Goal: Information Seeking & Learning: Learn about a topic

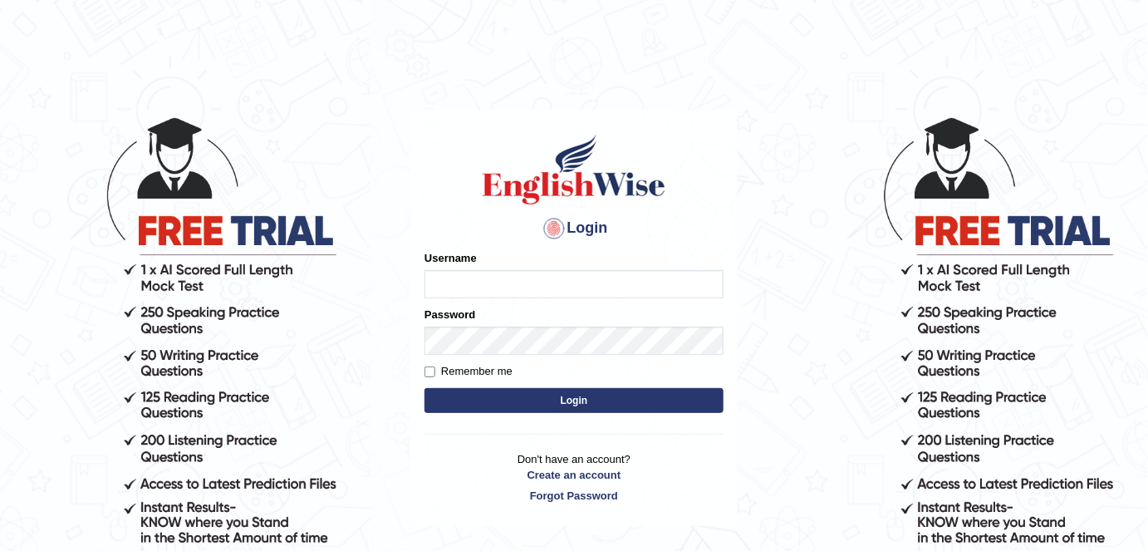
type input "FAridewala_123"
click at [507, 398] on button "Login" at bounding box center [574, 400] width 299 height 25
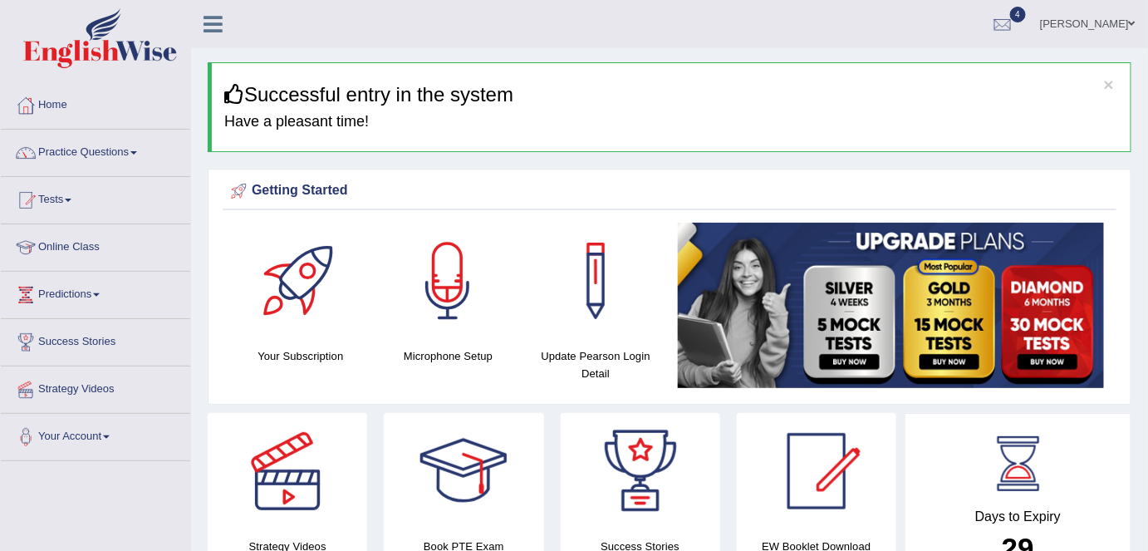
click at [94, 297] on link "Predictions" at bounding box center [95, 293] width 189 height 42
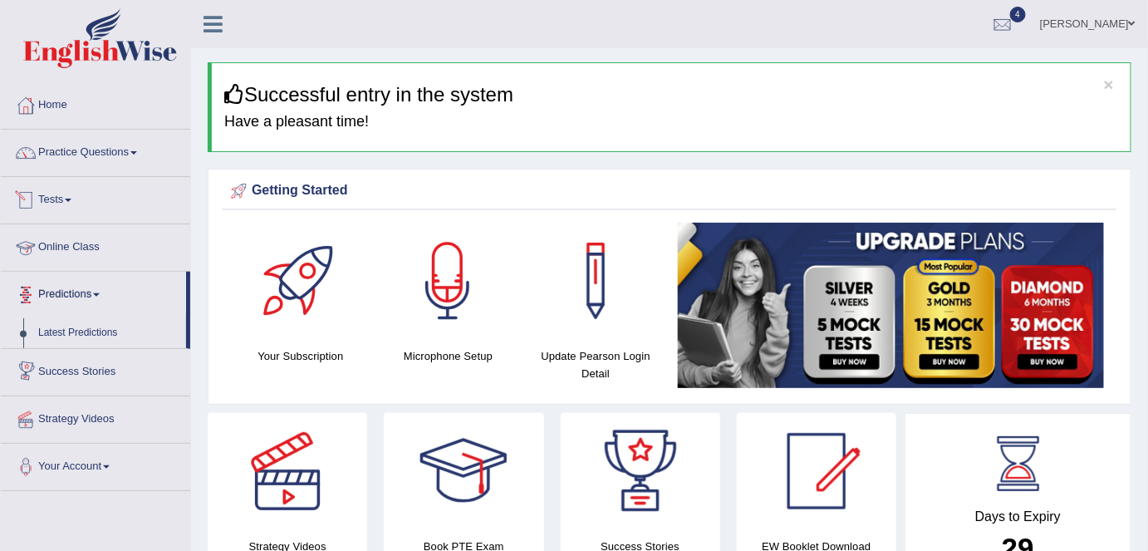
click at [61, 198] on link "Tests" at bounding box center [95, 198] width 189 height 42
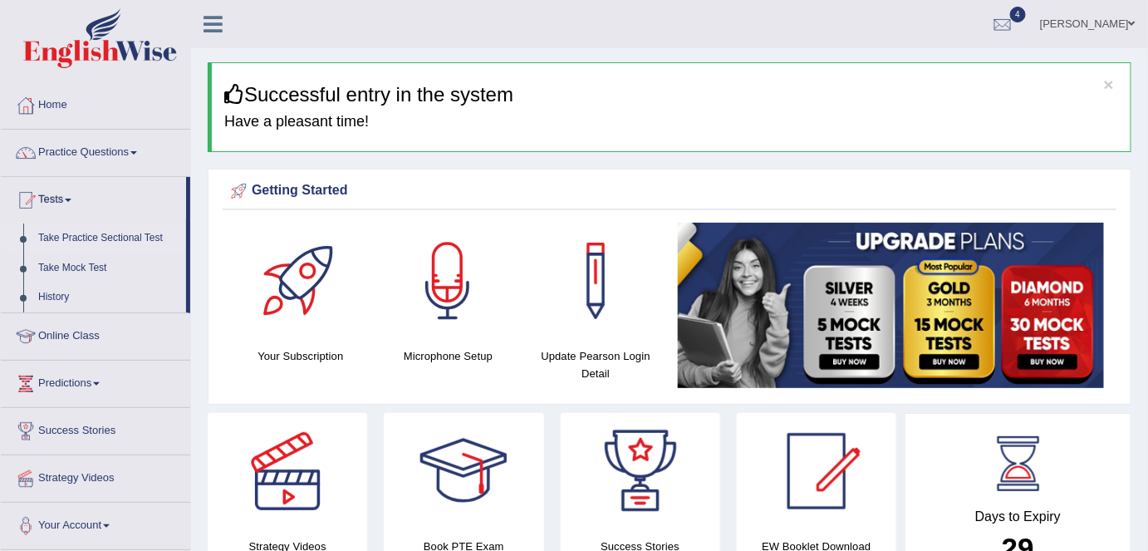
click at [69, 235] on link "Take Practice Sectional Test" at bounding box center [108, 239] width 155 height 30
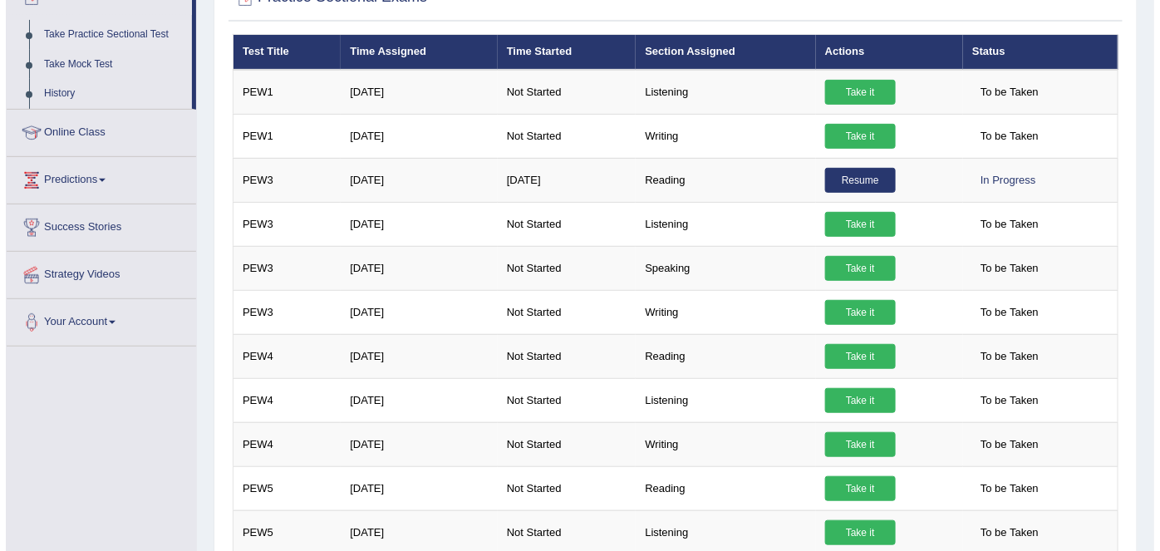
scroll to position [230, 0]
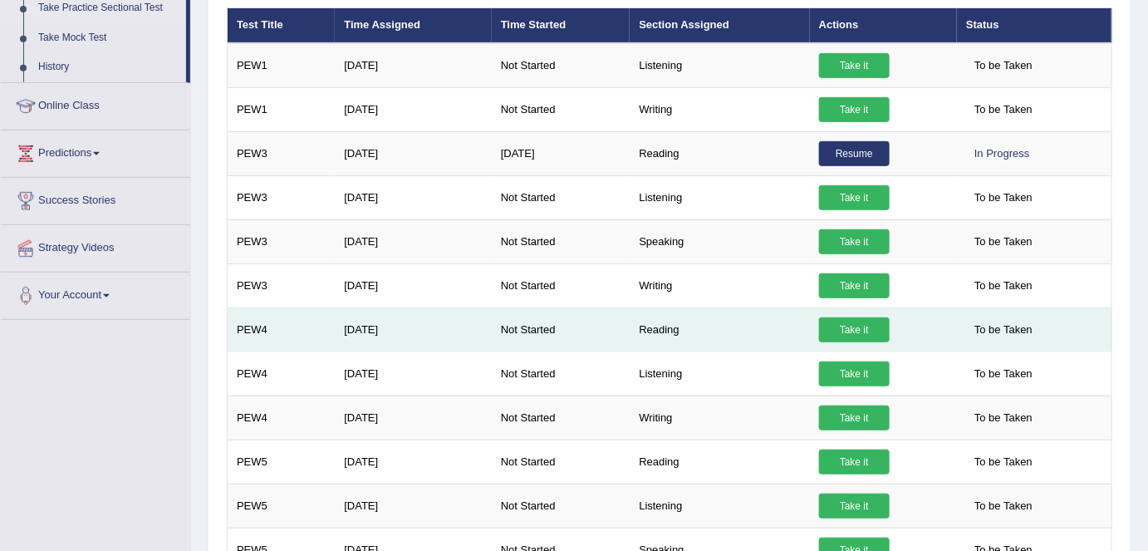
click at [638, 321] on td "Reading" at bounding box center [719, 329] width 179 height 44
click at [841, 317] on link "Take it" at bounding box center [854, 329] width 71 height 25
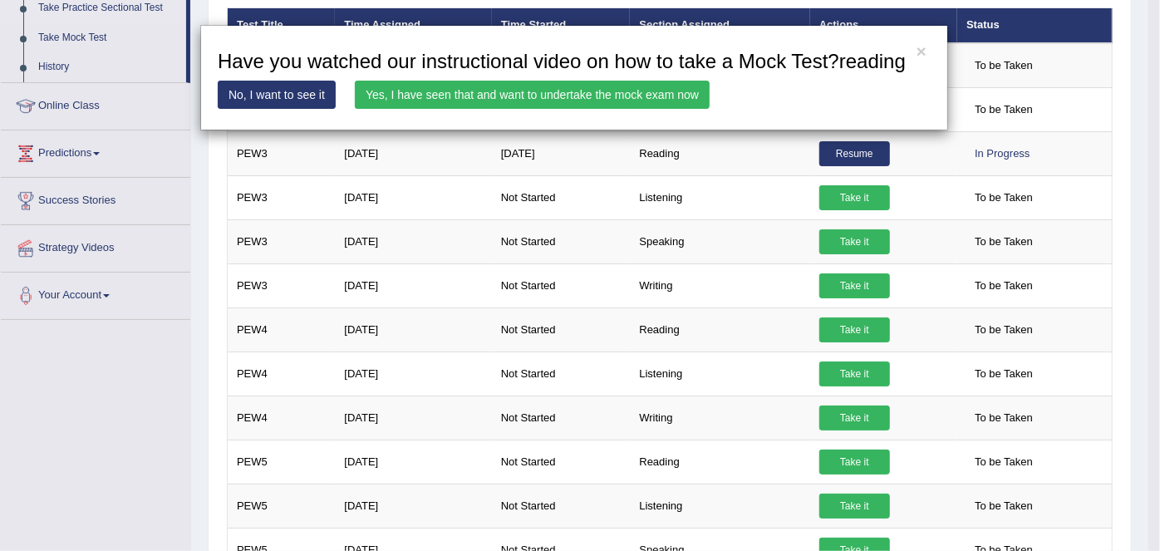
click at [514, 88] on link "Yes, I have seen that and want to undertake the mock exam now" at bounding box center [532, 95] width 355 height 28
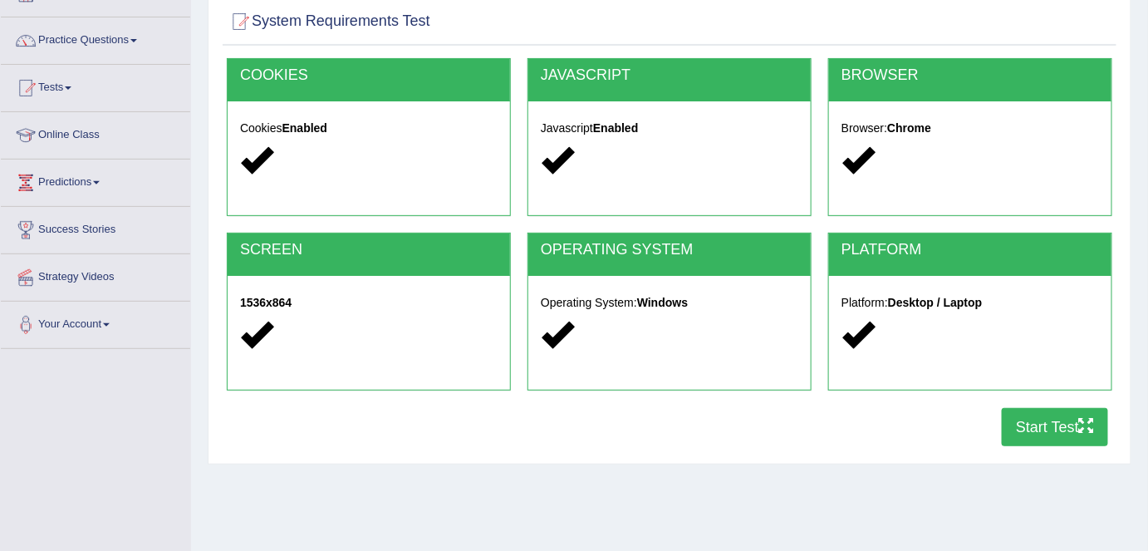
scroll to position [140, 0]
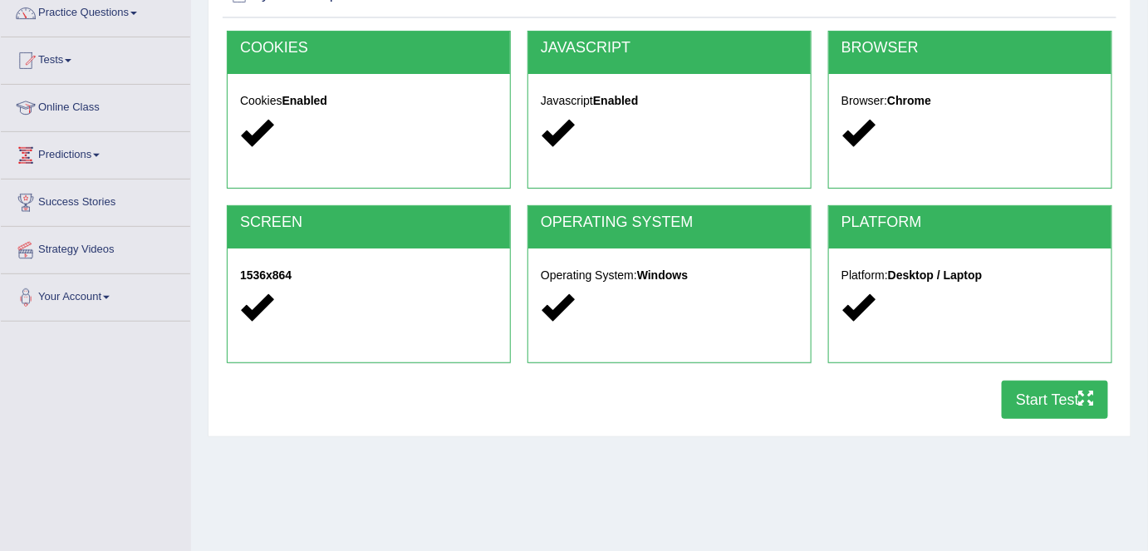
click at [1079, 392] on button "Start Test" at bounding box center [1055, 400] width 106 height 38
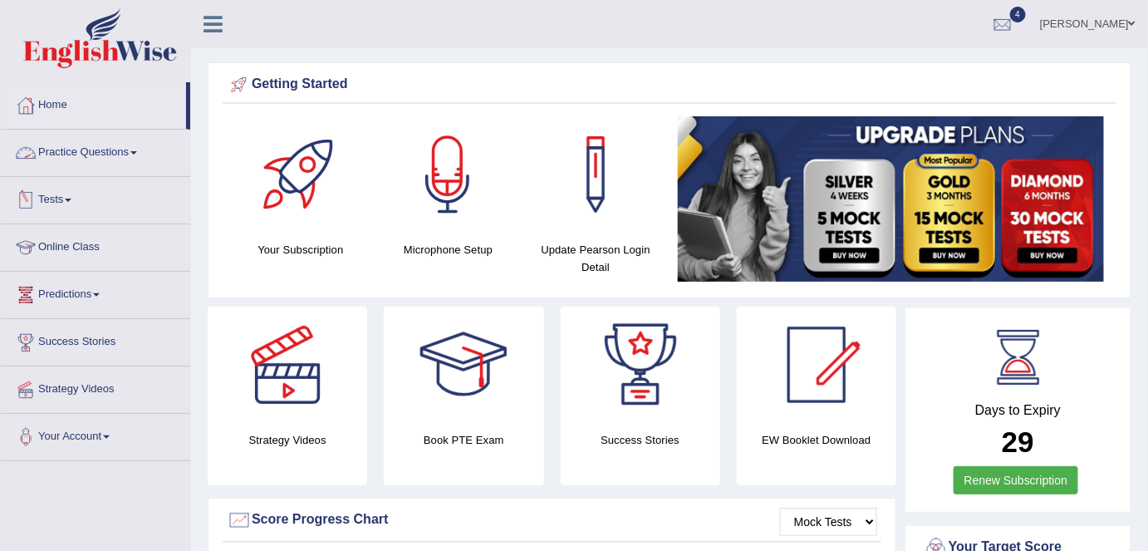
click at [81, 149] on link "Practice Questions" at bounding box center [95, 151] width 189 height 42
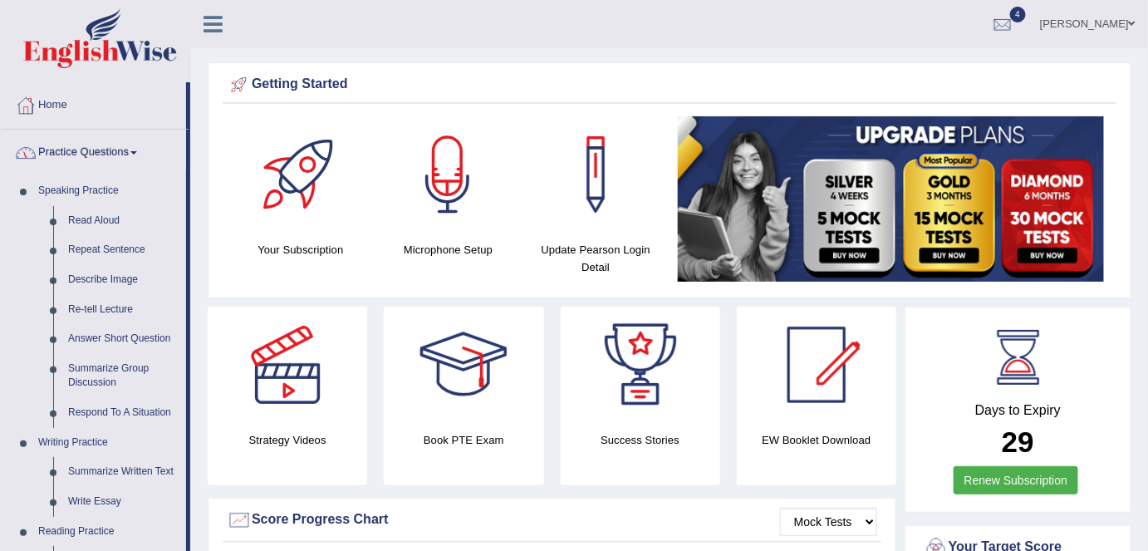
click at [115, 86] on link "Home" at bounding box center [93, 103] width 185 height 42
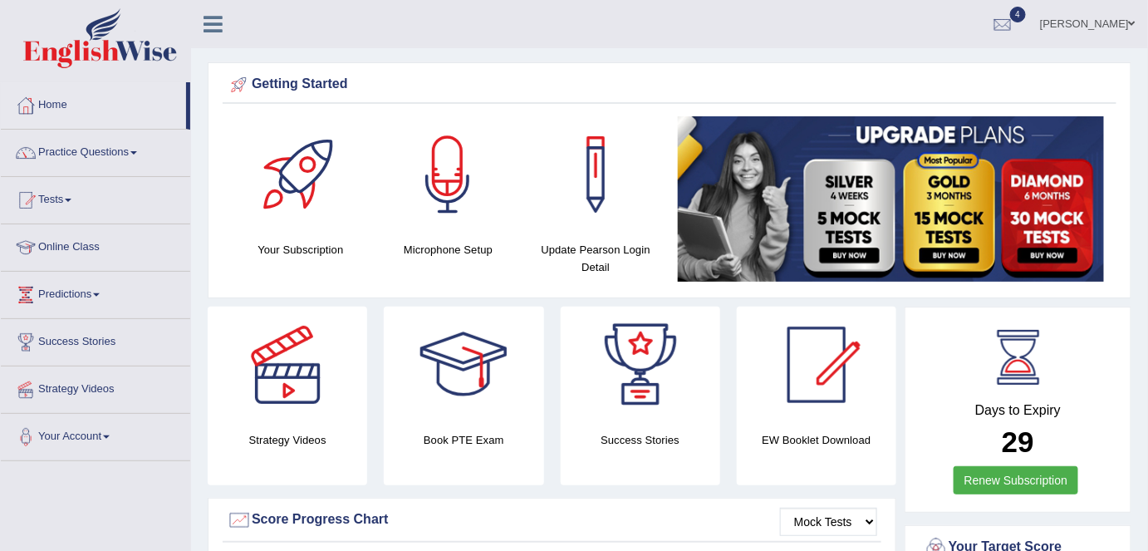
click at [71, 199] on span at bounding box center [68, 200] width 7 height 3
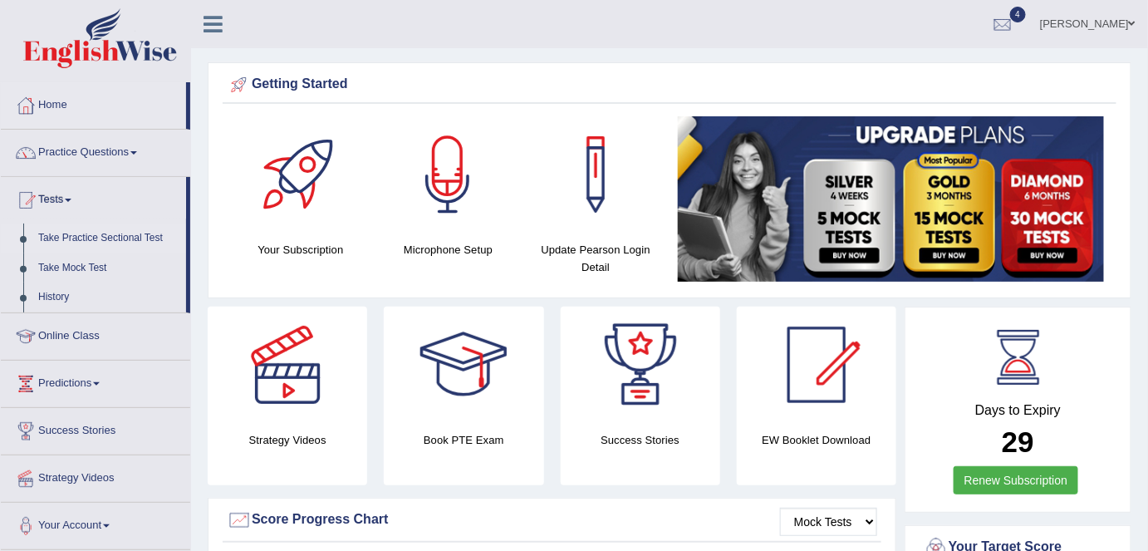
click at [61, 243] on link "Take Practice Sectional Test" at bounding box center [108, 239] width 155 height 30
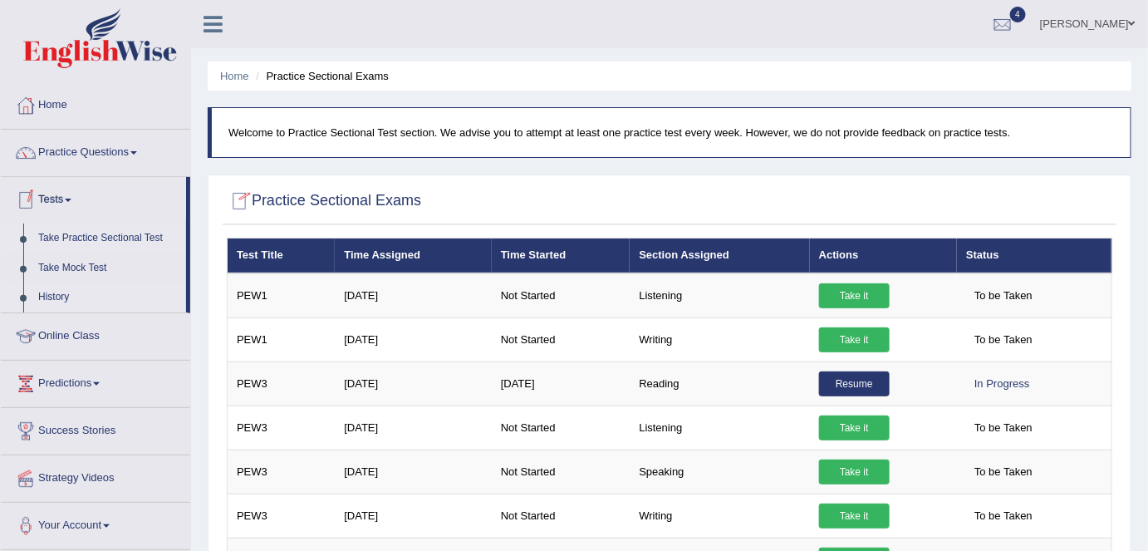
click at [52, 295] on link "History" at bounding box center [108, 298] width 155 height 30
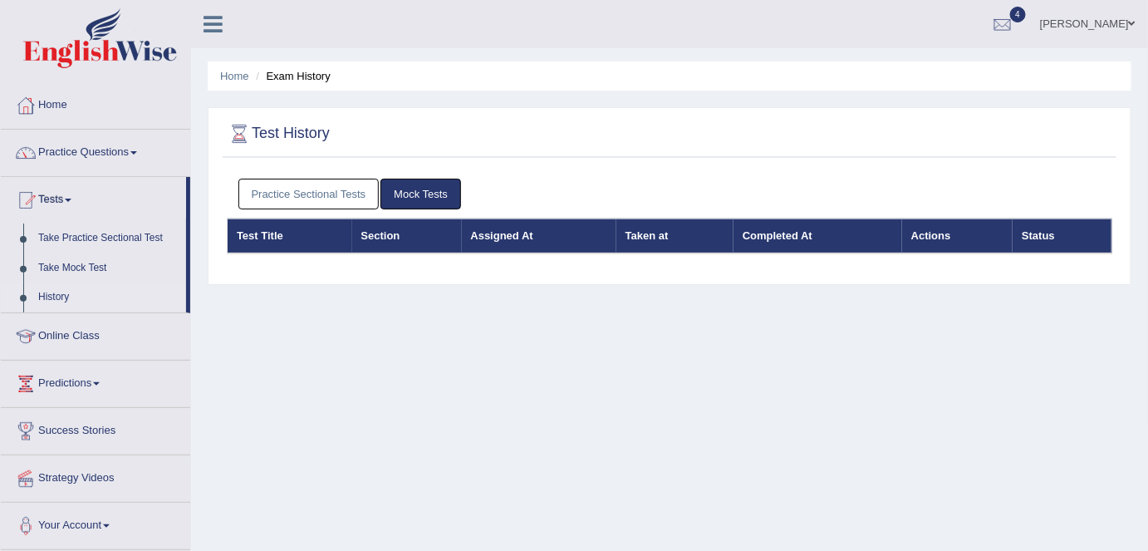
click at [283, 184] on link "Practice Sectional Tests" at bounding box center [308, 194] width 141 height 31
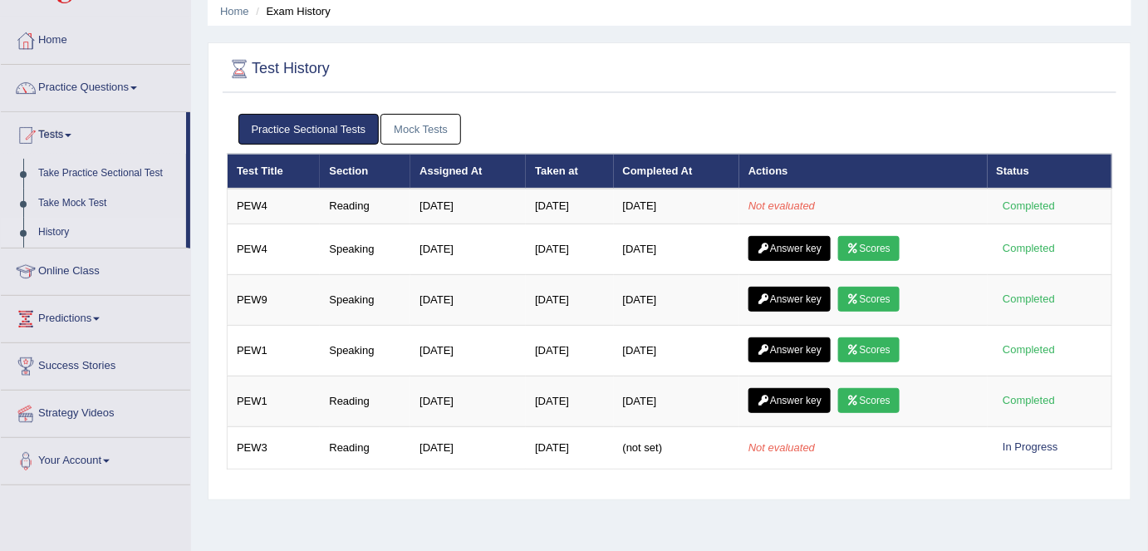
scroll to position [69, 0]
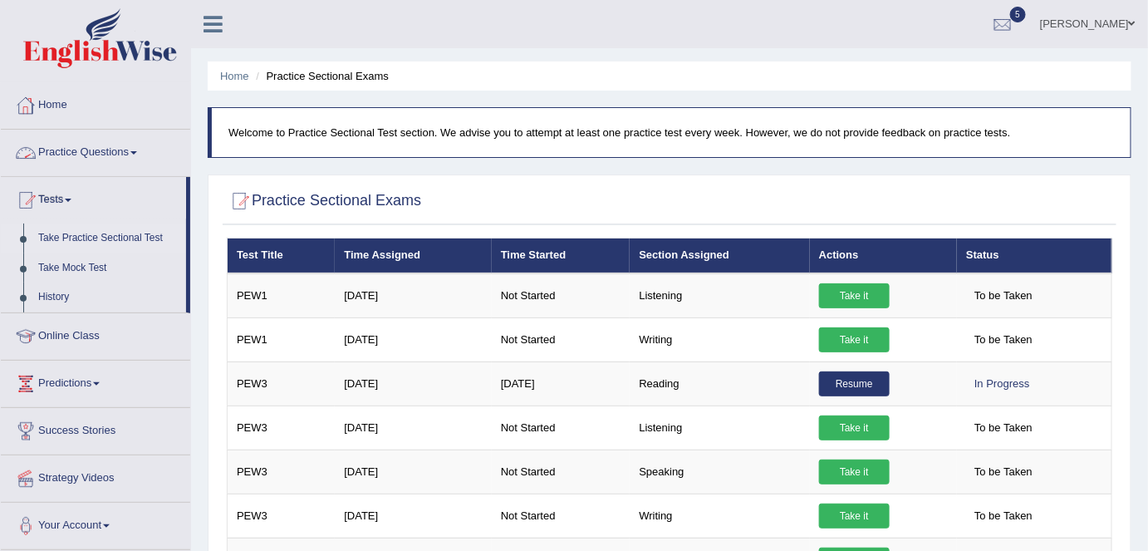
click at [126, 153] on link "Practice Questions" at bounding box center [95, 151] width 189 height 42
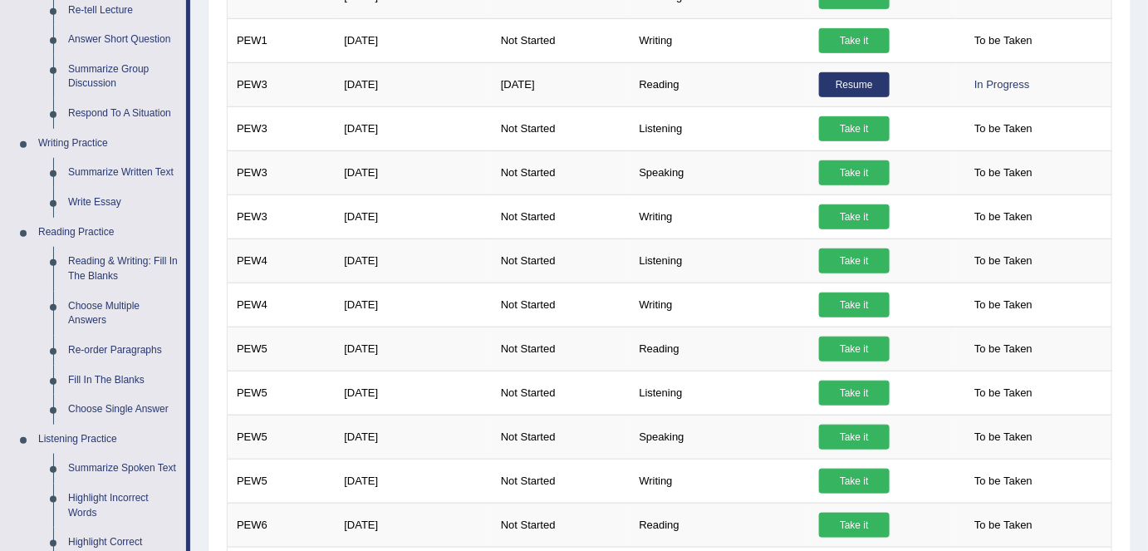
scroll to position [317, 0]
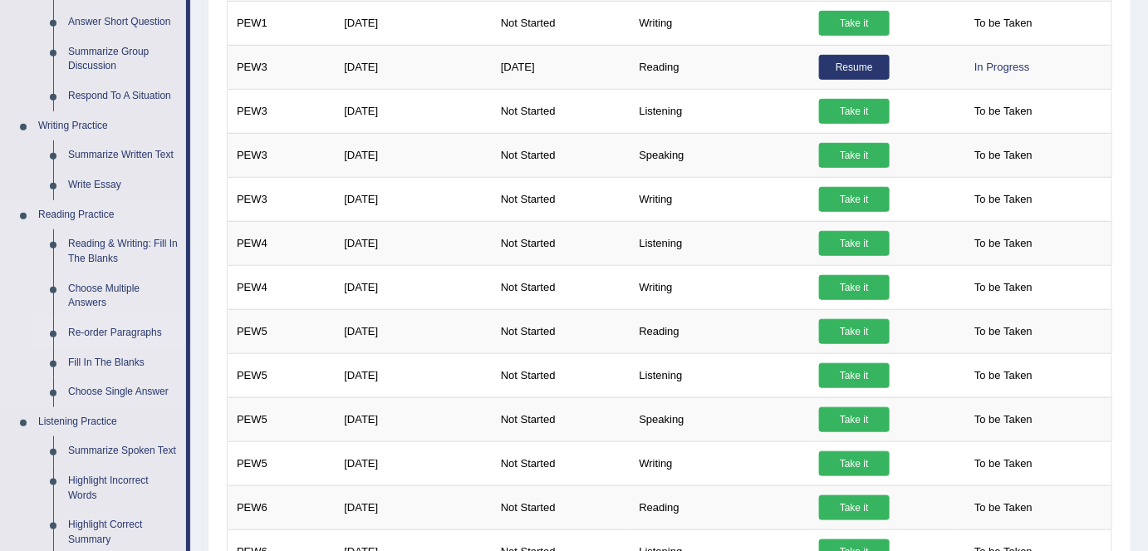
click at [133, 332] on link "Re-order Paragraphs" at bounding box center [123, 333] width 125 height 30
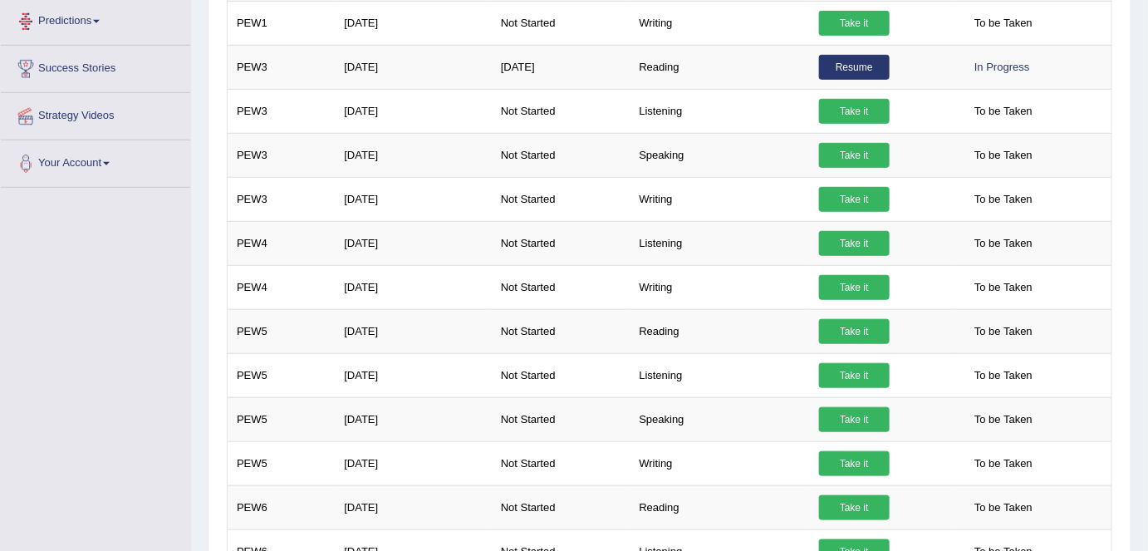
scroll to position [379, 0]
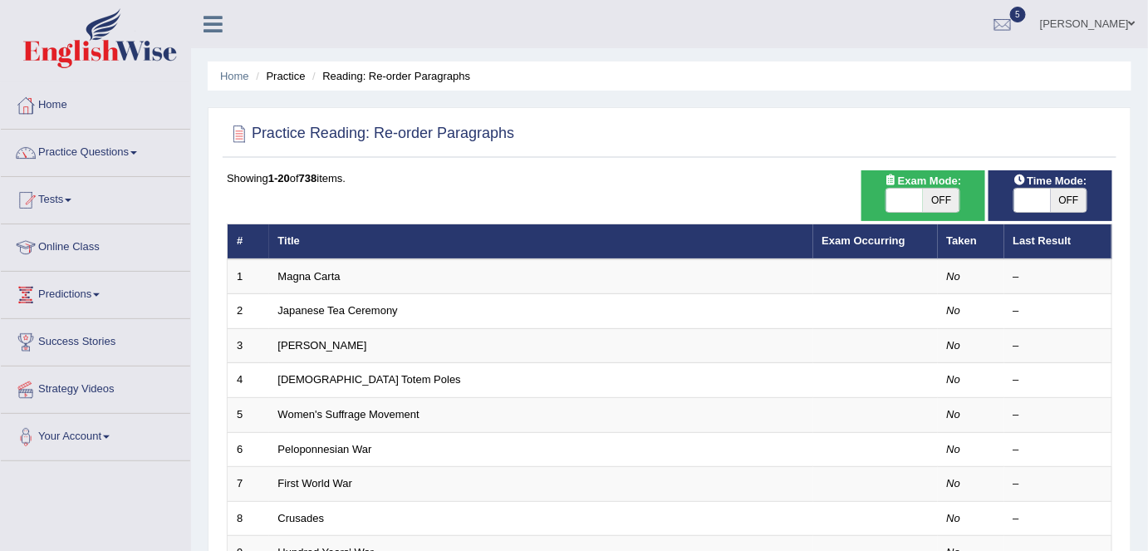
click at [941, 191] on span "OFF" at bounding box center [941, 200] width 37 height 23
checkbox input "true"
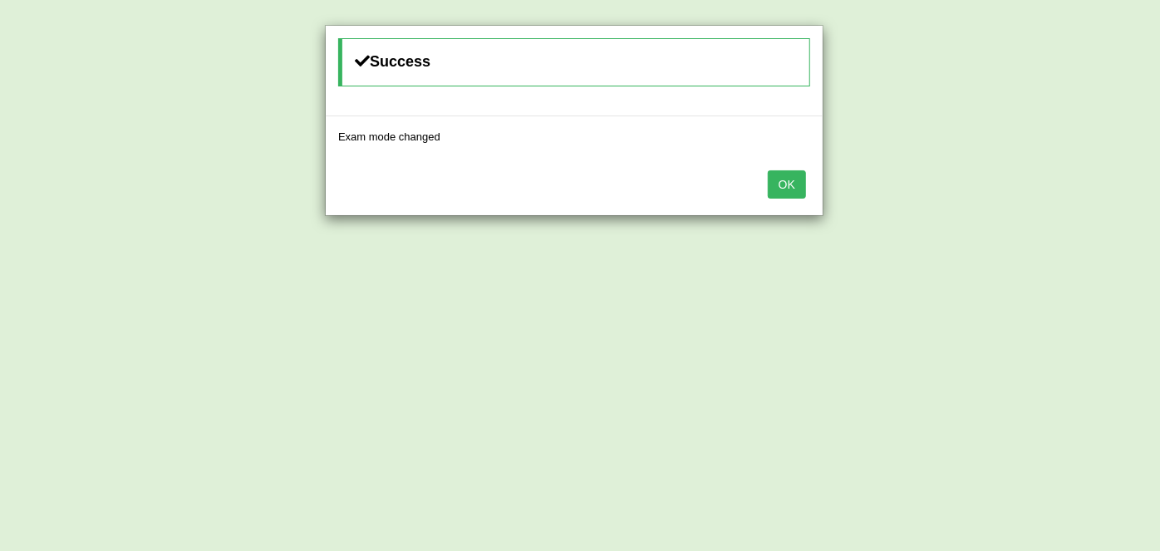
click at [795, 186] on button "OK" at bounding box center [787, 184] width 38 height 28
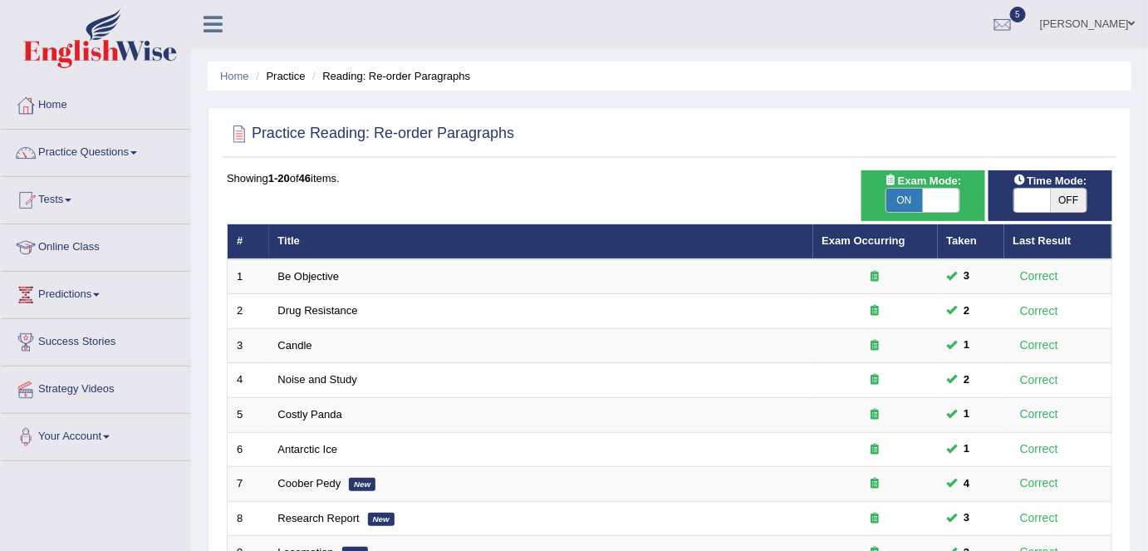
click at [1076, 200] on span "OFF" at bounding box center [1069, 200] width 37 height 23
checkbox input "true"
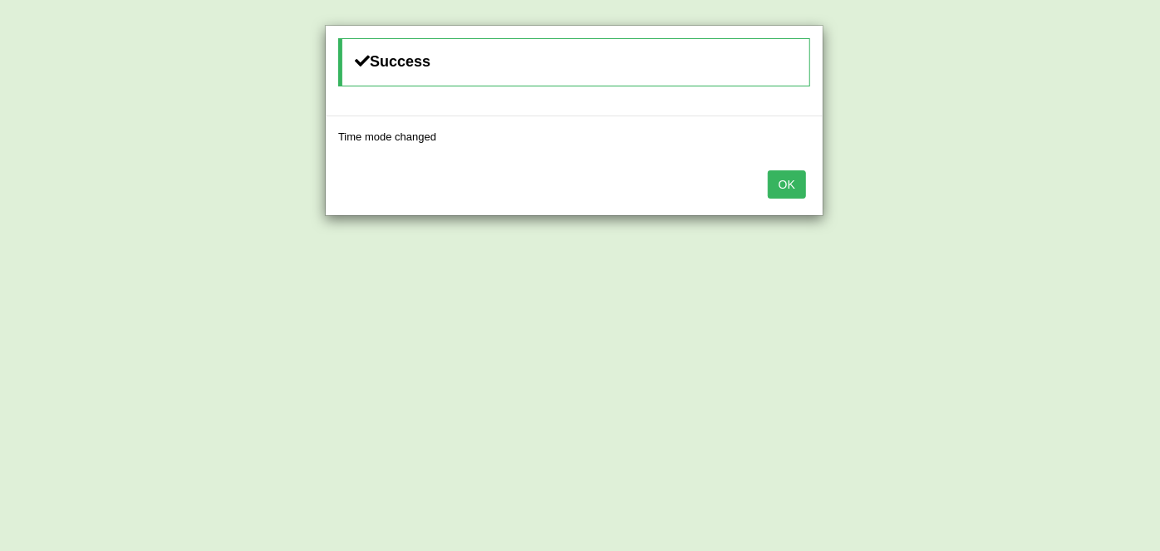
click at [775, 182] on button "OK" at bounding box center [787, 184] width 38 height 28
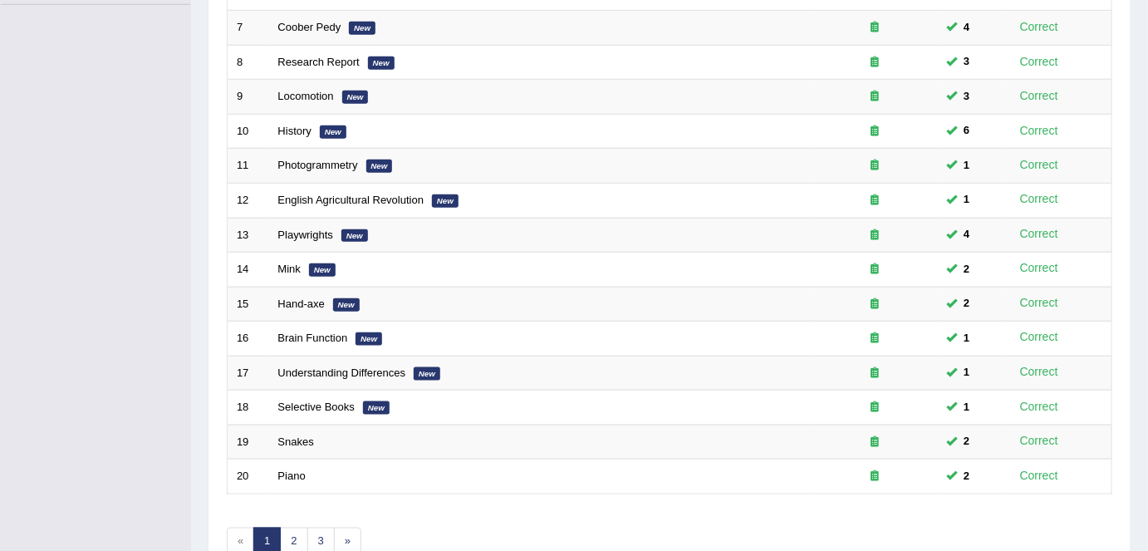
scroll to position [542, 0]
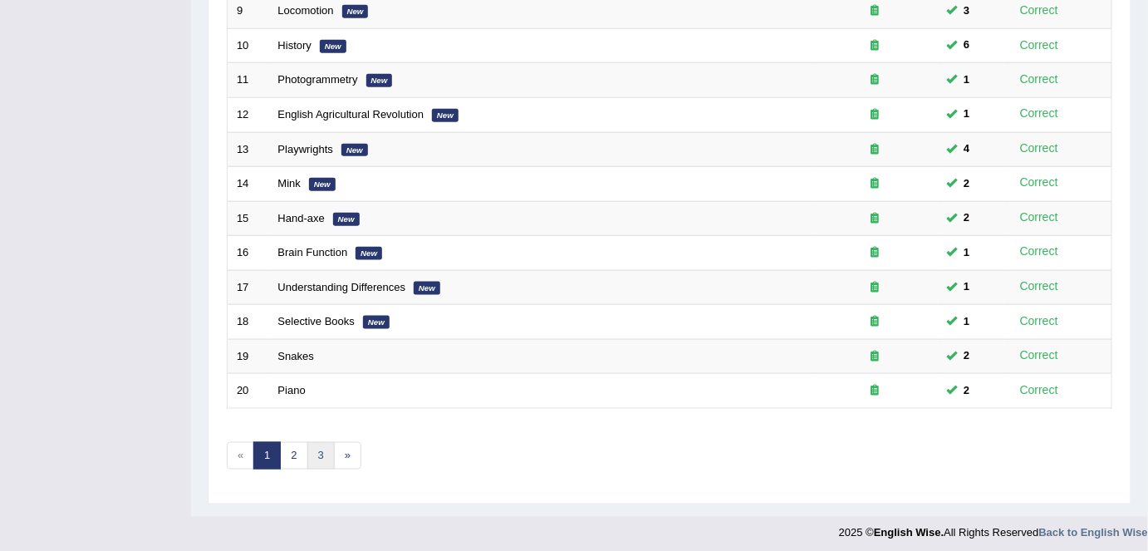
click at [326, 442] on link "3" at bounding box center [320, 455] width 27 height 27
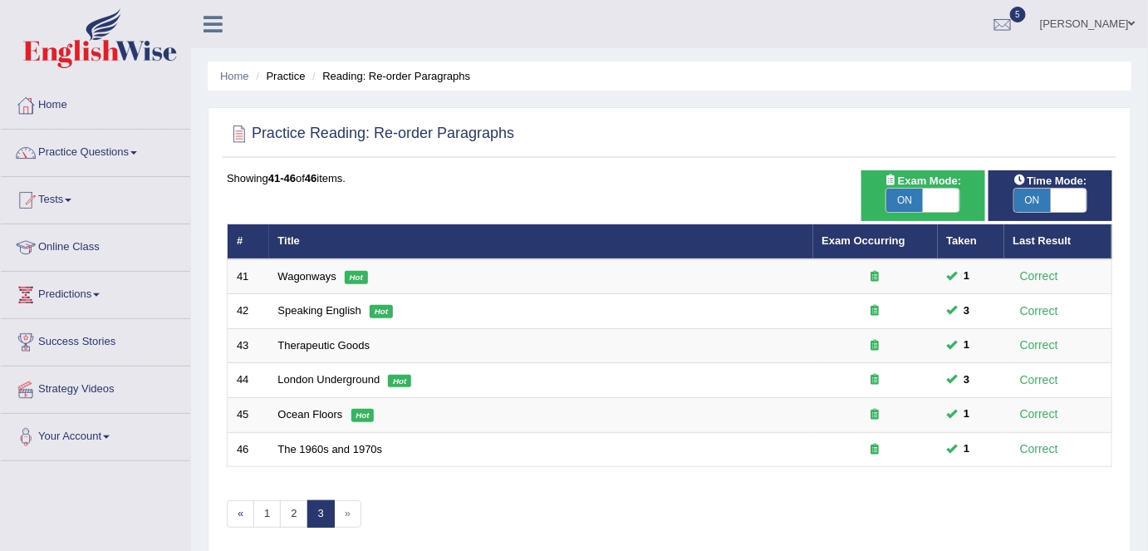
click at [902, 199] on span "ON" at bounding box center [905, 200] width 37 height 23
checkbox input "false"
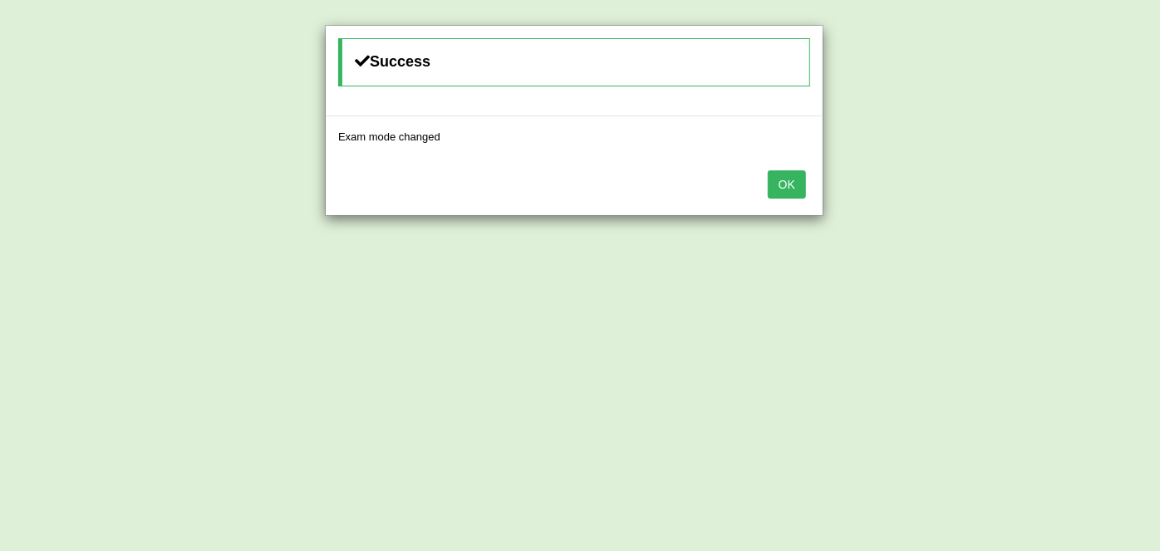
click at [787, 191] on button "OK" at bounding box center [787, 184] width 38 height 28
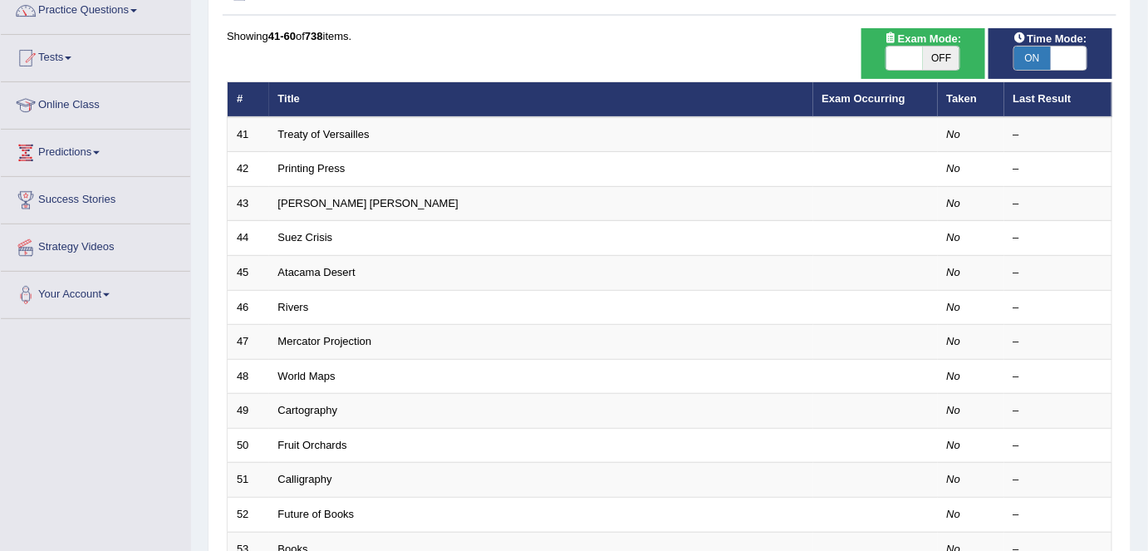
scroll to position [140, 0]
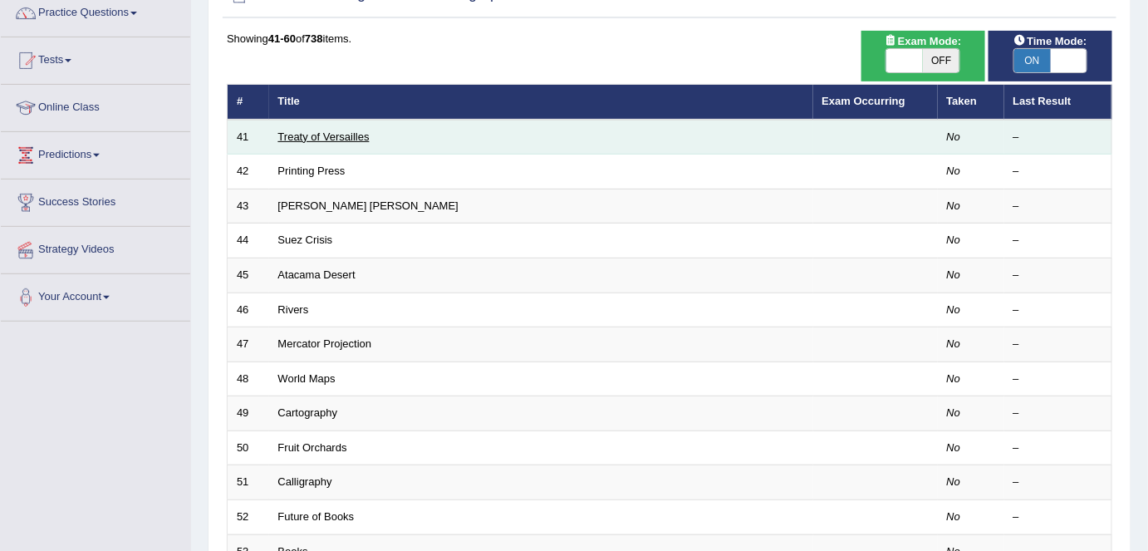
click at [303, 138] on link "Treaty of Versailles" at bounding box center [323, 136] width 91 height 12
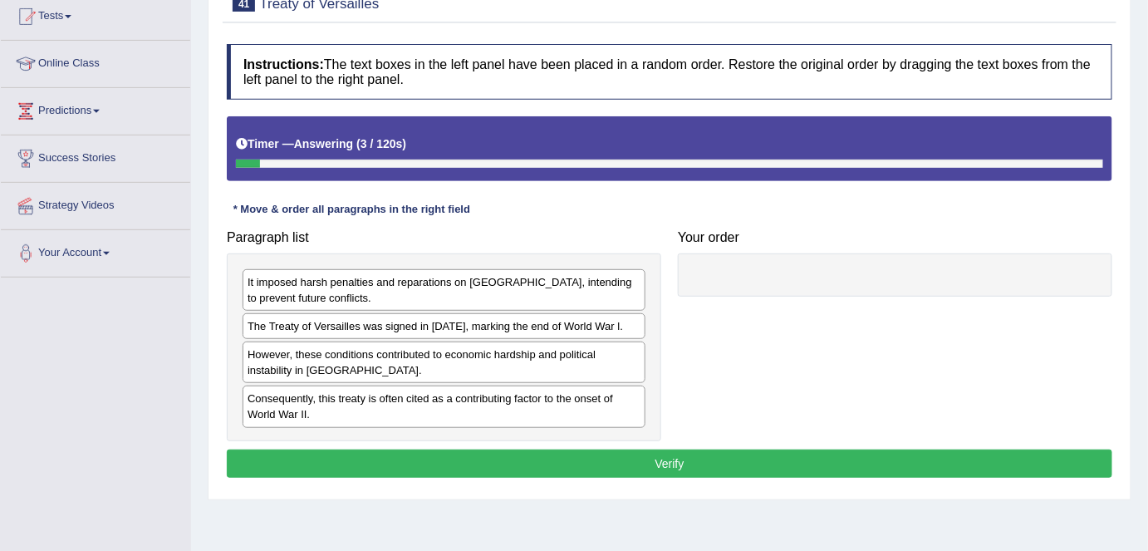
scroll to position [184, 0]
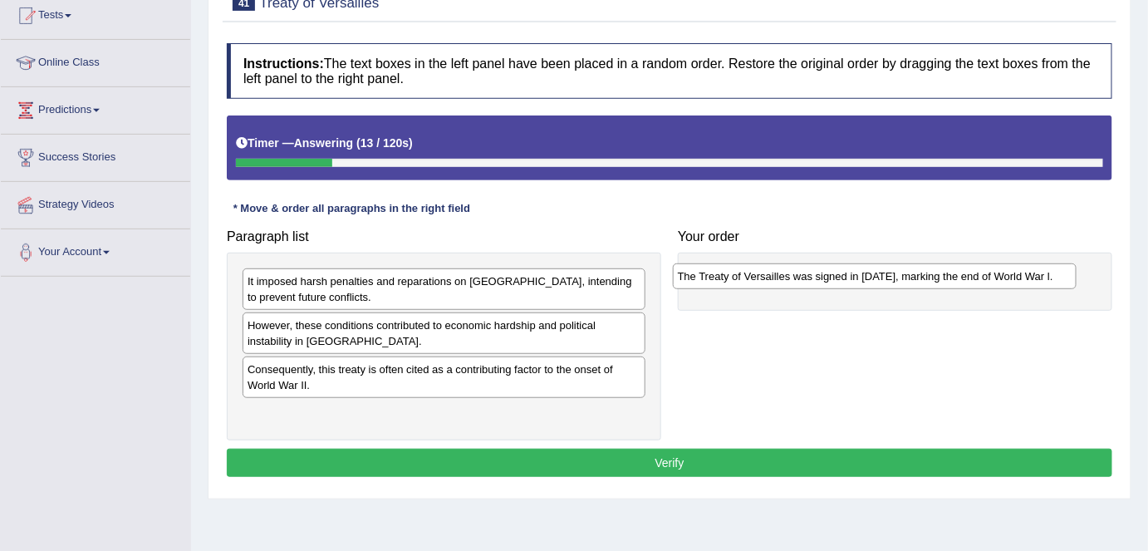
drag, startPoint x: 500, startPoint y: 327, endPoint x: 931, endPoint y: 278, distance: 433.1
click at [931, 278] on div "The Treaty of Versailles was signed in 1919, marking the end of World War l." at bounding box center [875, 276] width 404 height 26
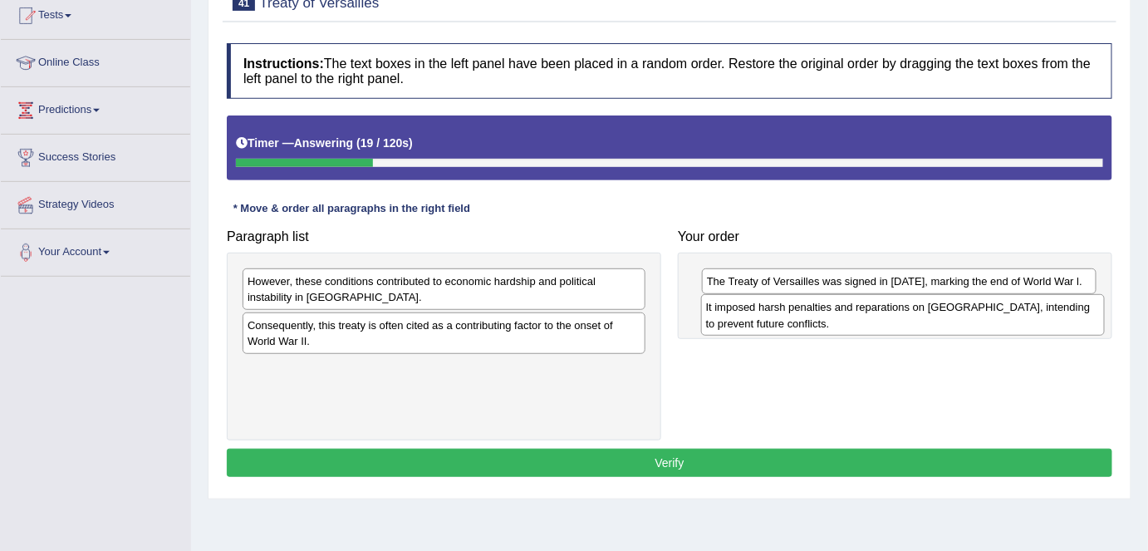
drag, startPoint x: 427, startPoint y: 291, endPoint x: 886, endPoint y: 317, distance: 459.4
click at [886, 317] on div "It imposed harsh penalties and reparations on [GEOGRAPHIC_DATA], intending to p…" at bounding box center [903, 315] width 404 height 42
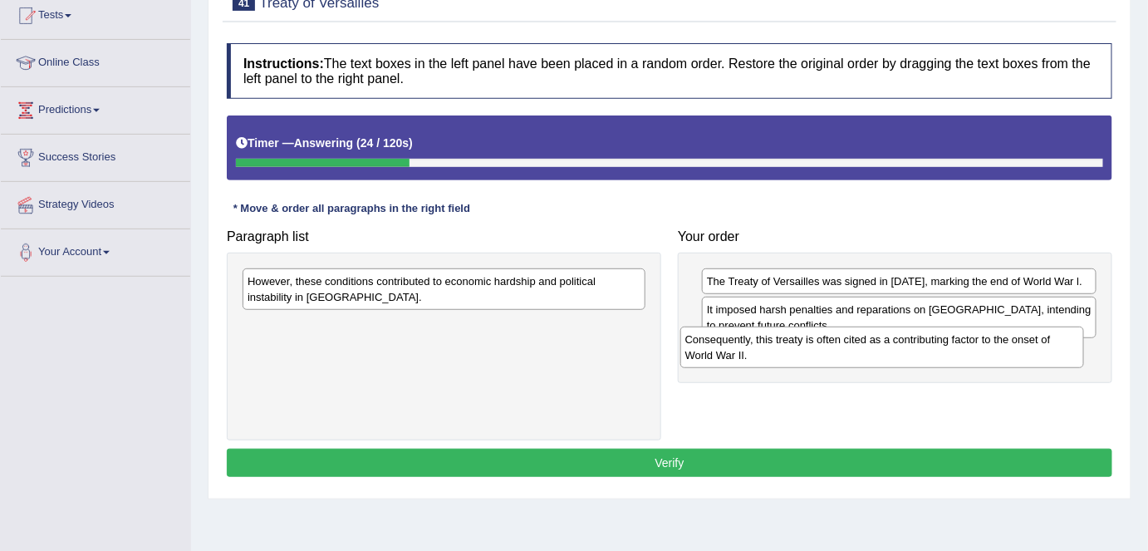
drag, startPoint x: 410, startPoint y: 332, endPoint x: 848, endPoint y: 347, distance: 439.0
click at [848, 347] on div "Consequently, this treaty is often cited as a contributing factor to the onset …" at bounding box center [883, 348] width 404 height 42
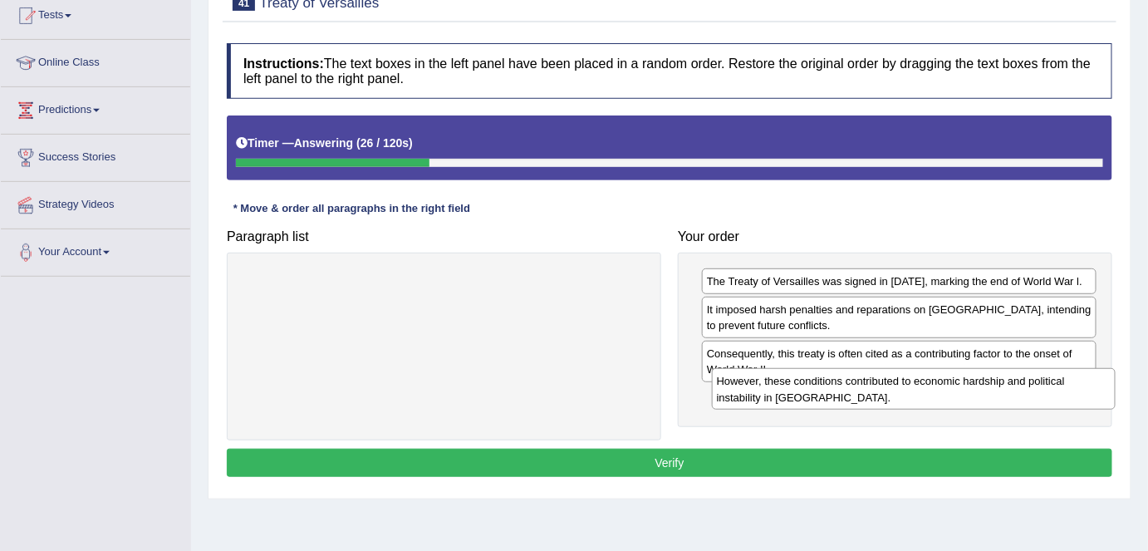
drag, startPoint x: 536, startPoint y: 282, endPoint x: 1005, endPoint y: 383, distance: 479.5
click at [1005, 383] on div "However, these conditions contributed to economic hardship and political instab…" at bounding box center [914, 389] width 404 height 42
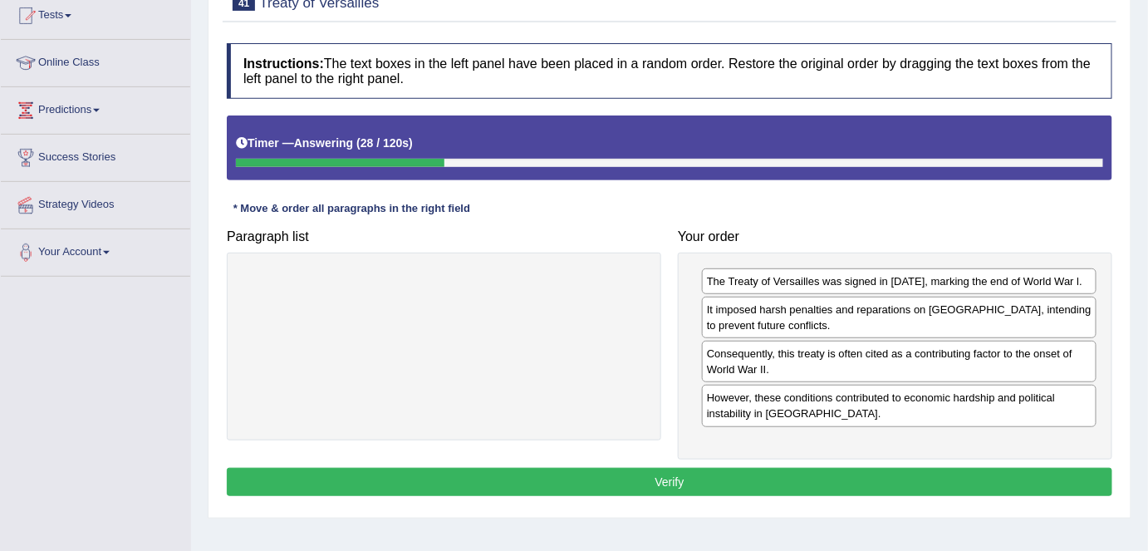
click at [844, 484] on button "Verify" at bounding box center [670, 482] width 886 height 28
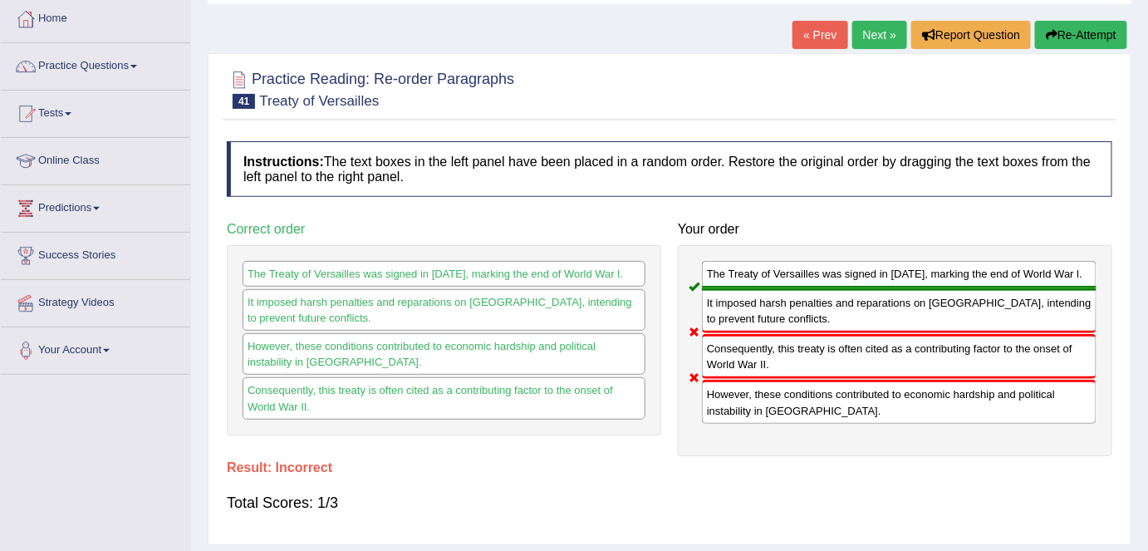
scroll to position [85, 0]
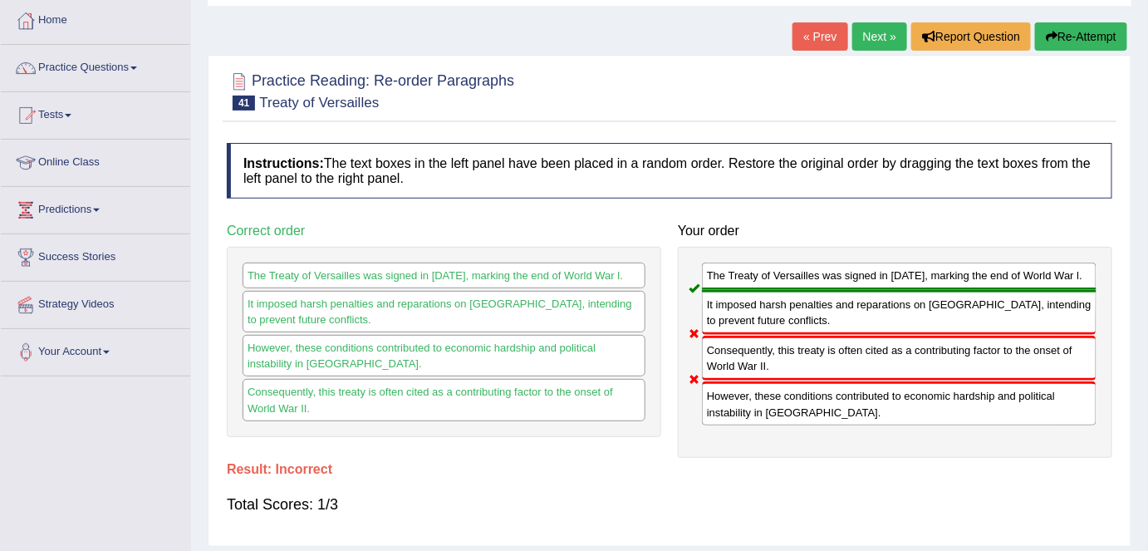
click at [1068, 40] on button "Re-Attempt" at bounding box center [1081, 36] width 92 height 28
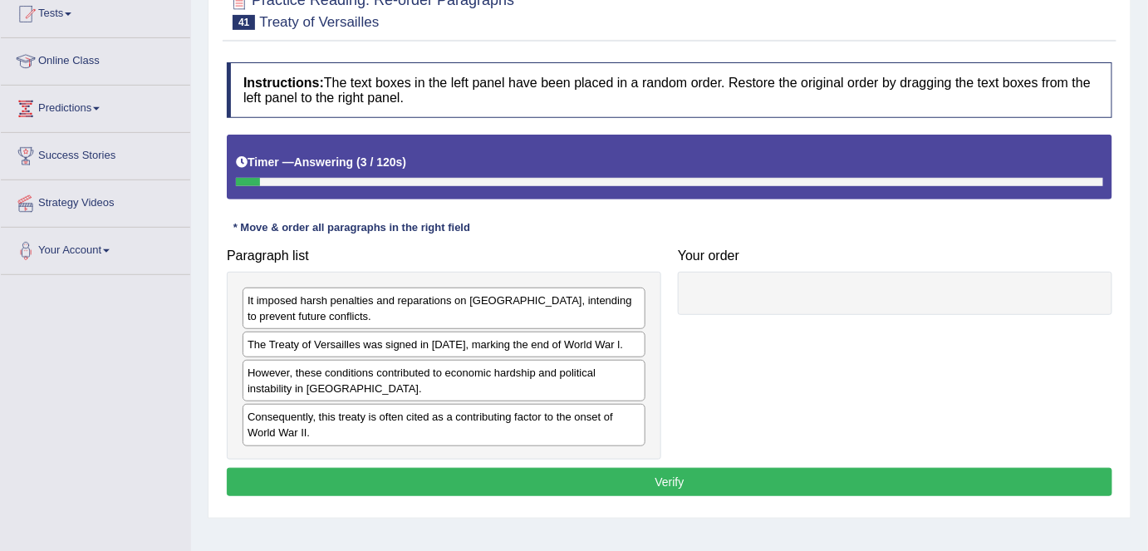
scroll to position [188, 0]
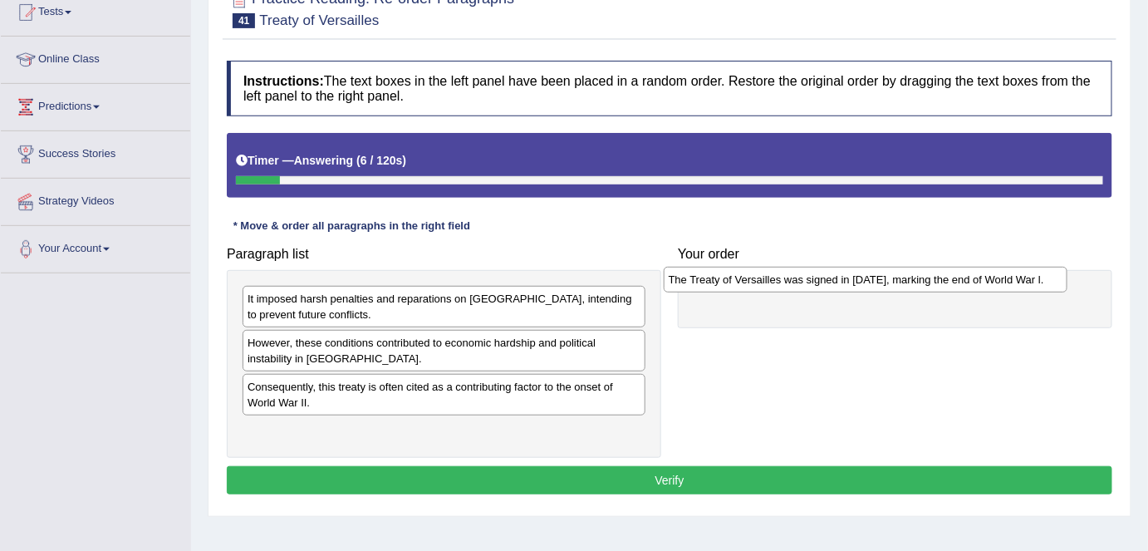
drag, startPoint x: 463, startPoint y: 342, endPoint x: 887, endPoint y: 279, distance: 429.1
click at [887, 279] on div "The Treaty of Versailles was signed in 1919, marking the end of World War l." at bounding box center [866, 280] width 404 height 26
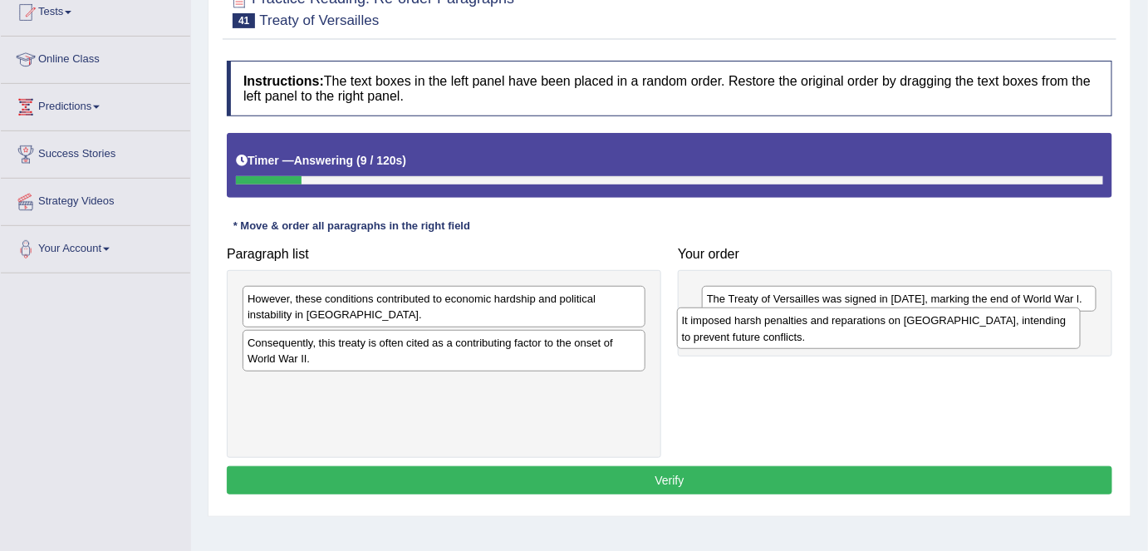
drag, startPoint x: 549, startPoint y: 287, endPoint x: 984, endPoint y: 311, distance: 435.2
click at [984, 311] on div "It imposed harsh penalties and reparations on Germany, intending to prevent fut…" at bounding box center [879, 328] width 404 height 42
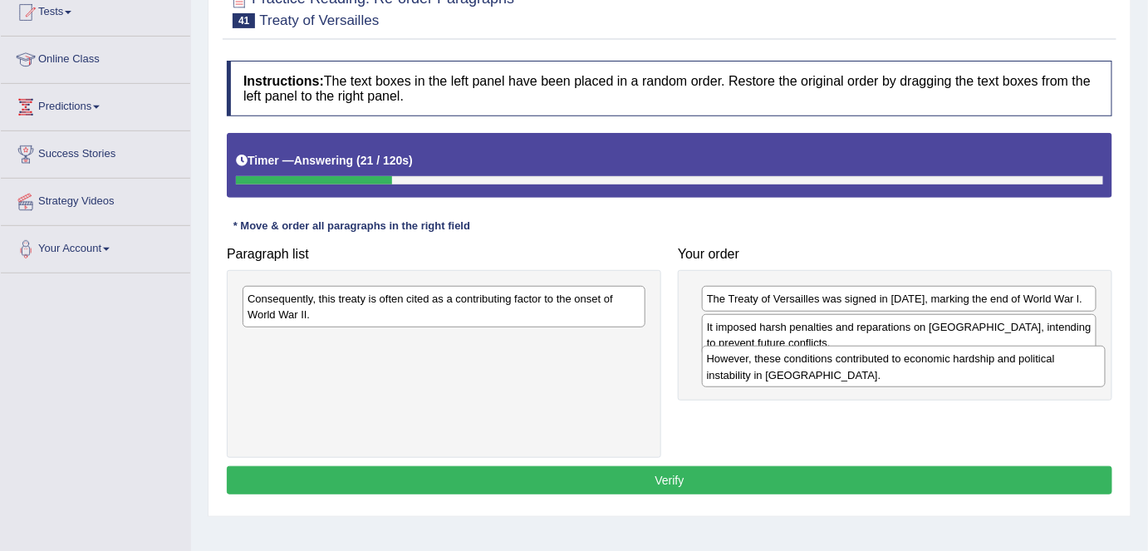
drag, startPoint x: 479, startPoint y: 314, endPoint x: 938, endPoint y: 375, distance: 463.5
click at [938, 375] on div "However, these conditions contributed to economic hardship and political instab…" at bounding box center [904, 367] width 404 height 42
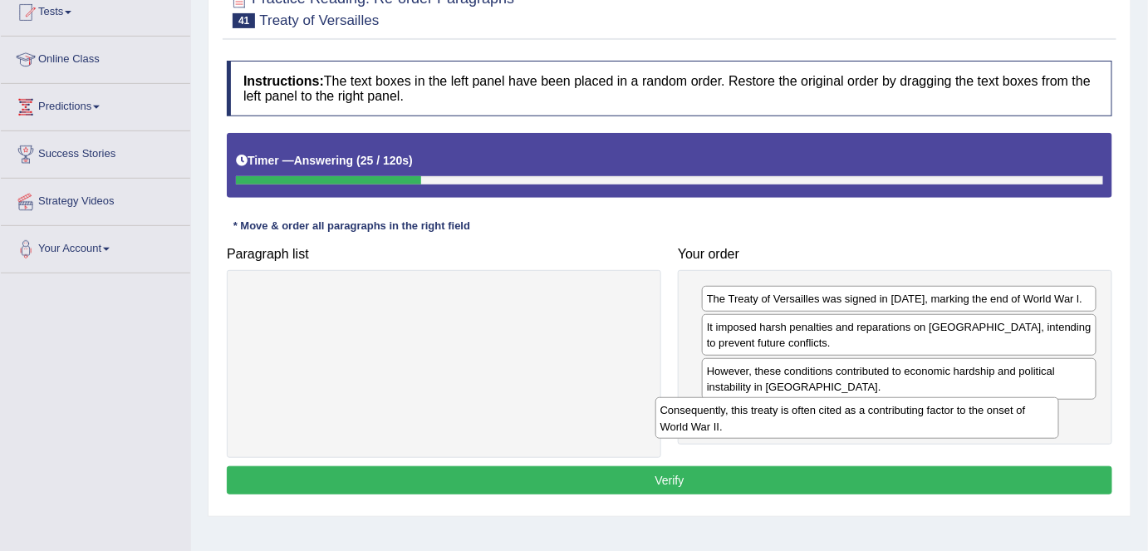
drag, startPoint x: 554, startPoint y: 312, endPoint x: 967, endPoint y: 424, distance: 427.9
click at [967, 424] on div "Consequently, this treaty is often cited as a contributing factor to the onset …" at bounding box center [858, 418] width 404 height 42
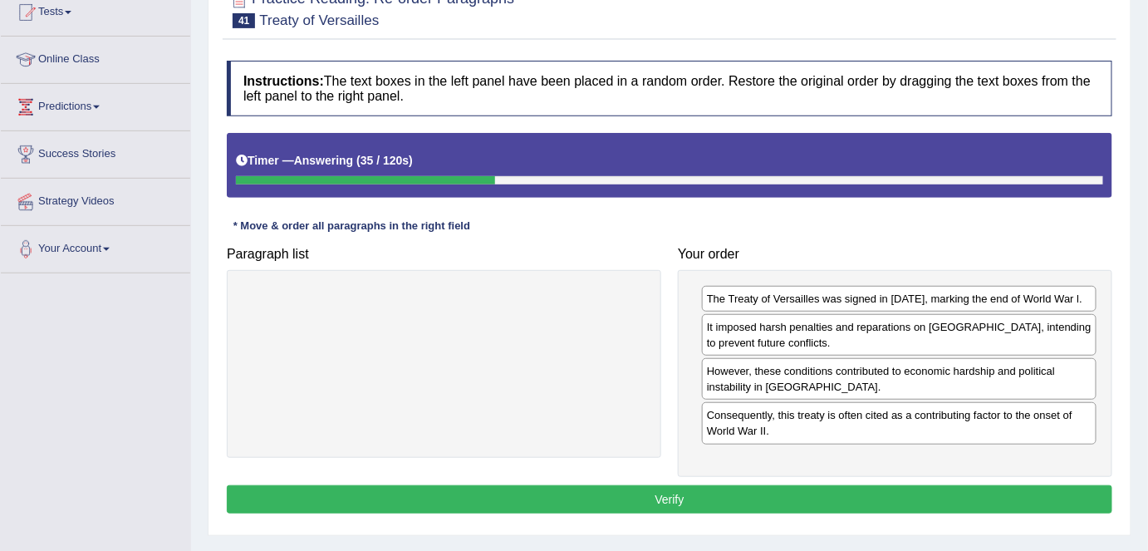
click at [798, 494] on button "Verify" at bounding box center [670, 499] width 886 height 28
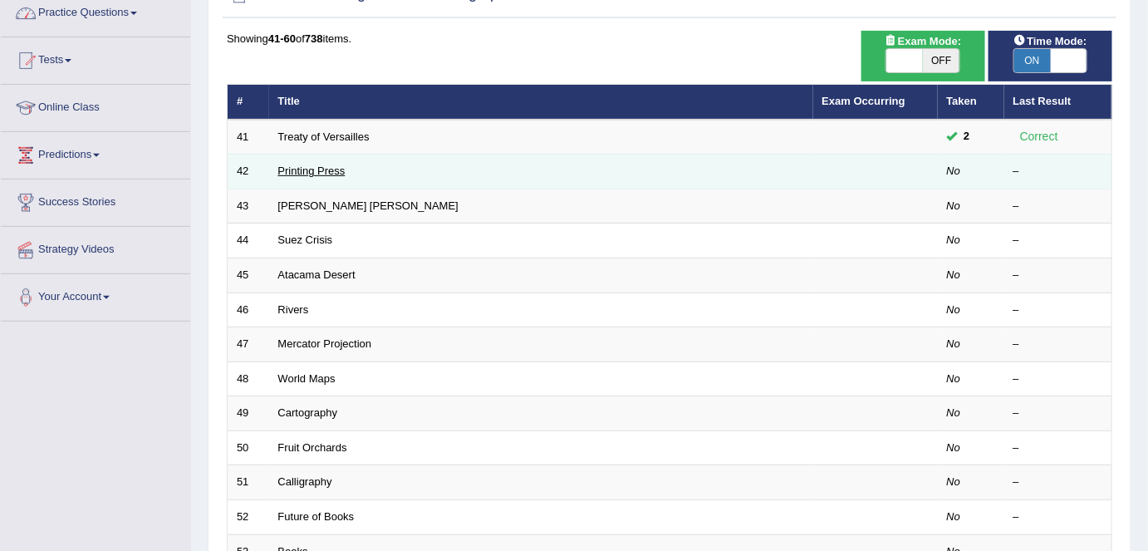
click at [316, 165] on link "Printing Press" at bounding box center [311, 171] width 67 height 12
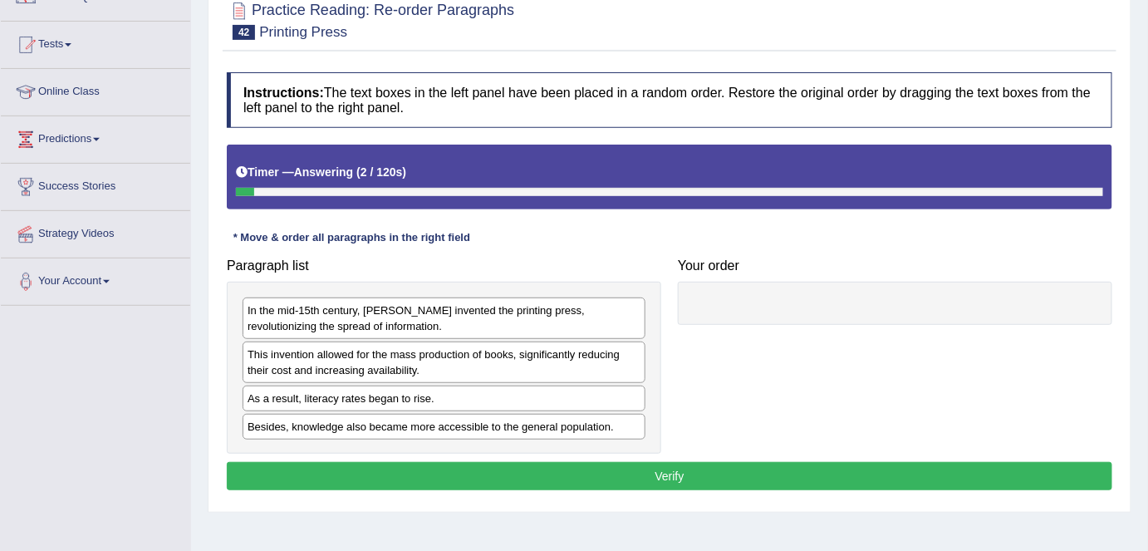
scroll to position [157, 0]
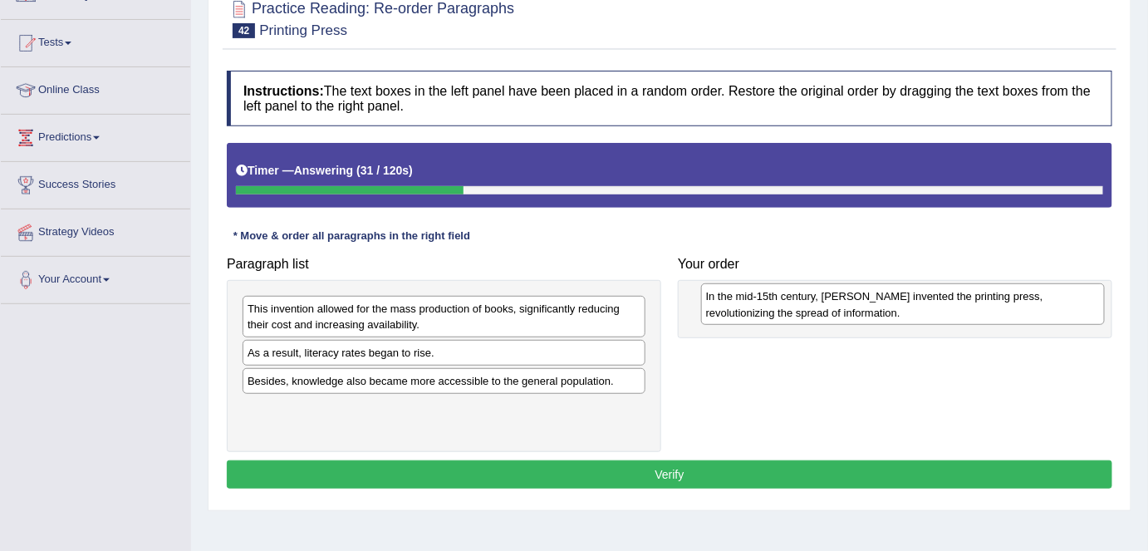
drag, startPoint x: 386, startPoint y: 324, endPoint x: 845, endPoint y: 312, distance: 458.8
click at [845, 312] on div "In the mid-15th century, [PERSON_NAME] invented the printing press, revolutioni…" at bounding box center [903, 304] width 404 height 42
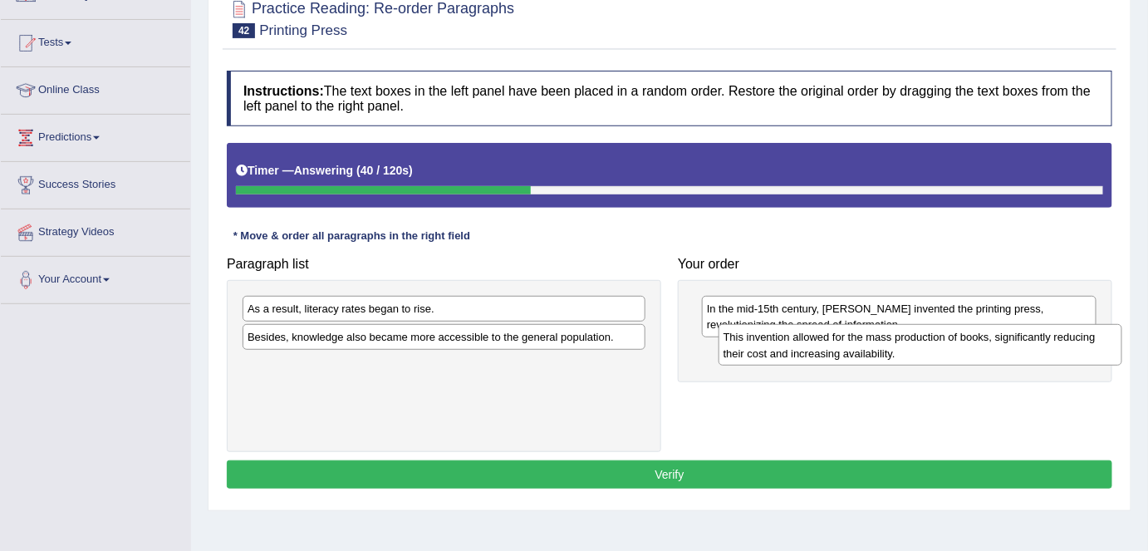
drag, startPoint x: 369, startPoint y: 301, endPoint x: 844, endPoint y: 331, distance: 476.2
click at [844, 331] on div "This invention allowed for the mass production of books, significantly reducing…" at bounding box center [921, 345] width 404 height 42
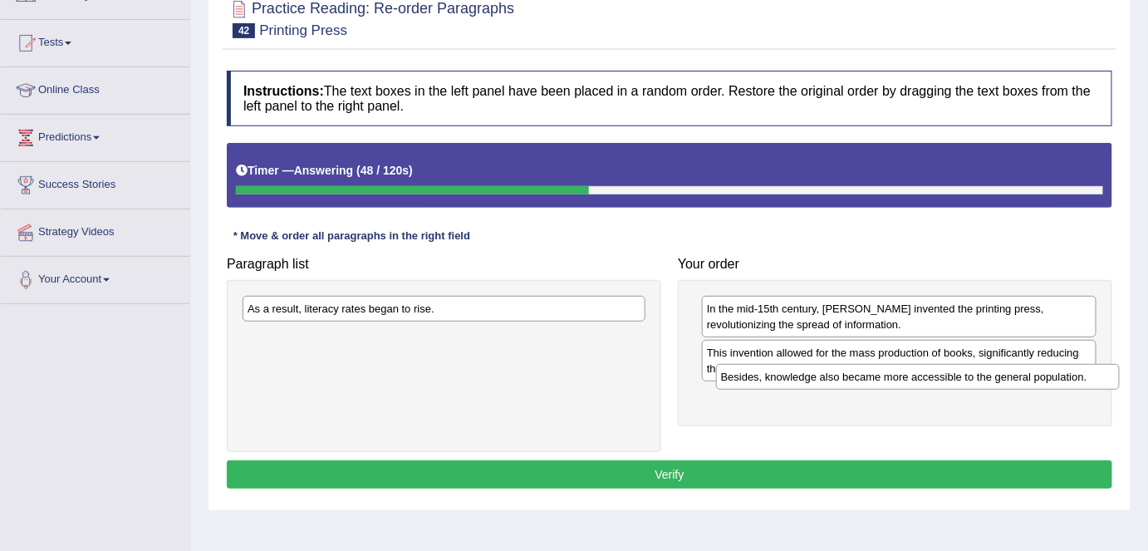
drag, startPoint x: 479, startPoint y: 340, endPoint x: 954, endPoint y: 381, distance: 476.3
click at [954, 381] on div "Besides, knowledge also became more accessible to the general population." at bounding box center [918, 377] width 404 height 26
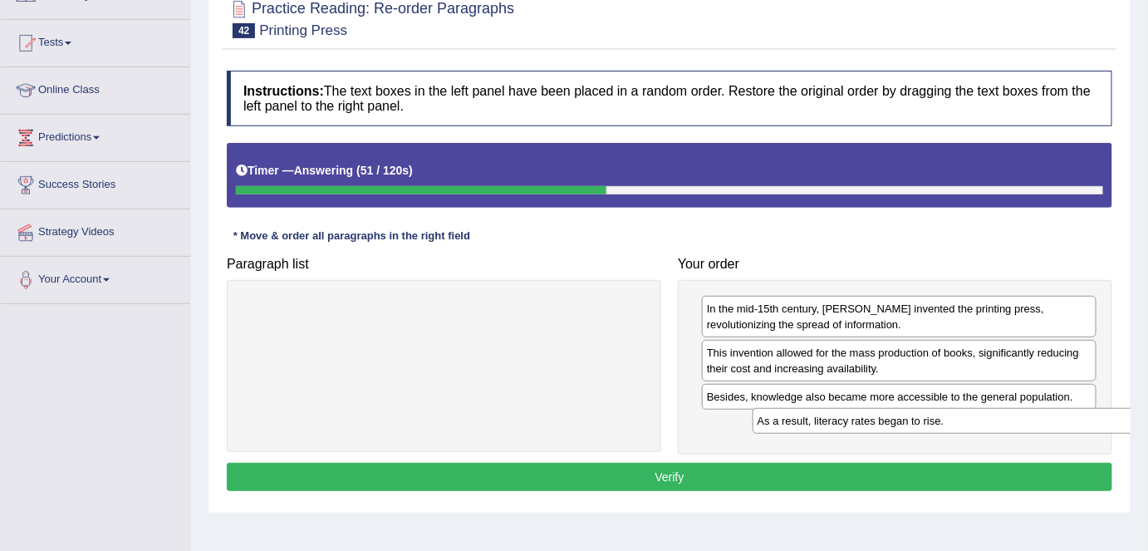
drag, startPoint x: 573, startPoint y: 306, endPoint x: 1084, endPoint y: 419, distance: 522.5
click at [1084, 419] on div "As a result, literacy rates began to rise." at bounding box center [955, 421] width 404 height 26
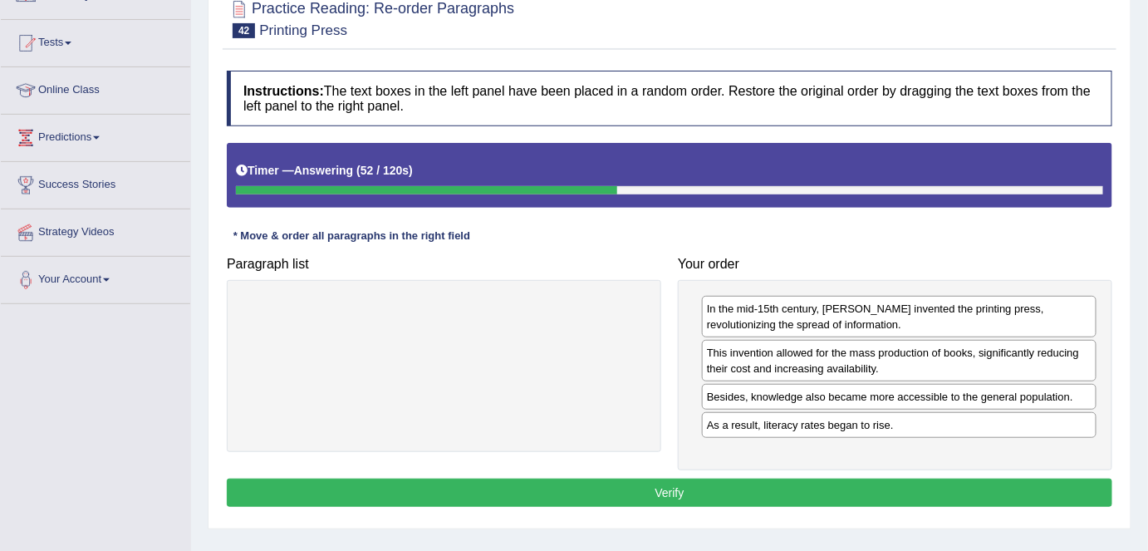
click at [888, 480] on button "Verify" at bounding box center [670, 493] width 886 height 28
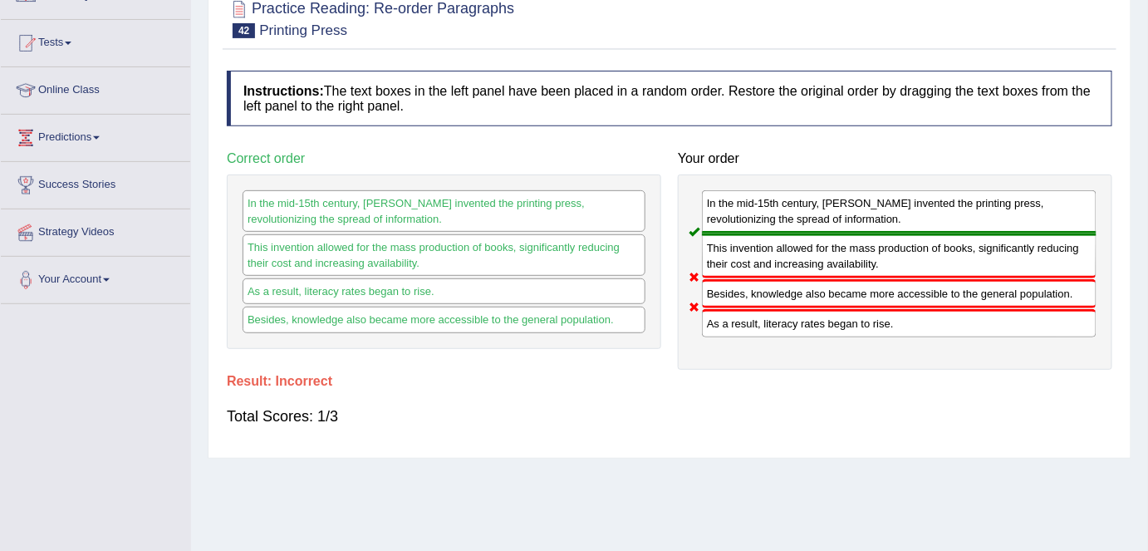
scroll to position [0, 0]
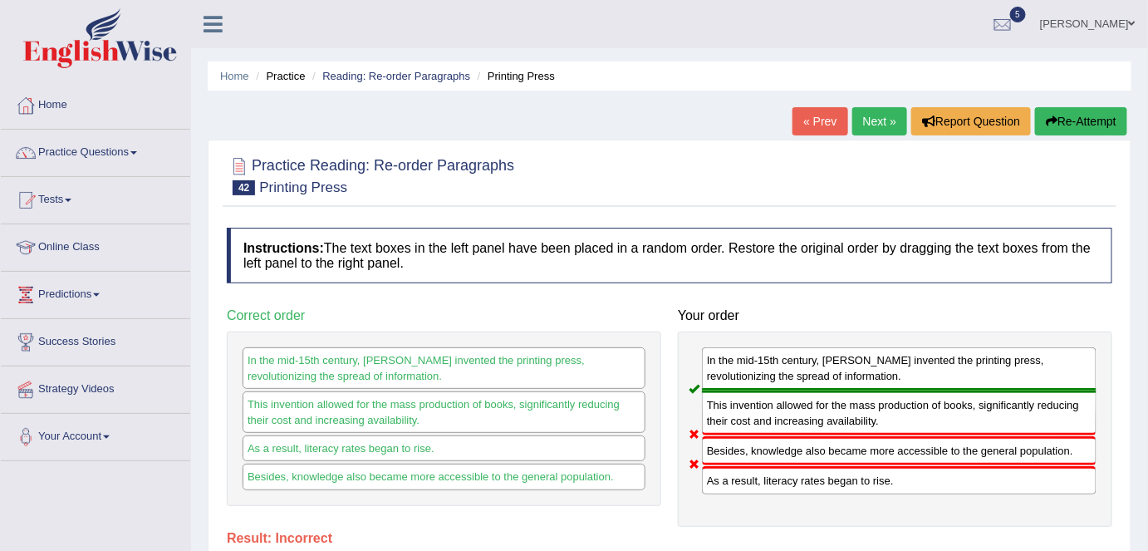
click at [1085, 127] on button "Re-Attempt" at bounding box center [1081, 121] width 92 height 28
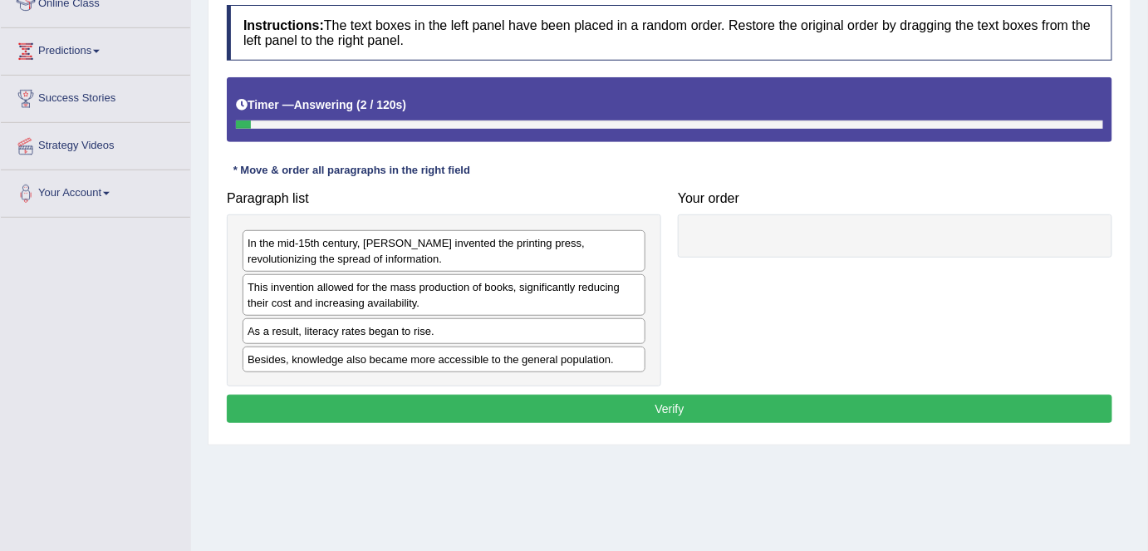
scroll to position [244, 0]
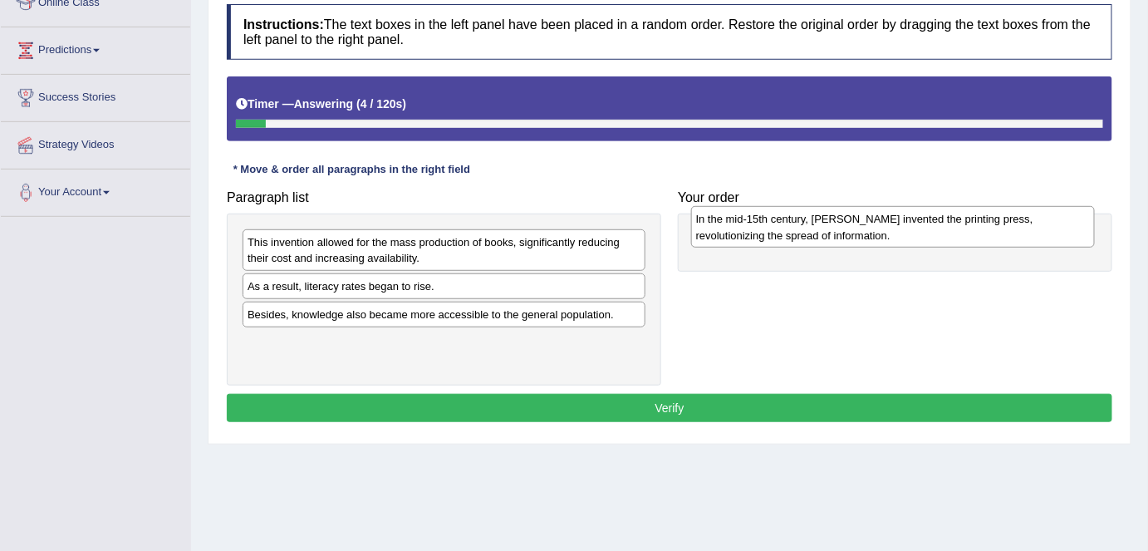
drag, startPoint x: 483, startPoint y: 243, endPoint x: 931, endPoint y: 221, distance: 449.3
click at [931, 221] on div "In the mid-15th century, [PERSON_NAME] invented the printing press, revolutioni…" at bounding box center [893, 227] width 404 height 42
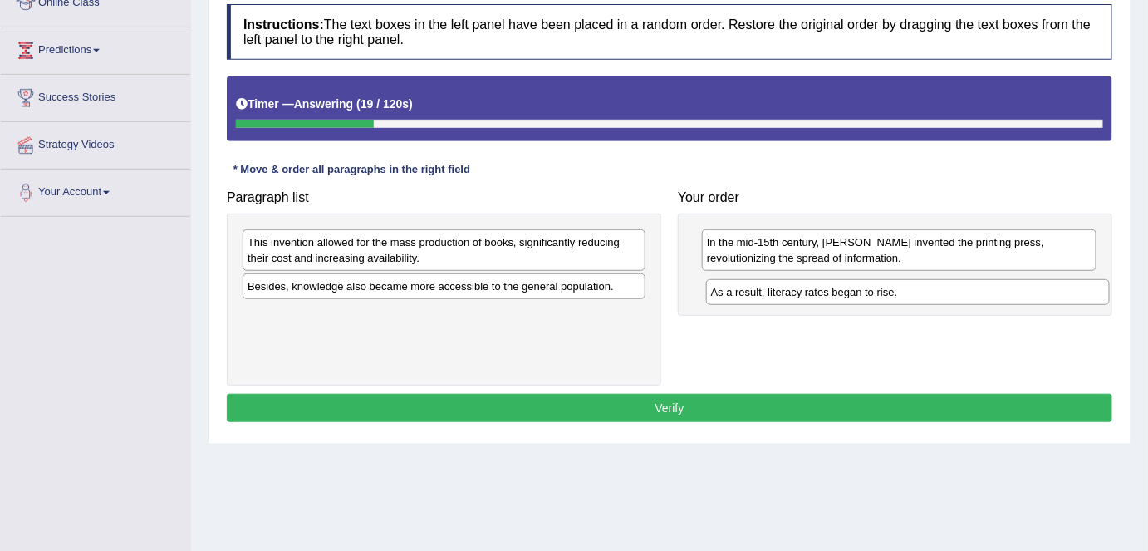
drag, startPoint x: 478, startPoint y: 288, endPoint x: 941, endPoint y: 295, distance: 463.7
click at [941, 295] on div "As a result, literacy rates began to rise." at bounding box center [908, 292] width 404 height 26
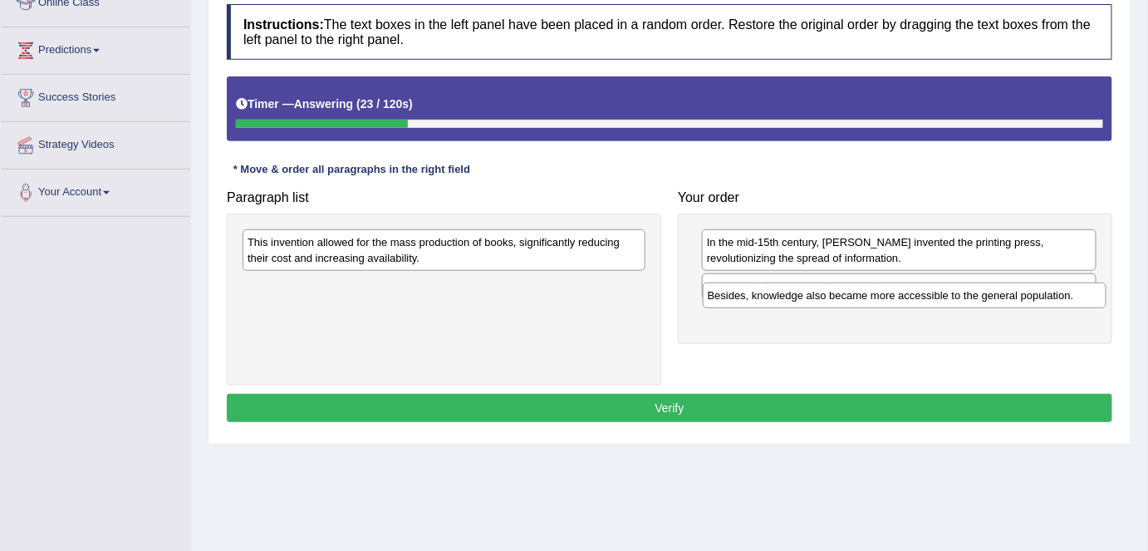
drag, startPoint x: 532, startPoint y: 283, endPoint x: 992, endPoint y: 292, distance: 460.4
click at [992, 292] on div "Besides, knowledge also became more accessible to the general population." at bounding box center [905, 296] width 404 height 26
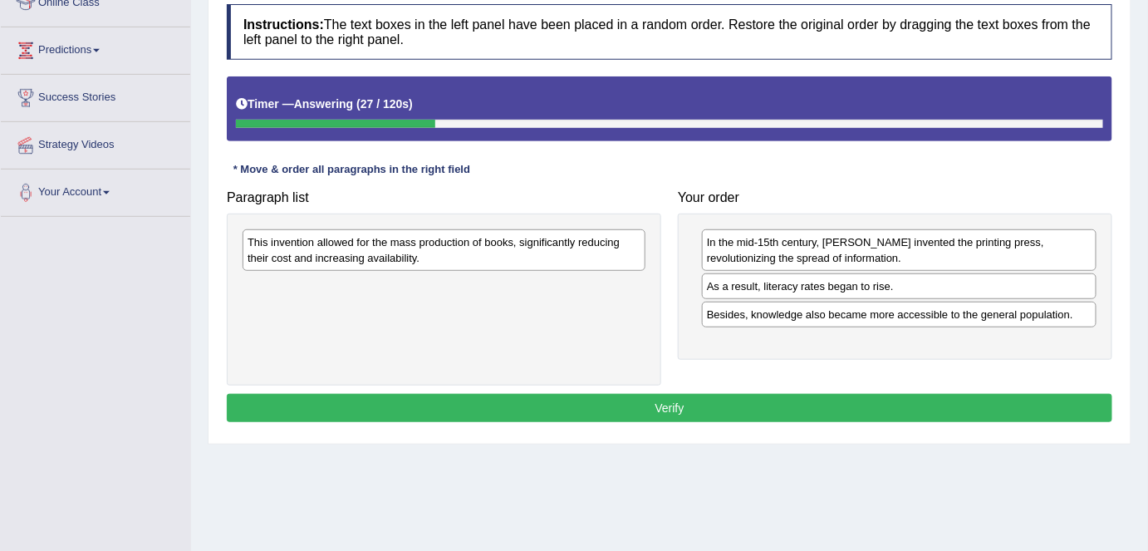
click at [464, 258] on div "This invention allowed for the mass production of books, significantly reducing…" at bounding box center [444, 250] width 403 height 42
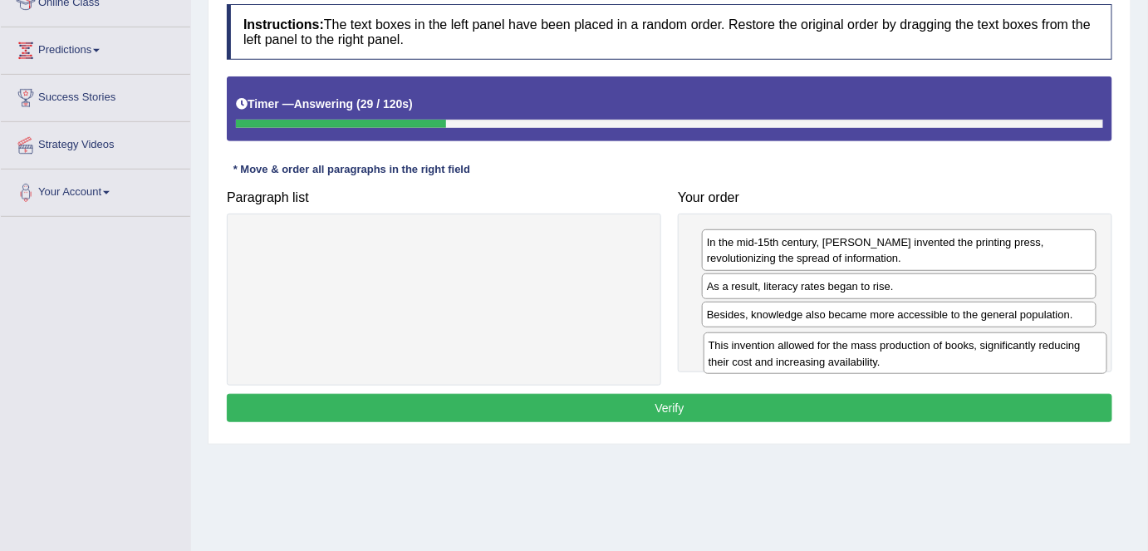
drag, startPoint x: 466, startPoint y: 253, endPoint x: 926, endPoint y: 356, distance: 471.9
click at [926, 356] on div "This invention allowed for the mass production of books, significantly reducing…" at bounding box center [906, 353] width 404 height 42
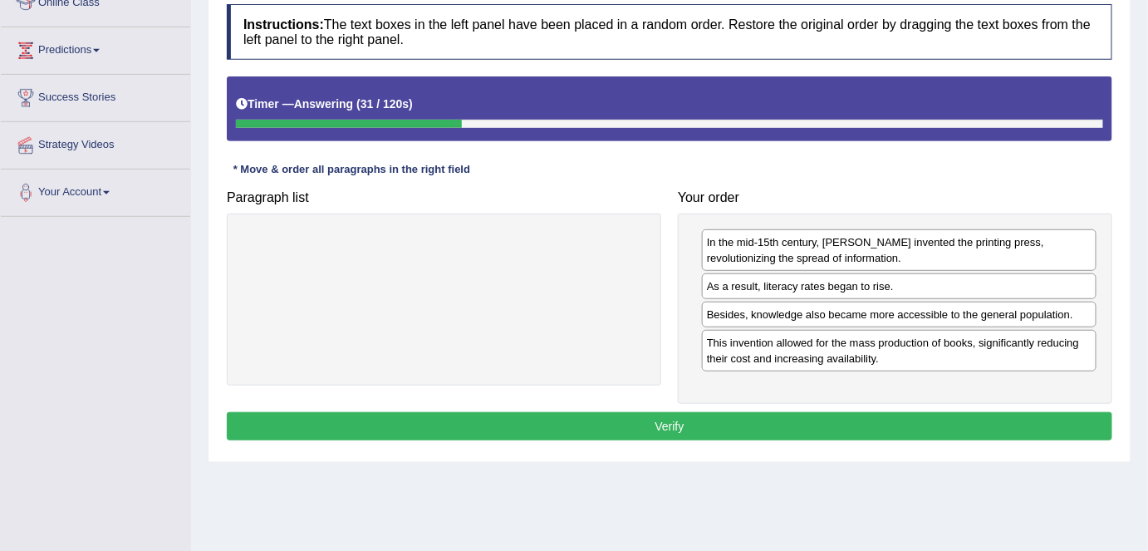
click at [765, 420] on button "Verify" at bounding box center [670, 426] width 886 height 28
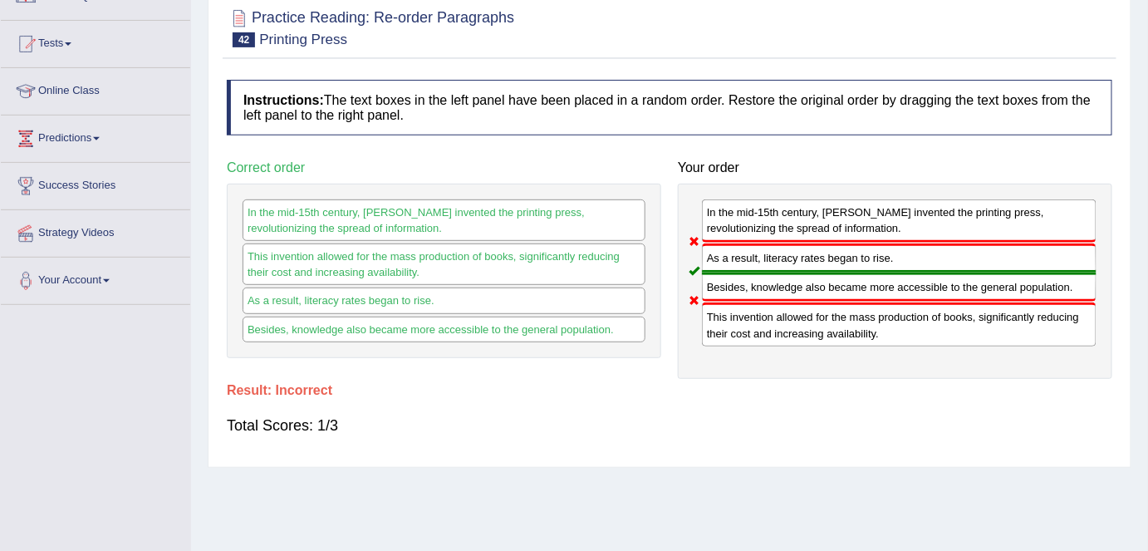
scroll to position [116, 0]
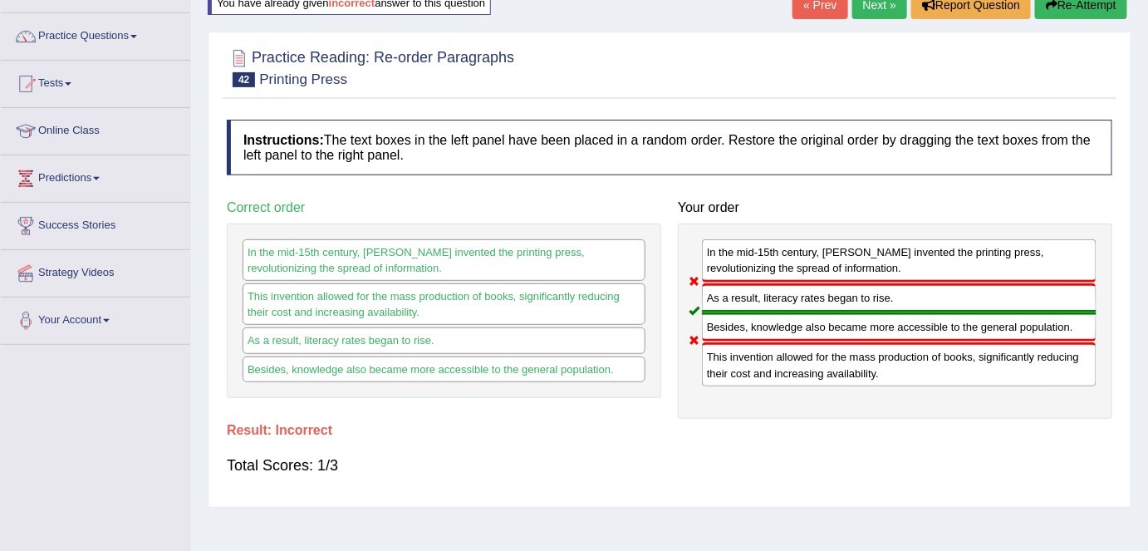
click at [1065, 2] on button "Re-Attempt" at bounding box center [1081, 5] width 92 height 28
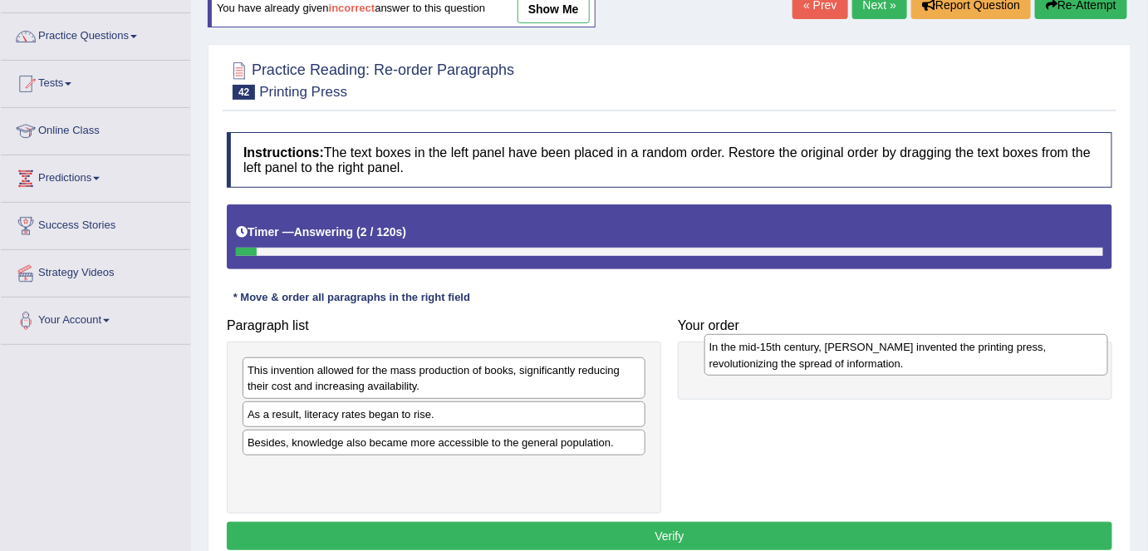
drag, startPoint x: 478, startPoint y: 376, endPoint x: 945, endPoint y: 351, distance: 467.7
click at [945, 351] on div "In the mid-15th century, [PERSON_NAME] invented the printing press, revolutioni…" at bounding box center [907, 355] width 404 height 42
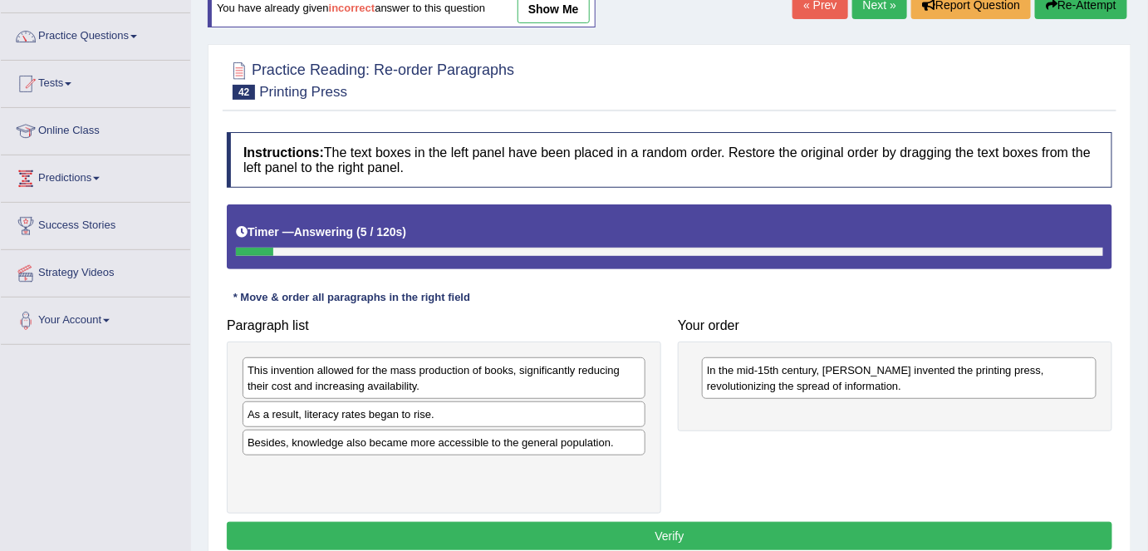
click at [945, 351] on div "In the mid-15th century, [PERSON_NAME] invented the printing press, revolutioni…" at bounding box center [895, 387] width 435 height 90
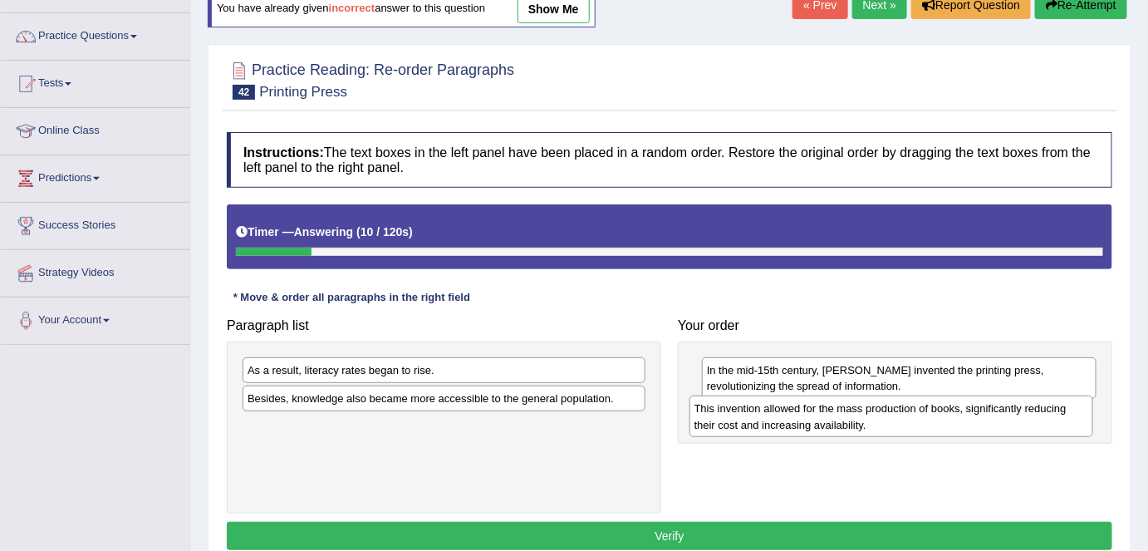
drag, startPoint x: 558, startPoint y: 360, endPoint x: 927, endPoint y: 415, distance: 373.1
click at [927, 415] on div "This invention allowed for the mass production of books, significantly reducing…" at bounding box center [892, 417] width 404 height 42
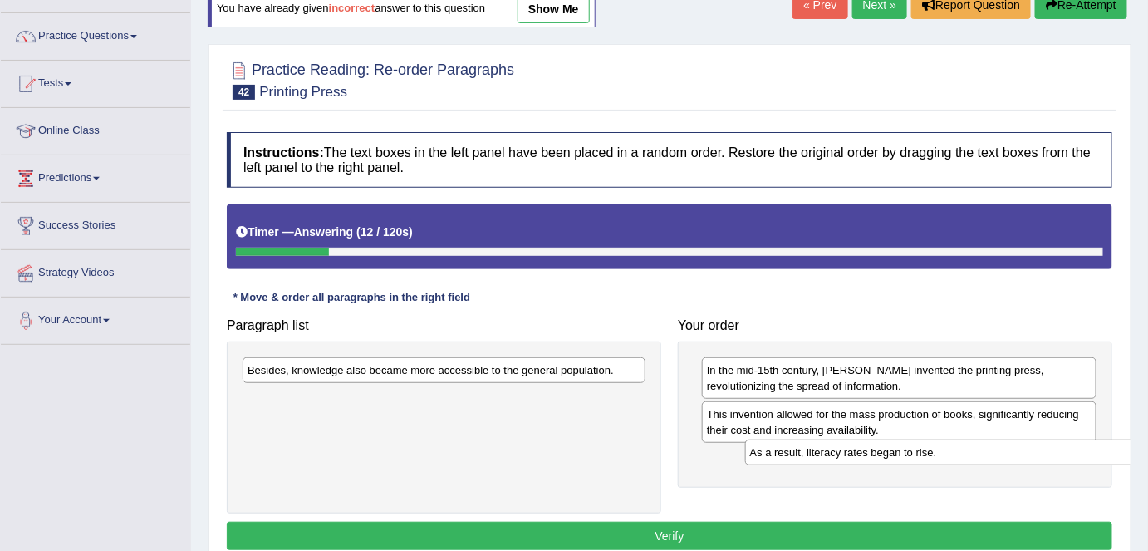
drag, startPoint x: 558, startPoint y: 374, endPoint x: 1060, endPoint y: 457, distance: 508.7
click at [1060, 457] on div "As a result, literacy rates began to rise." at bounding box center [947, 453] width 404 height 26
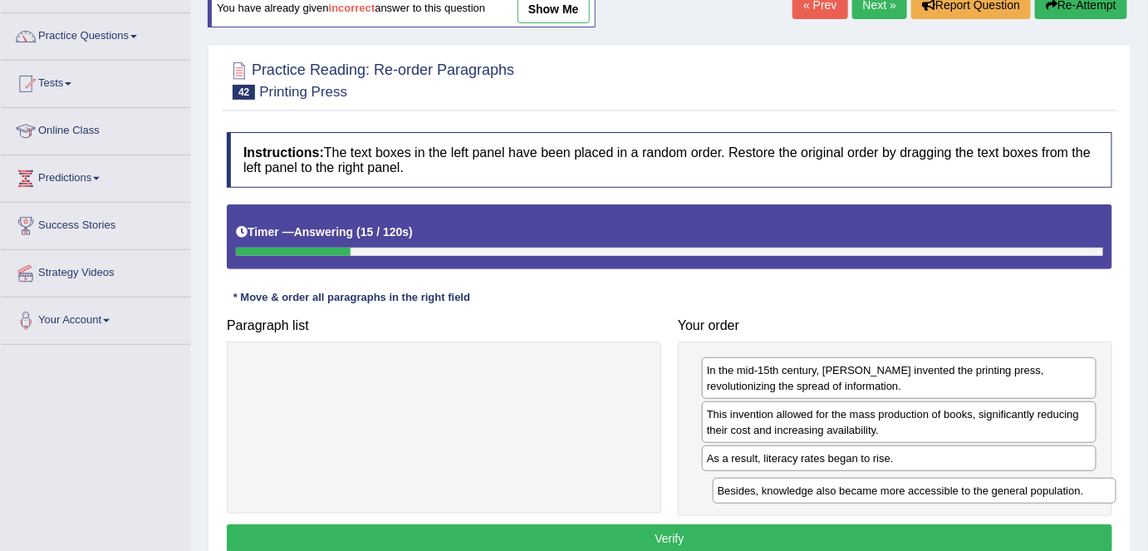
drag, startPoint x: 620, startPoint y: 368, endPoint x: 1089, endPoint y: 489, distance: 484.9
click at [1089, 489] on div "Besides, knowledge also became more accessible to the general population." at bounding box center [915, 491] width 404 height 26
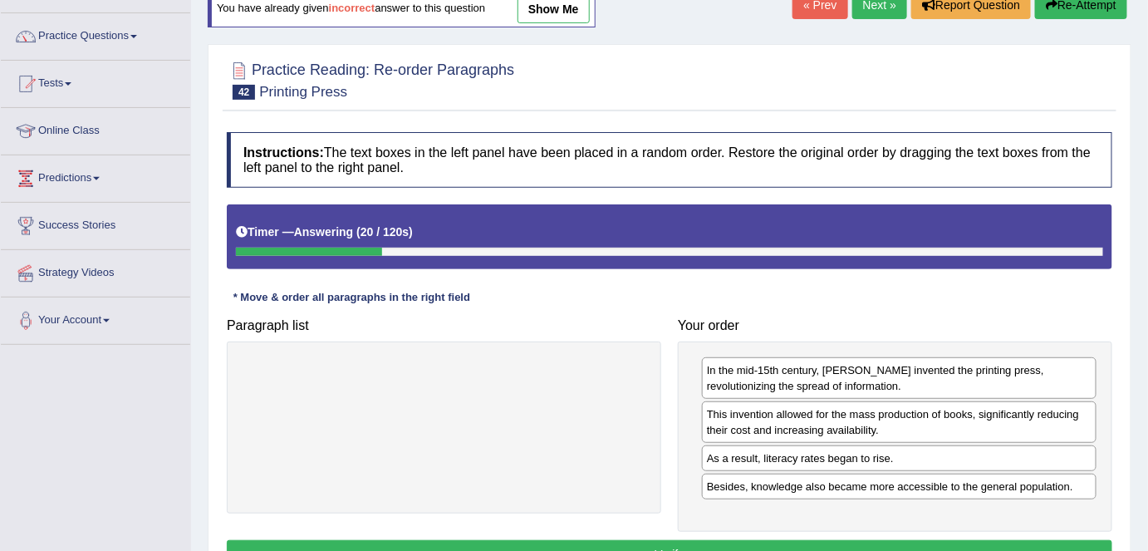
click at [782, 546] on button "Verify" at bounding box center [670, 554] width 886 height 28
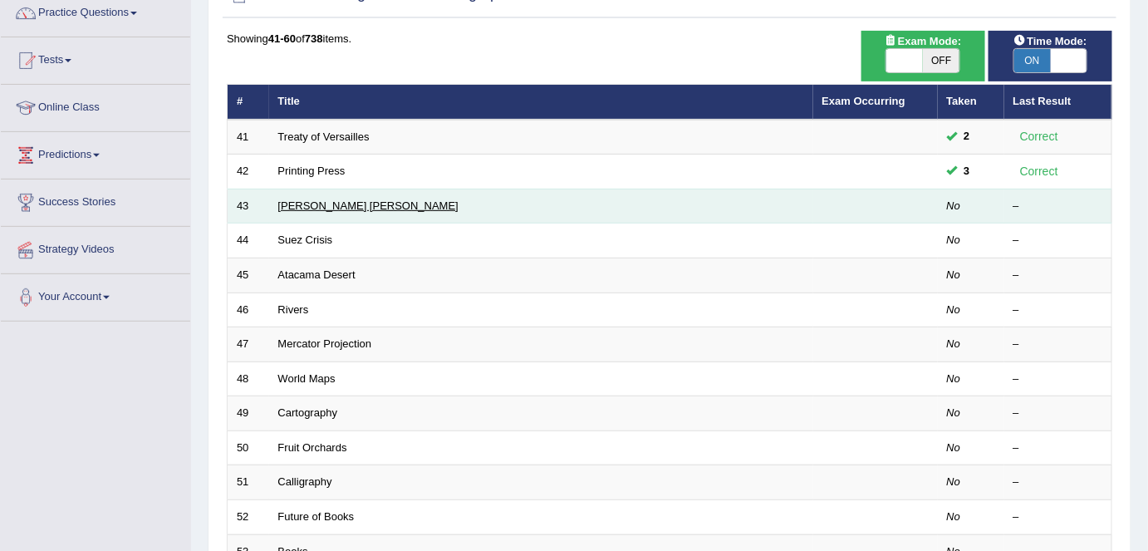
click at [281, 199] on link "[PERSON_NAME] [PERSON_NAME]" at bounding box center [368, 205] width 180 height 12
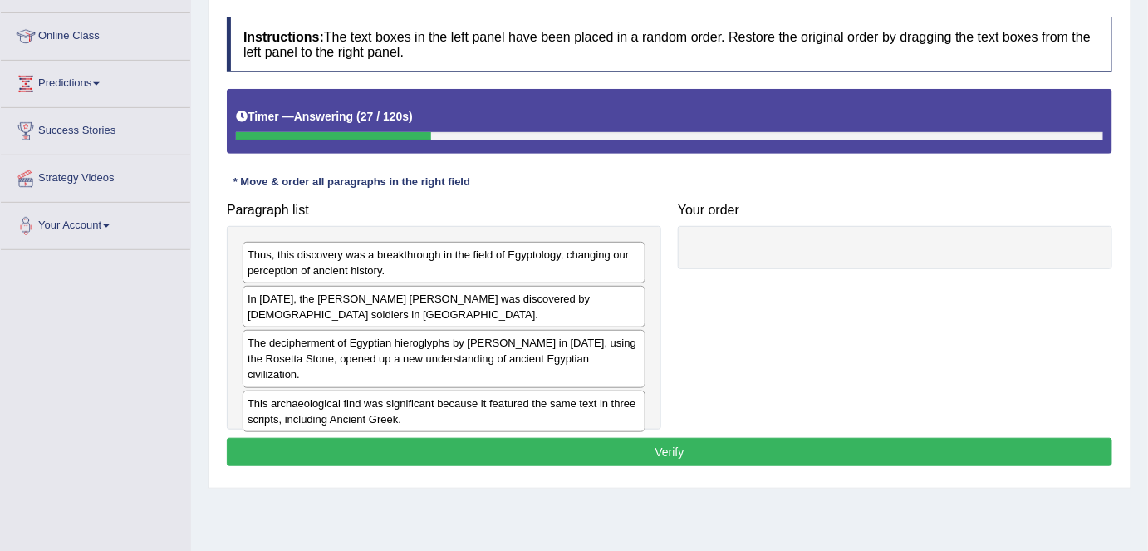
scroll to position [219, 0]
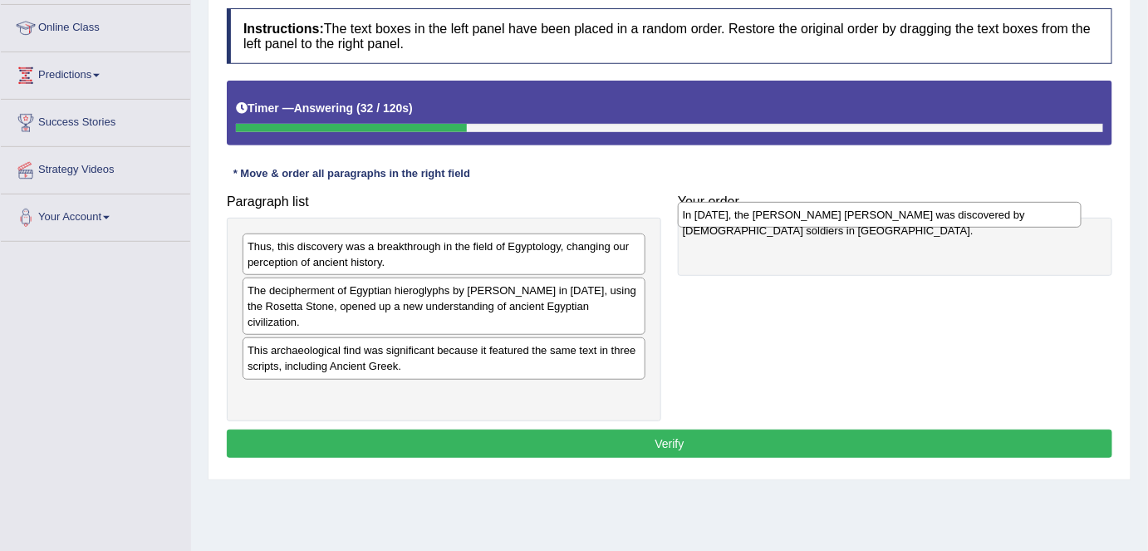
drag, startPoint x: 373, startPoint y: 292, endPoint x: 808, endPoint y: 220, distance: 441.4
click at [808, 220] on div "In [DATE], the [PERSON_NAME] [PERSON_NAME] was discovered by [DEMOGRAPHIC_DATA]…" at bounding box center [880, 215] width 404 height 26
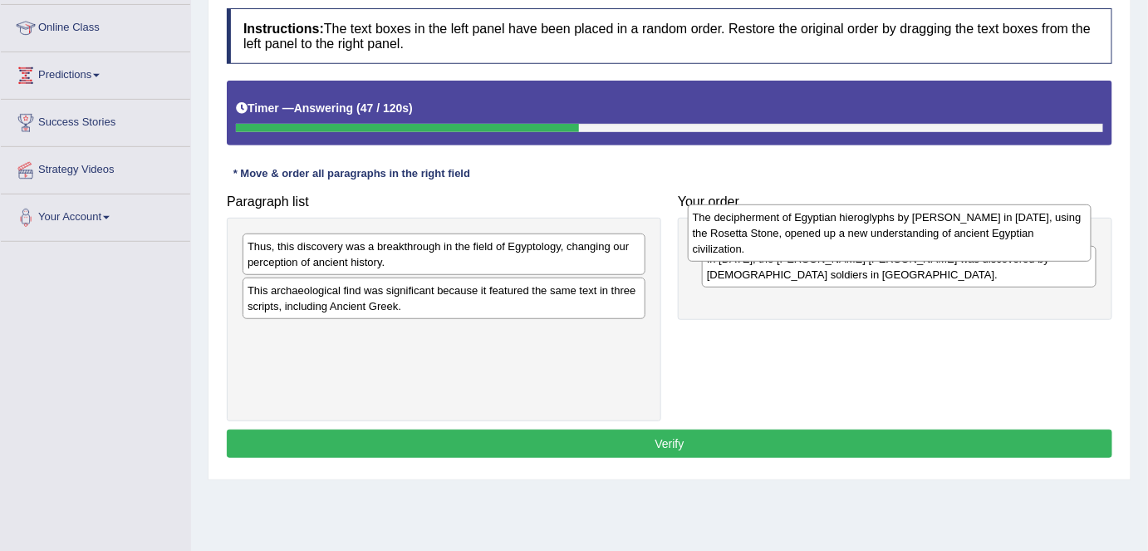
drag, startPoint x: 452, startPoint y: 313, endPoint x: 897, endPoint y: 241, distance: 451.2
click at [897, 241] on div "The decipherment of Egyptian hieroglyphs by [PERSON_NAME] in [DATE], using the …" at bounding box center [890, 232] width 404 height 57
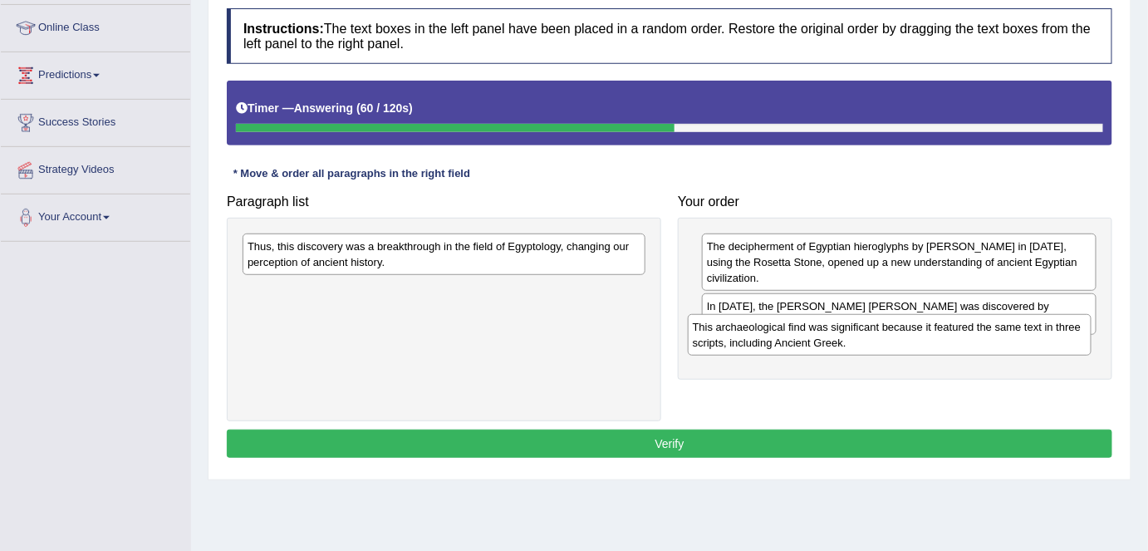
drag, startPoint x: 403, startPoint y: 302, endPoint x: 848, endPoint y: 341, distance: 447.0
click at [848, 341] on div "This archaeological find was significant because it featured the same text in t…" at bounding box center [890, 335] width 404 height 42
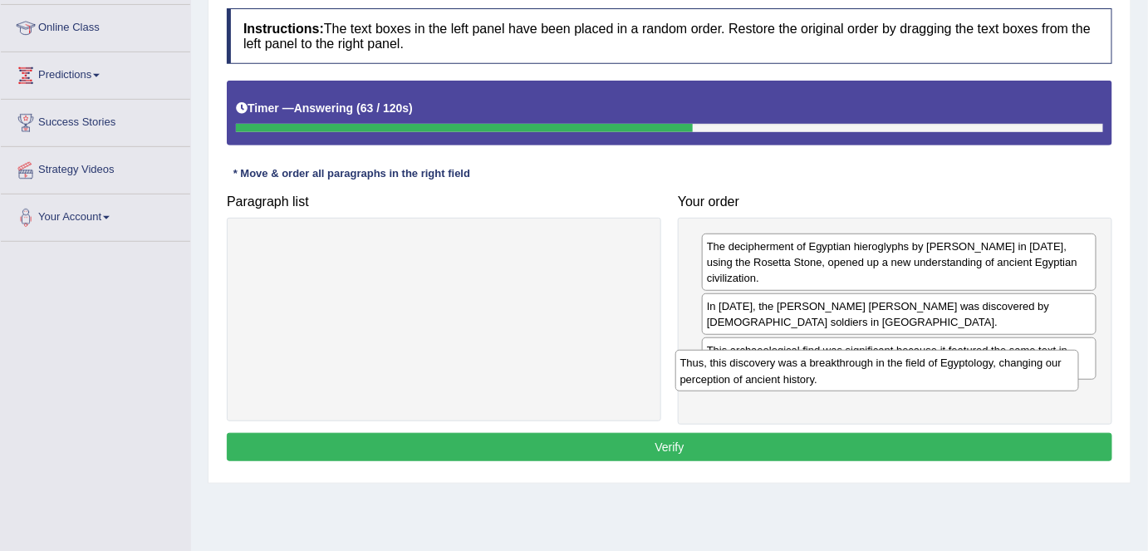
drag, startPoint x: 527, startPoint y: 262, endPoint x: 960, endPoint y: 379, distance: 448.5
click at [960, 379] on div "Thus, this discovery was a breakthrough in the field of Egyptology, changing ou…" at bounding box center [878, 371] width 404 height 42
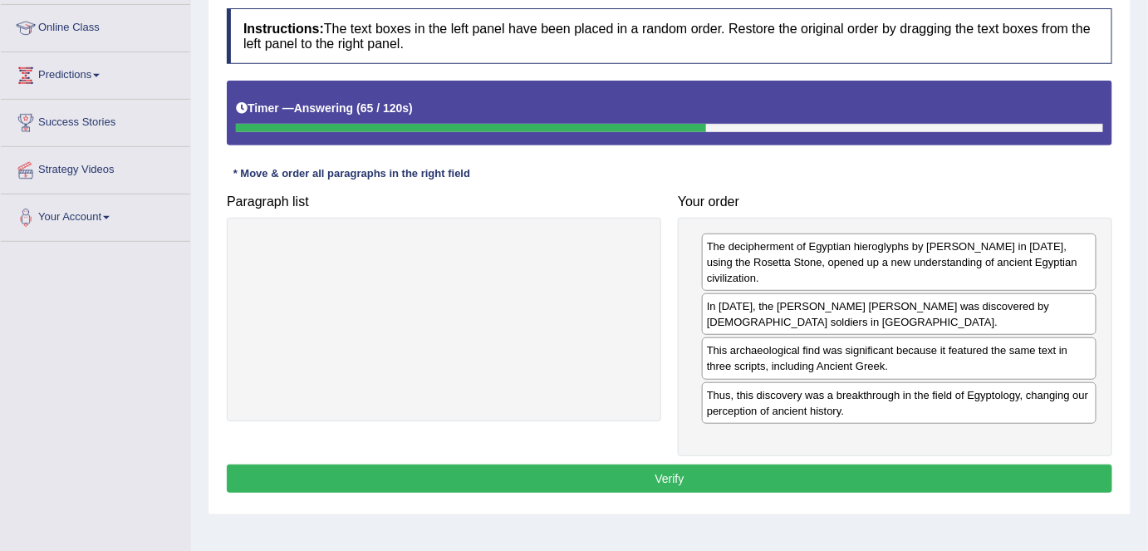
click at [764, 464] on button "Verify" at bounding box center [670, 478] width 886 height 28
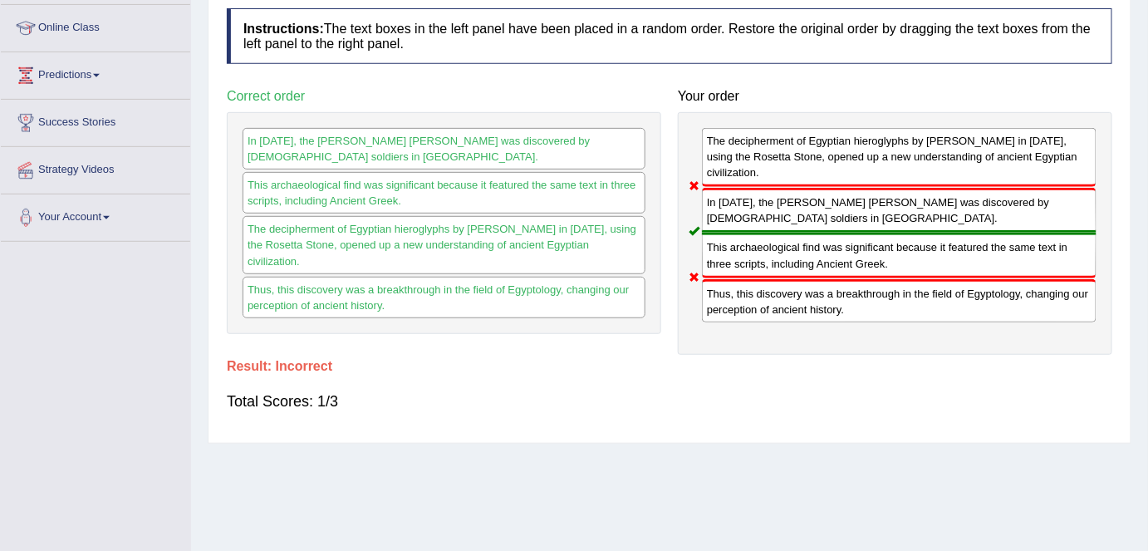
drag, startPoint x: 1145, startPoint y: 171, endPoint x: 1137, endPoint y: 118, distance: 53.8
click at [1137, 118] on div "Home Practice Reading: Re-order Paragraphs Rosetta Stone « Prev Next » Report Q…" at bounding box center [669, 196] width 957 height 831
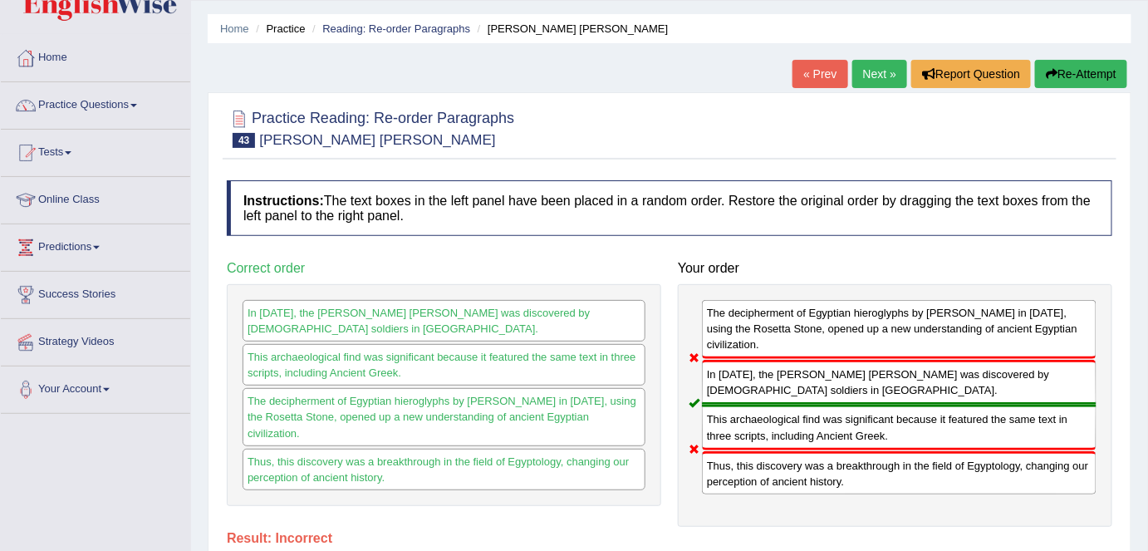
click at [1107, 82] on button "Re-Attempt" at bounding box center [1081, 74] width 92 height 28
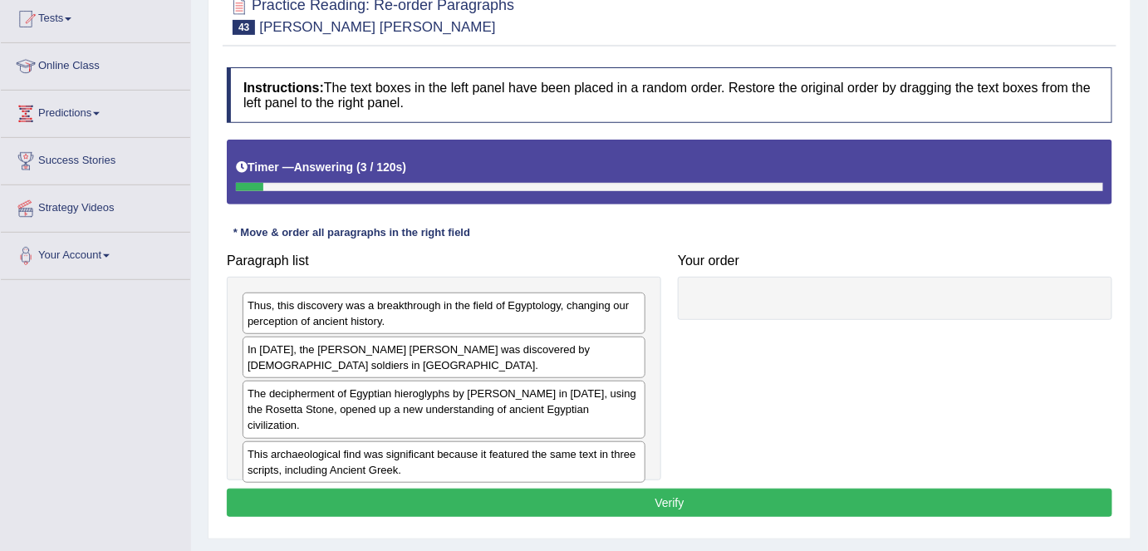
scroll to position [185, 0]
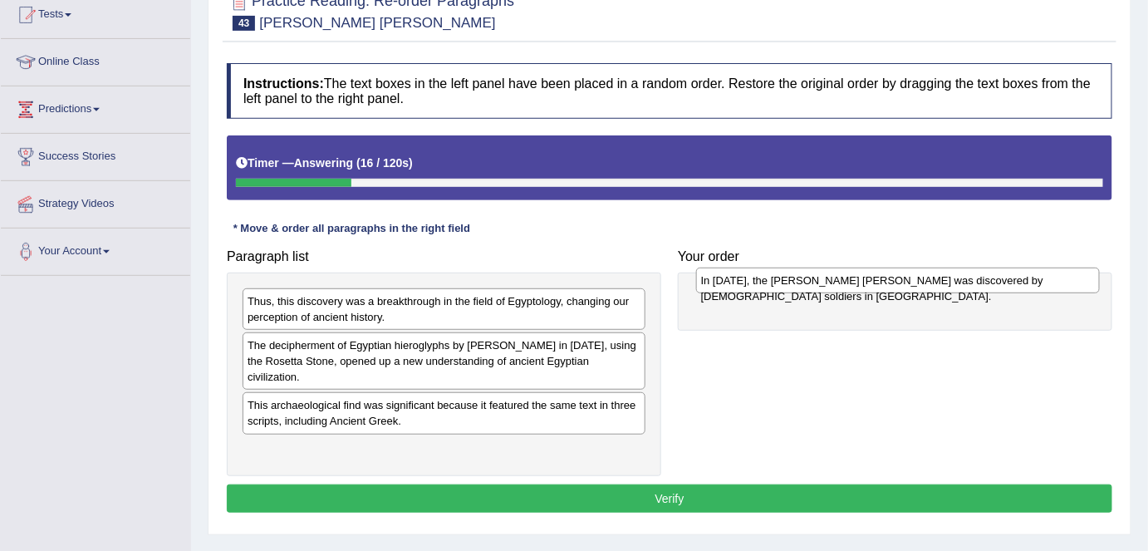
drag, startPoint x: 603, startPoint y: 342, endPoint x: 1058, endPoint y: 278, distance: 459.1
click at [1058, 278] on div "In [DATE], the [PERSON_NAME] [PERSON_NAME] was discovered by [DEMOGRAPHIC_DATA]…" at bounding box center [898, 281] width 404 height 26
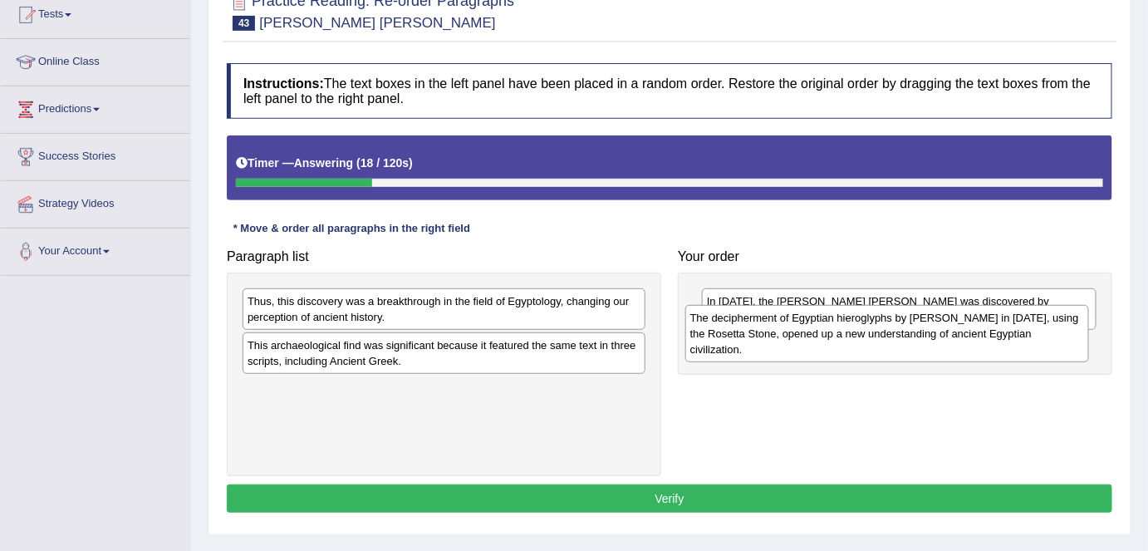
drag, startPoint x: 599, startPoint y: 378, endPoint x: 1044, endPoint y: 352, distance: 446.1
click at [1044, 352] on div "The decipherment of Egyptian hieroglyphs by [PERSON_NAME] in [DATE], using the …" at bounding box center [887, 333] width 404 height 57
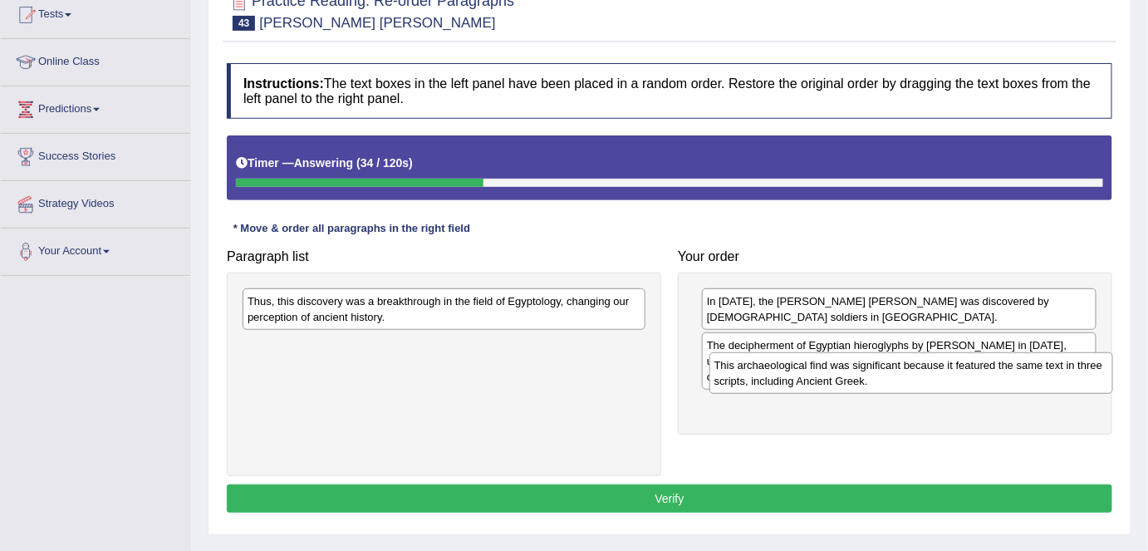
drag, startPoint x: 545, startPoint y: 336, endPoint x: 1015, endPoint y: 357, distance: 470.0
click at [1015, 357] on div "This archaeological find was significant because it featured the same text in t…" at bounding box center [912, 373] width 404 height 42
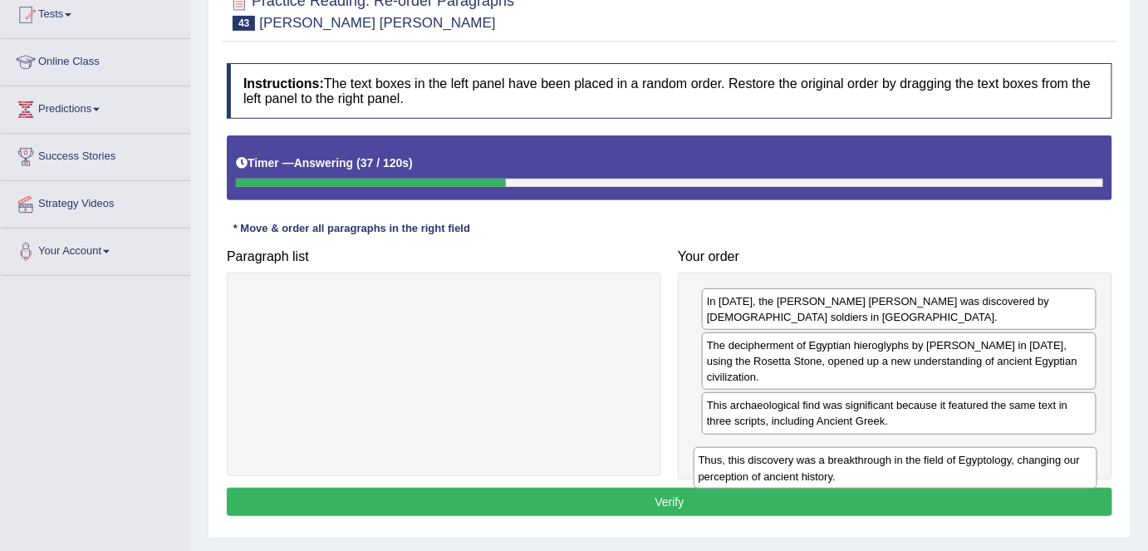
drag, startPoint x: 474, startPoint y: 299, endPoint x: 926, endPoint y: 459, distance: 478.6
click at [926, 459] on div "Thus, this discovery was a breakthrough in the field of Egyptology, changing ou…" at bounding box center [896, 468] width 404 height 42
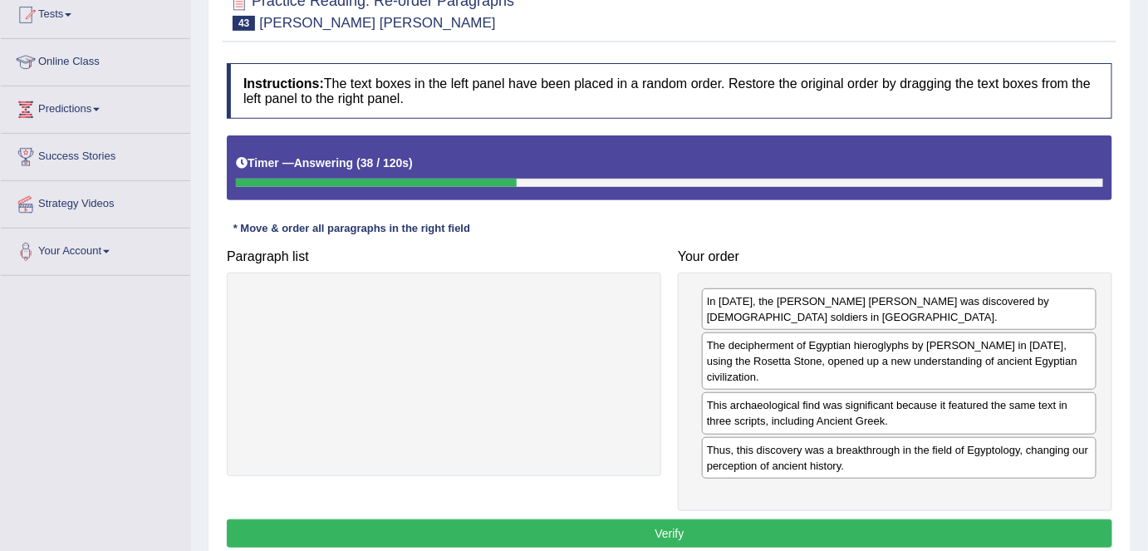
click at [779, 519] on button "Verify" at bounding box center [670, 533] width 886 height 28
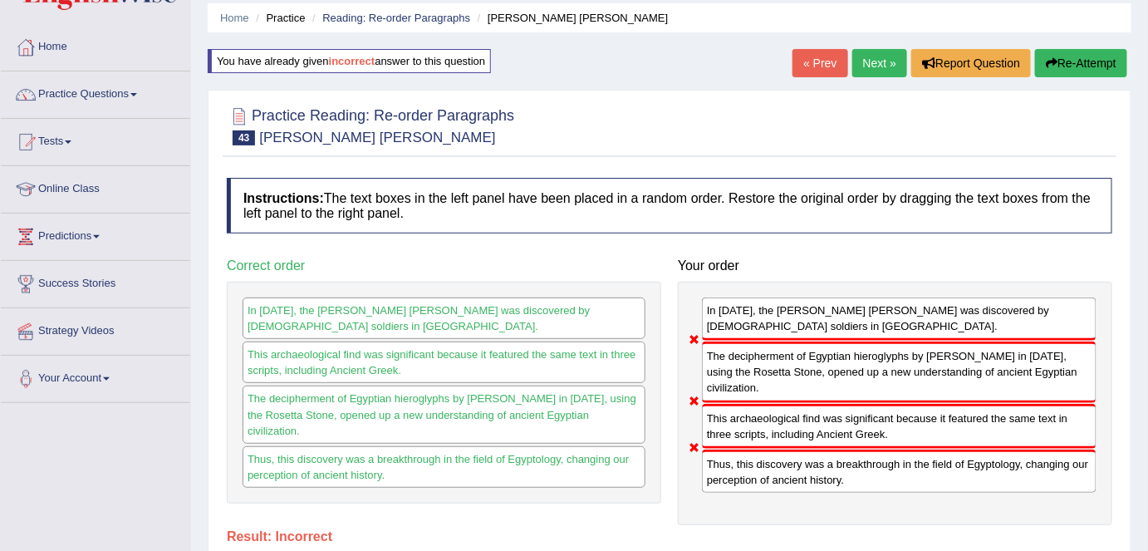
scroll to position [40, 0]
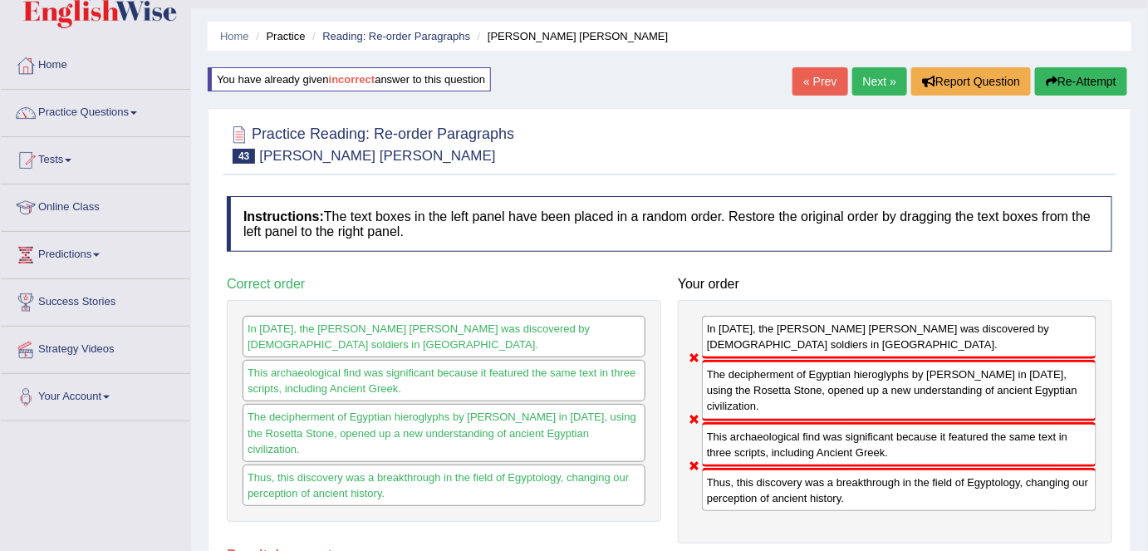
click at [1079, 81] on button "Re-Attempt" at bounding box center [1081, 81] width 92 height 28
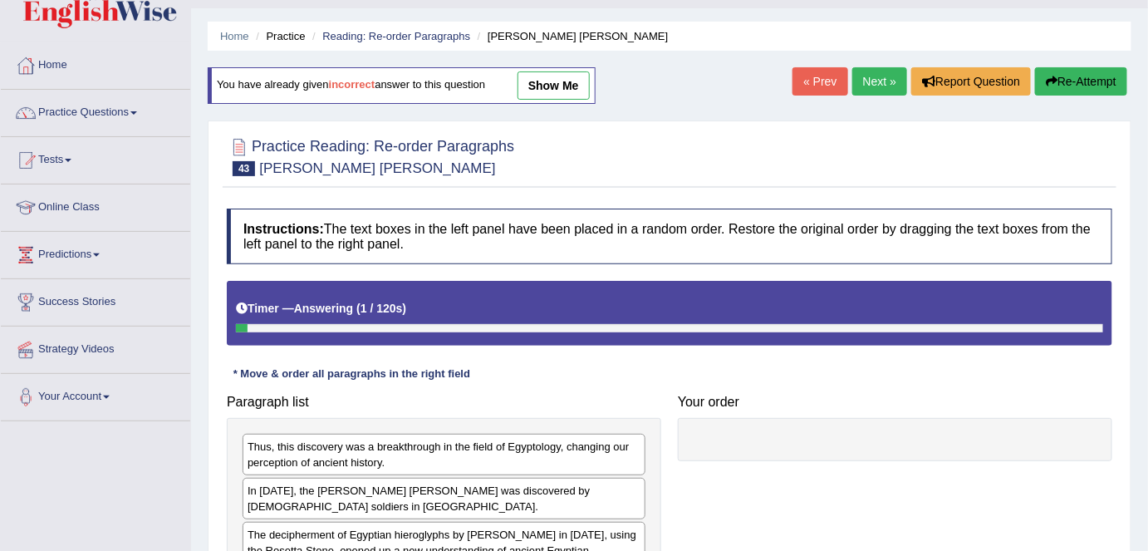
scroll to position [254, 0]
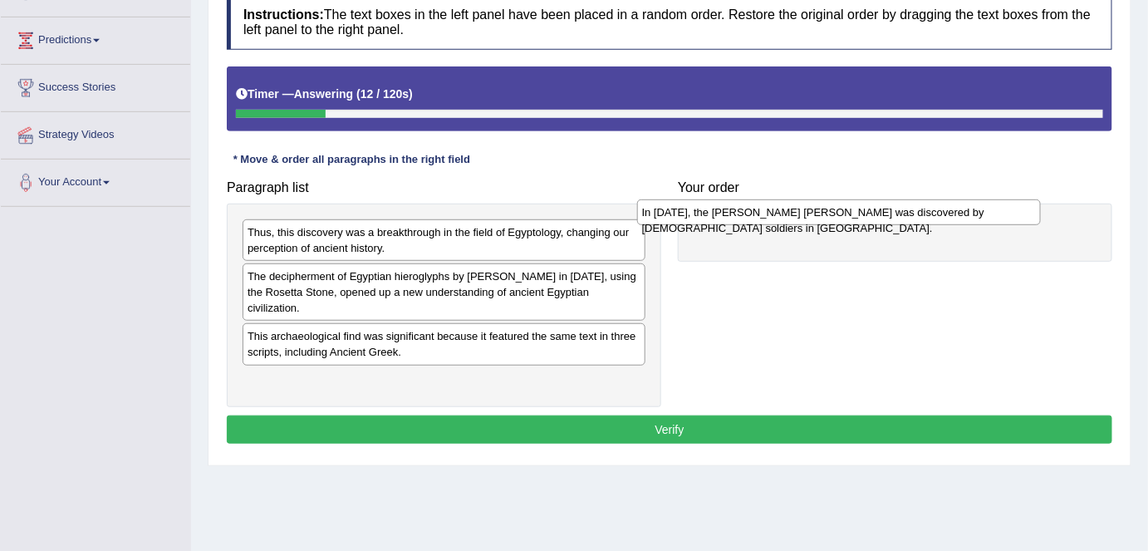
drag, startPoint x: 518, startPoint y: 271, endPoint x: 912, endPoint y: 209, distance: 399.6
click at [912, 209] on div "In [DATE], the [PERSON_NAME] [PERSON_NAME] was discovered by [DEMOGRAPHIC_DATA]…" at bounding box center [839, 212] width 404 height 26
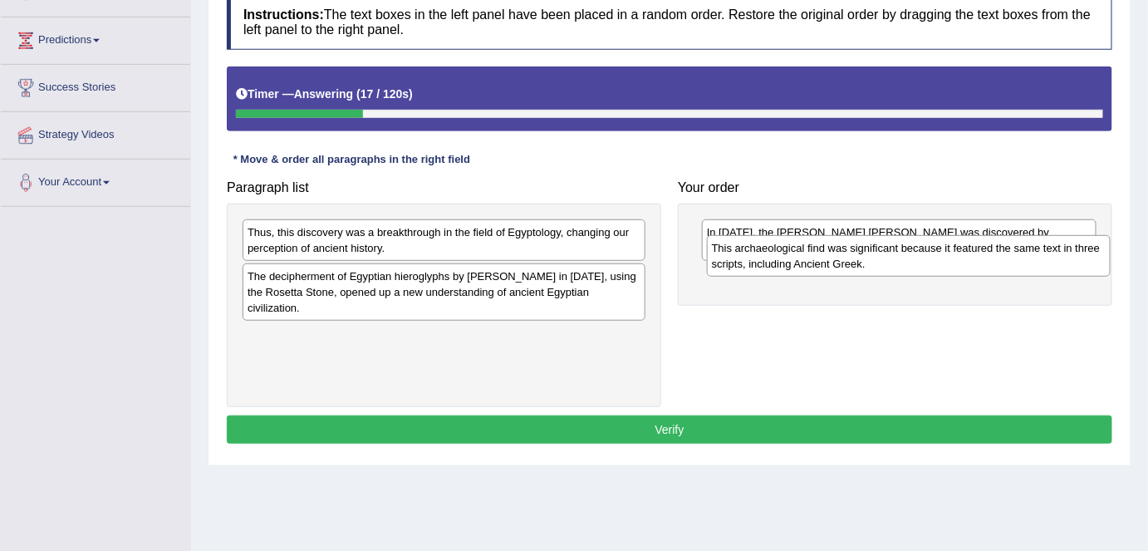
drag, startPoint x: 476, startPoint y: 355, endPoint x: 939, endPoint y: 270, distance: 470.5
click at [939, 270] on div "This archaeological find was significant because it featured the same text in t…" at bounding box center [909, 256] width 404 height 42
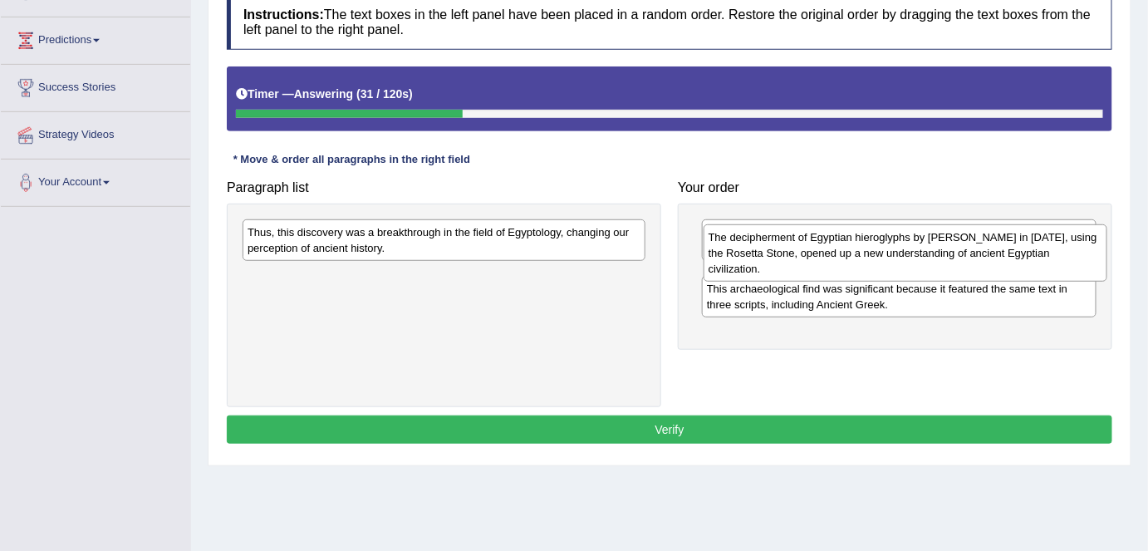
drag, startPoint x: 523, startPoint y: 296, endPoint x: 985, endPoint y: 258, distance: 462.7
click at [985, 258] on div "The decipherment of Egyptian hieroglyphs by [PERSON_NAME] in [DATE], using the …" at bounding box center [906, 252] width 404 height 57
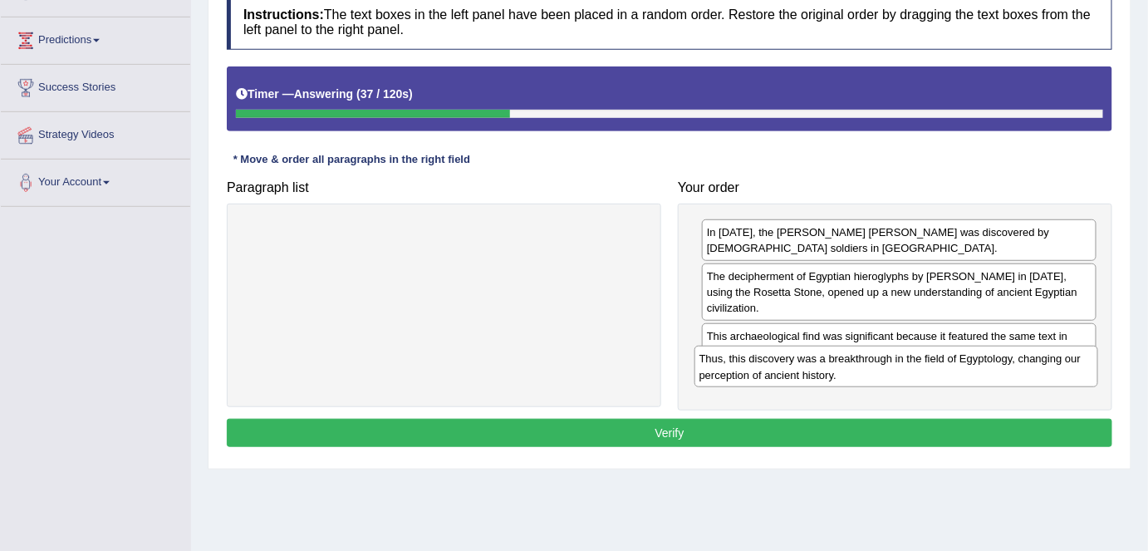
drag, startPoint x: 577, startPoint y: 251, endPoint x: 1029, endPoint y: 378, distance: 468.8
click at [1029, 378] on div "Thus, this discovery was a breakthrough in the field of Egyptology, changing ou…" at bounding box center [897, 367] width 404 height 42
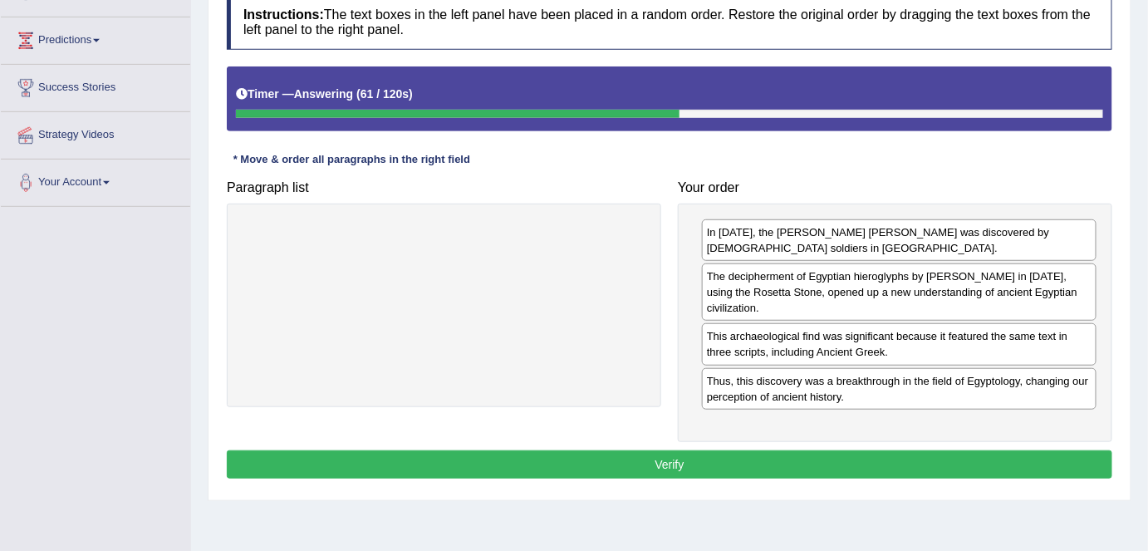
click at [735, 450] on button "Verify" at bounding box center [670, 464] width 886 height 28
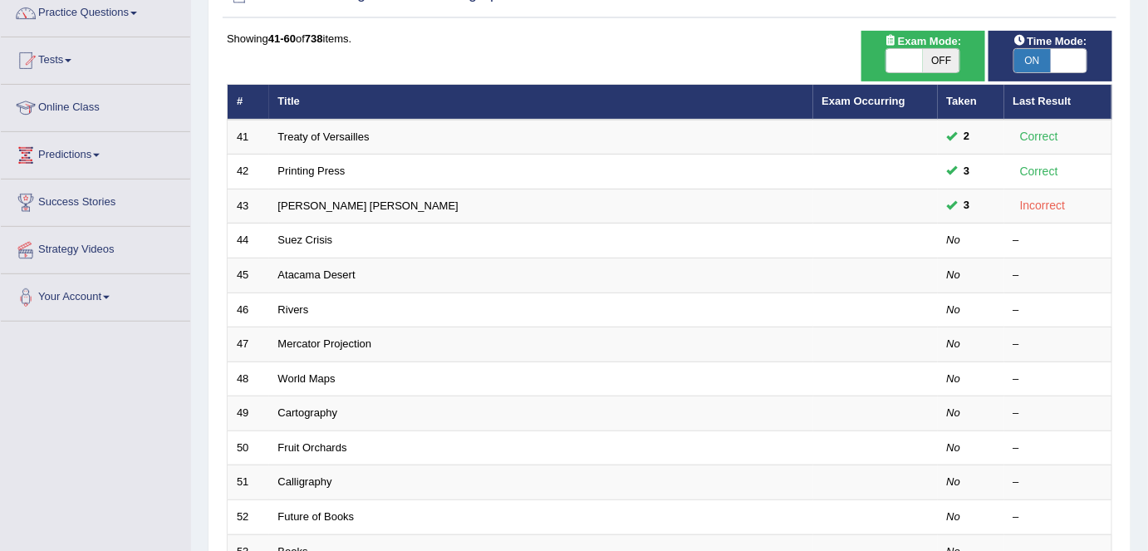
click at [71, 61] on link "Tests" at bounding box center [95, 58] width 189 height 42
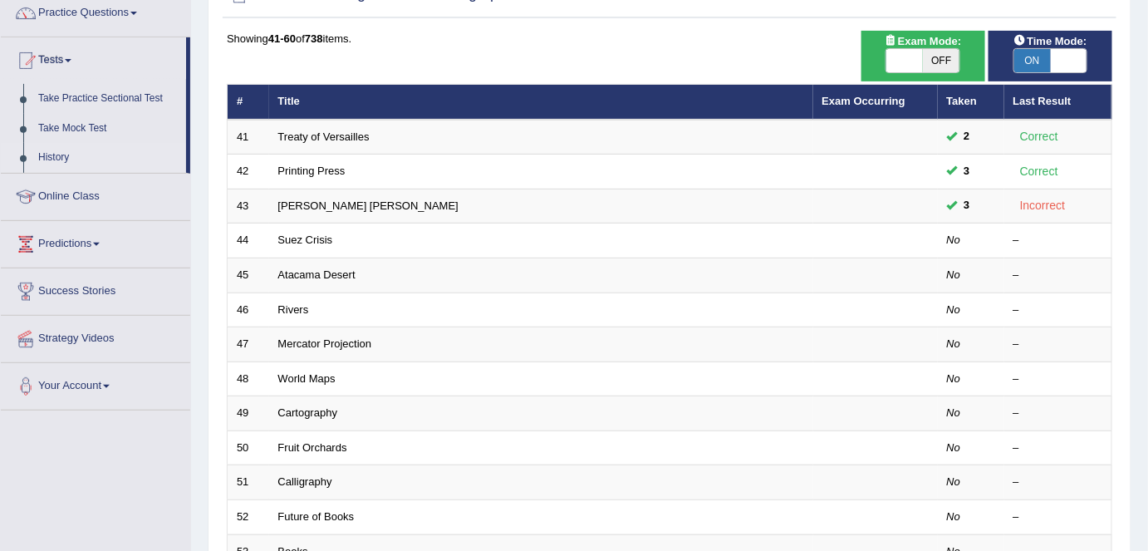
click at [55, 153] on link "History" at bounding box center [108, 158] width 155 height 30
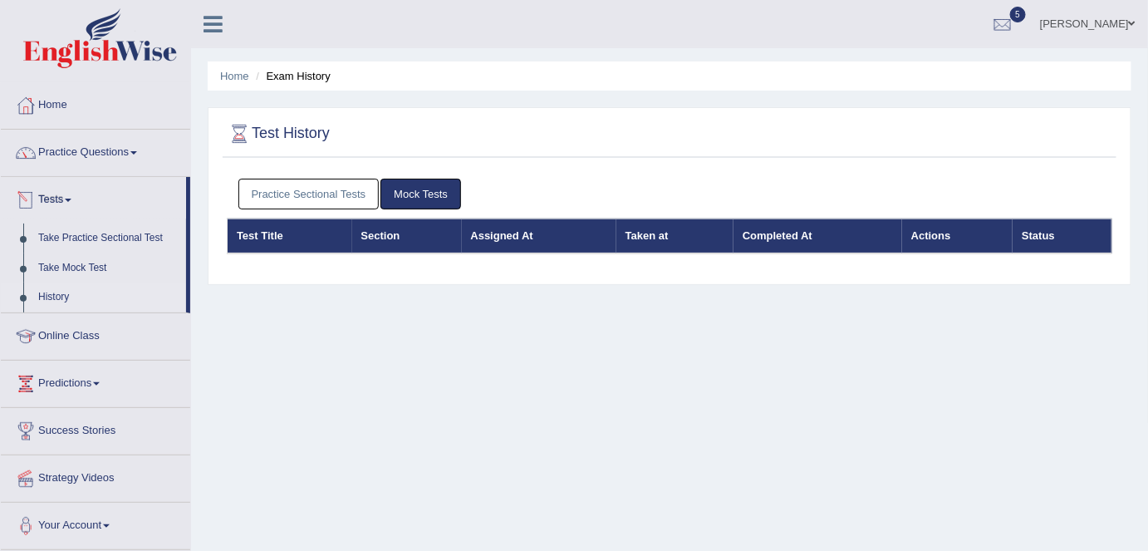
click at [273, 198] on link "Practice Sectional Tests" at bounding box center [308, 194] width 141 height 31
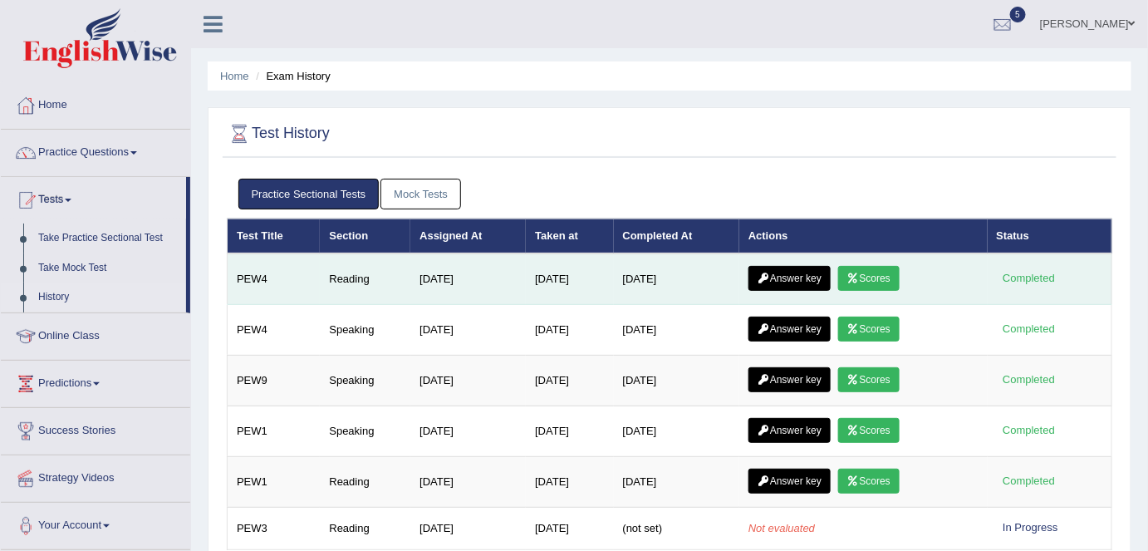
click at [857, 278] on icon at bounding box center [854, 278] width 12 height 10
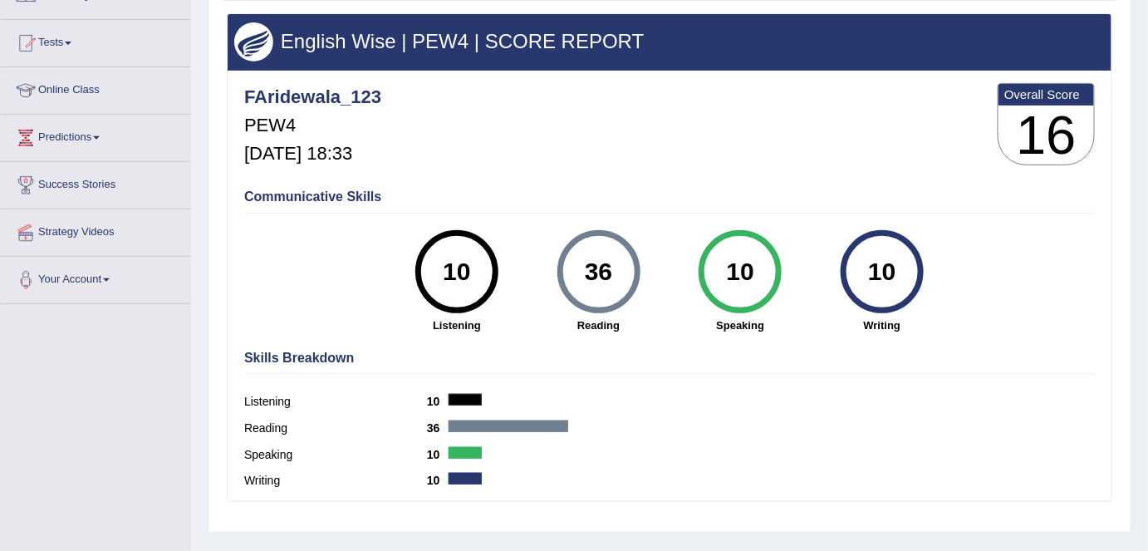
scroll to position [159, 0]
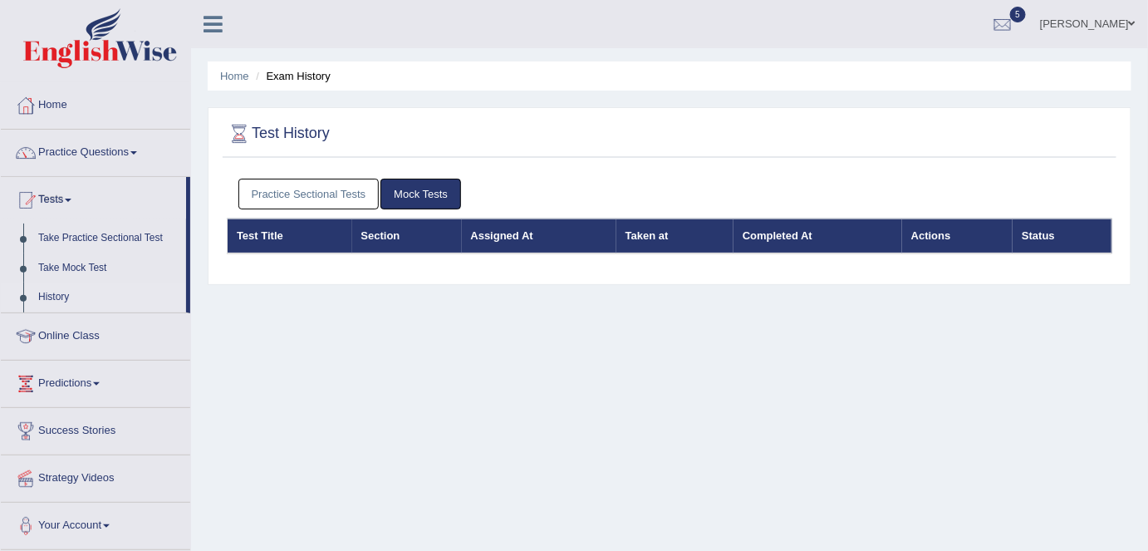
click at [332, 193] on link "Practice Sectional Tests" at bounding box center [308, 194] width 141 height 31
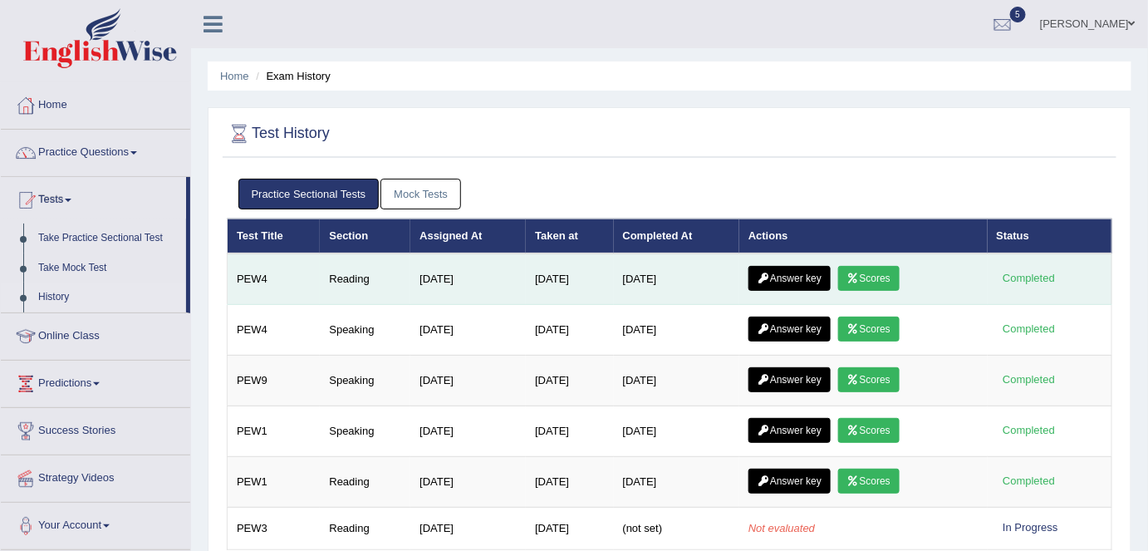
click at [831, 273] on link "Answer key" at bounding box center [790, 278] width 82 height 25
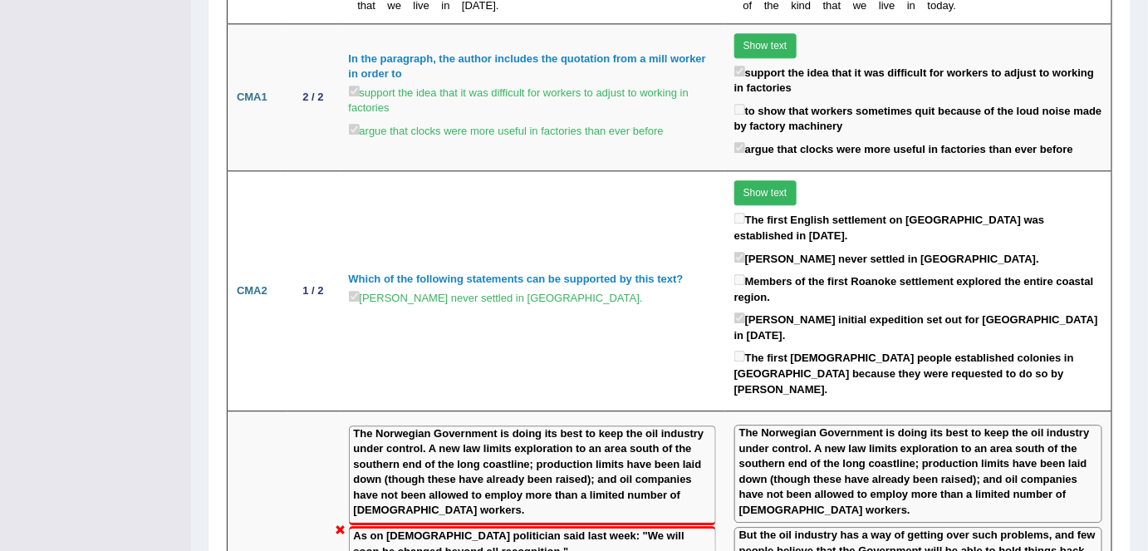
scroll to position [1338, 0]
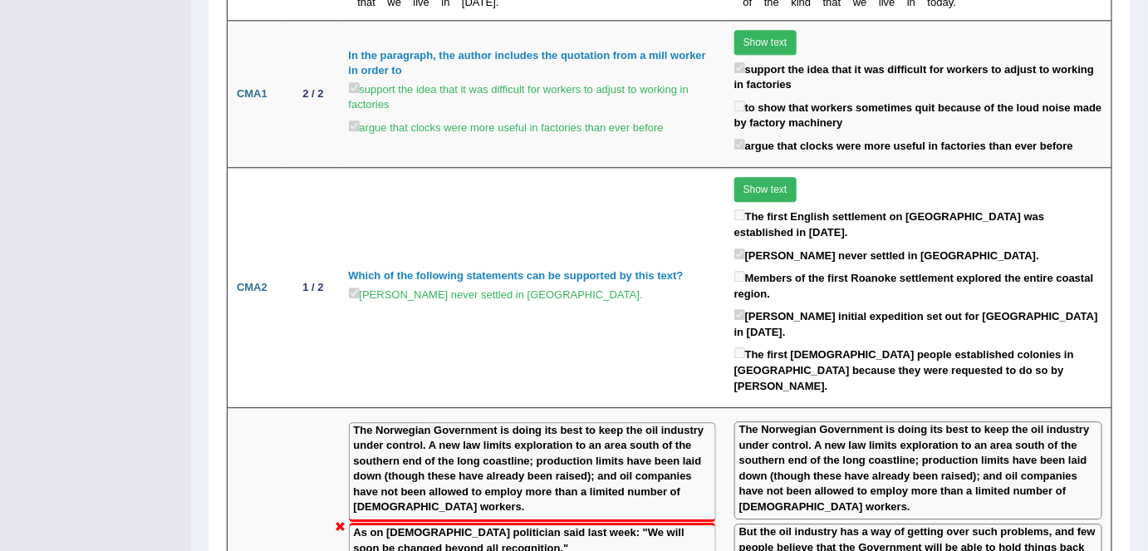
click at [1145, 258] on div "Home History Answer Key Answer Key for PEW4 » Reading Scores Speaking Writing R…" at bounding box center [669, 422] width 957 height 3521
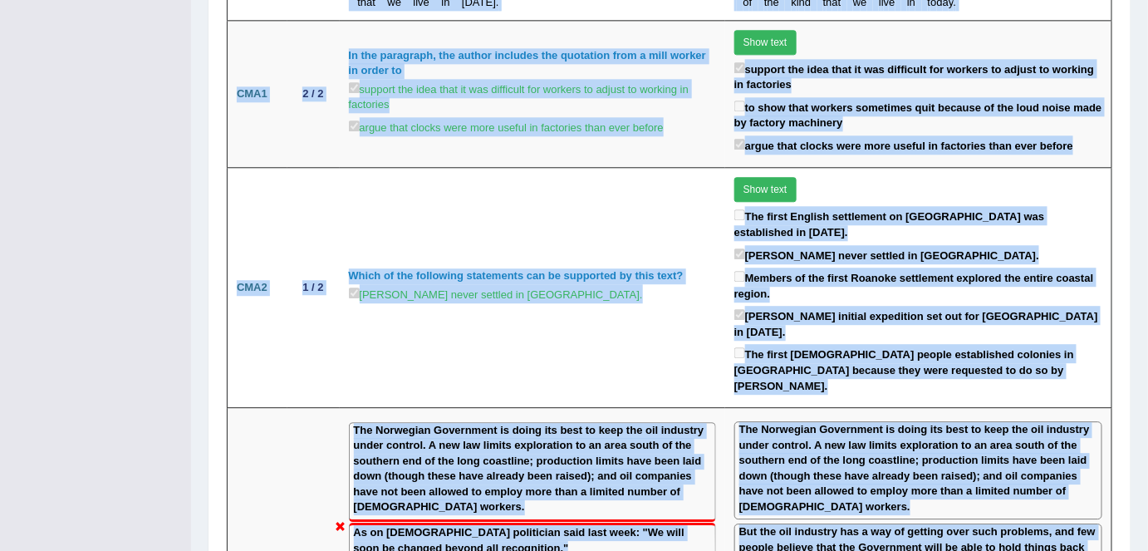
click at [1145, 258] on div "Home History Answer Key Answer Key for PEW4 » Reading Scores Speaking Writing R…" at bounding box center [669, 422] width 957 height 3521
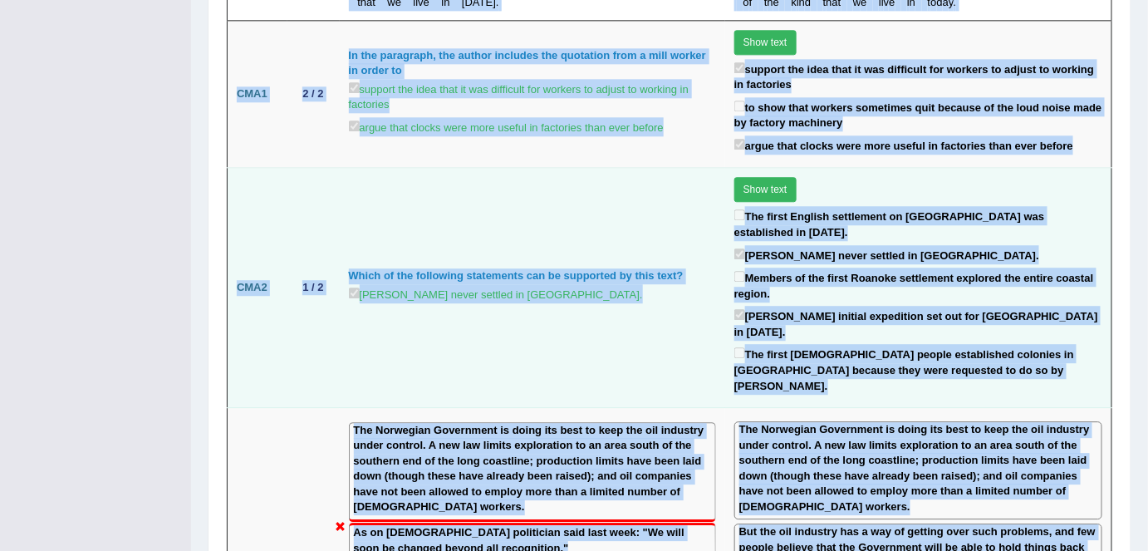
click at [605, 229] on td "Which of the following statements can be supported by this text? Sir Humphrey G…" at bounding box center [533, 288] width 386 height 240
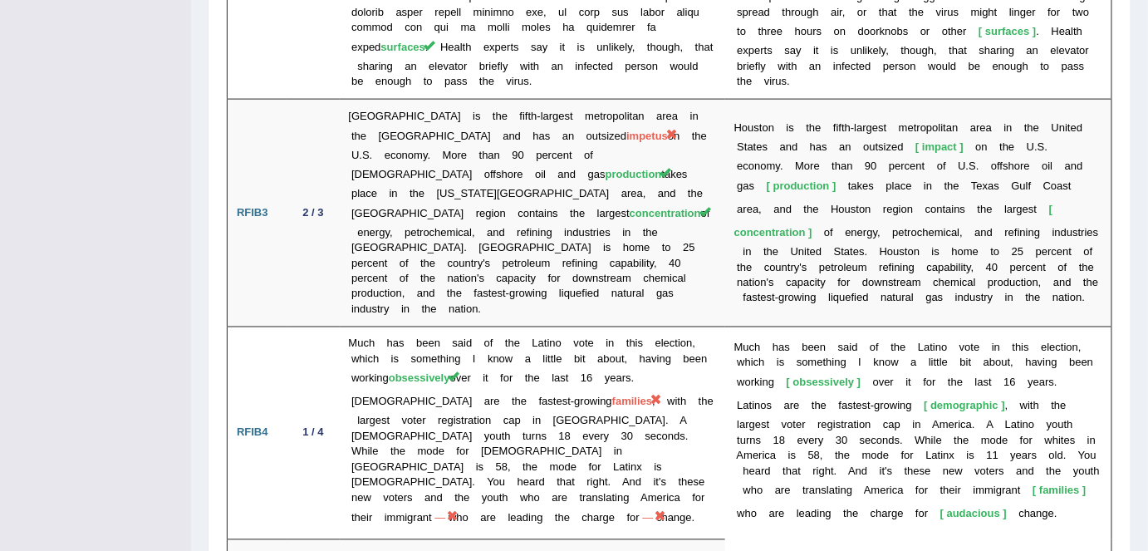
scroll to position [2876, 0]
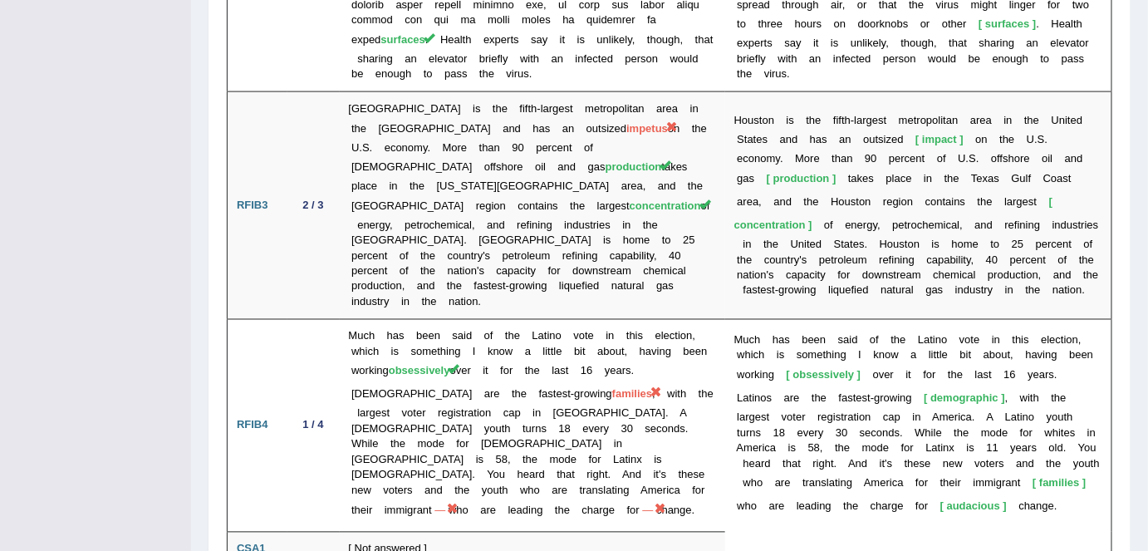
drag, startPoint x: 1117, startPoint y: 503, endPoint x: 1117, endPoint y: 515, distance: 12.5
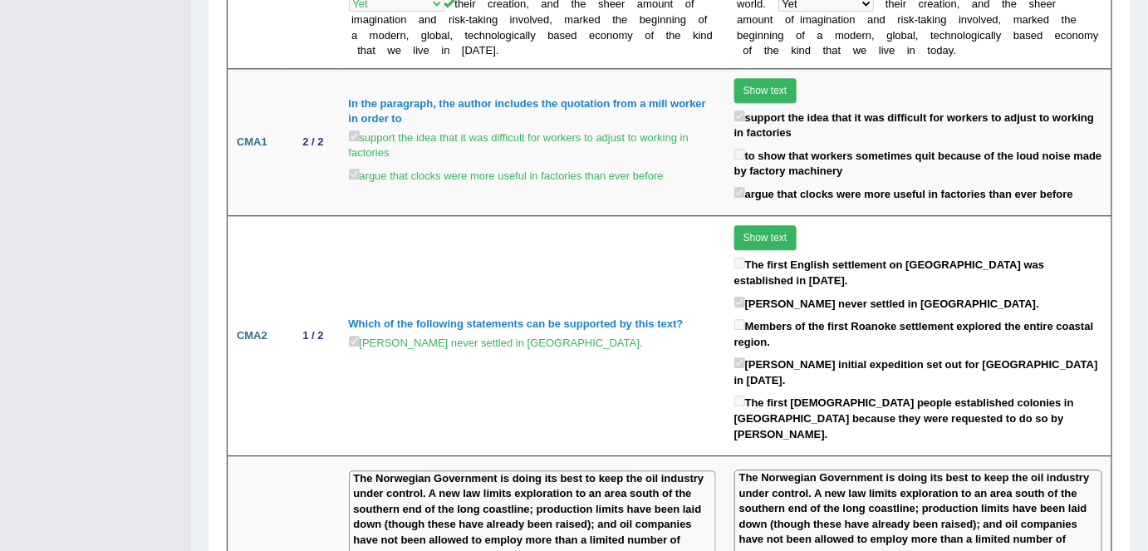
scroll to position [1261, 0]
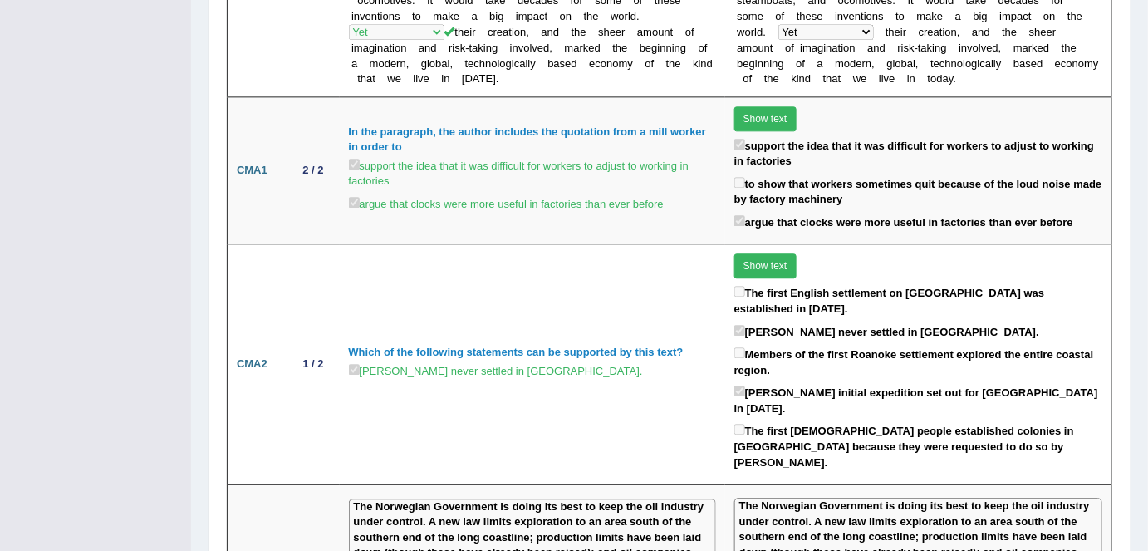
drag, startPoint x: 1134, startPoint y: 229, endPoint x: 1137, endPoint y: 183, distance: 46.6
click at [1137, 183] on div "Home History Answer Key Answer Key for PEW4 » Reading Scores Speaking Writing R…" at bounding box center [669, 499] width 957 height 3521
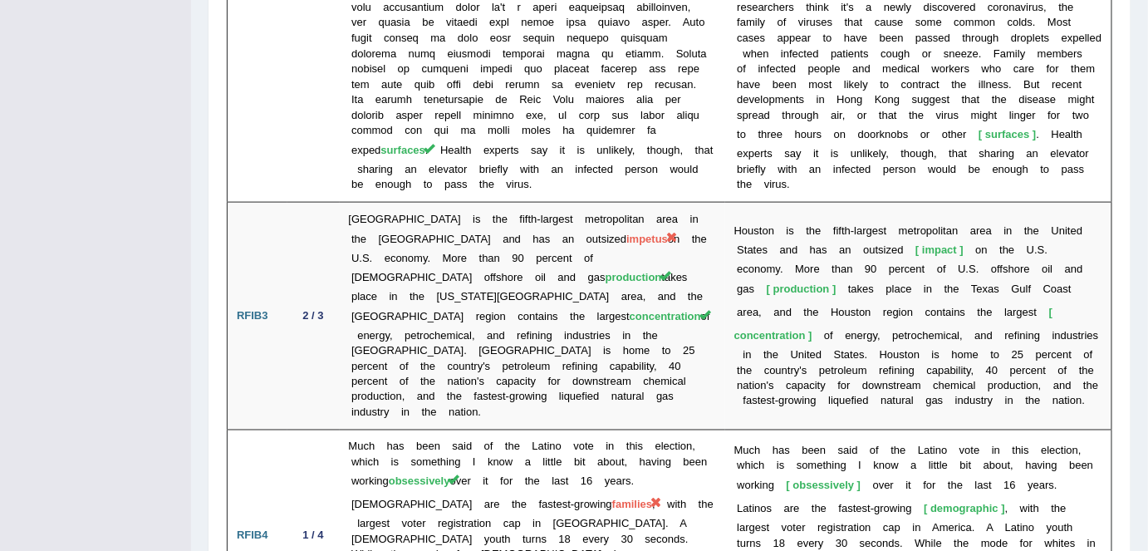
scroll to position [2692, 0]
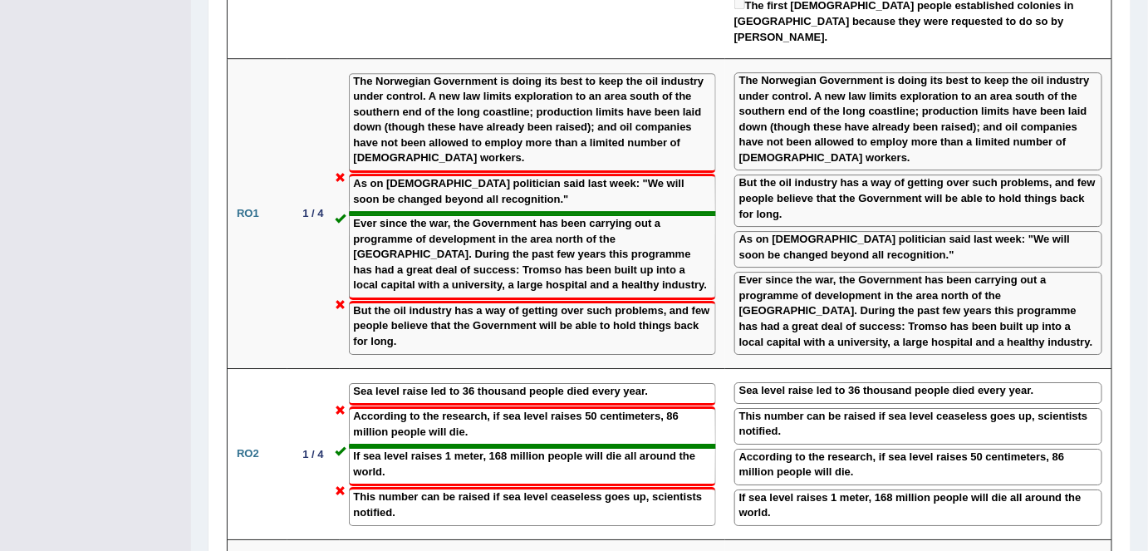
scroll to position [1683, 0]
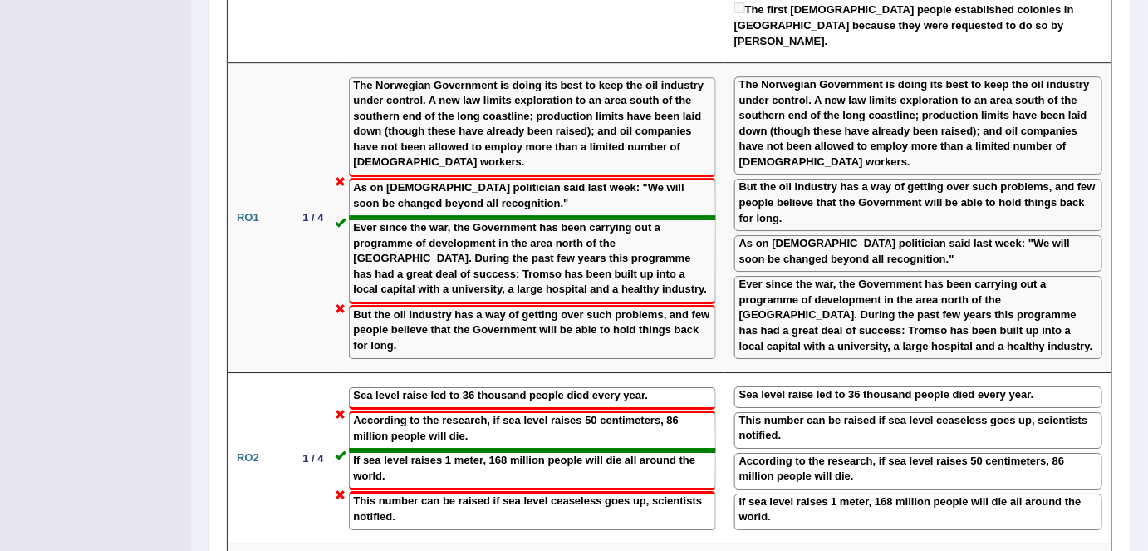
click at [1146, 283] on div "Home History Answer Key Answer Key for PEW4 » Reading Scores Speaking Writing R…" at bounding box center [669, 77] width 957 height 3521
drag, startPoint x: 1147, startPoint y: 318, endPoint x: 1150, endPoint y: 270, distance: 48.3
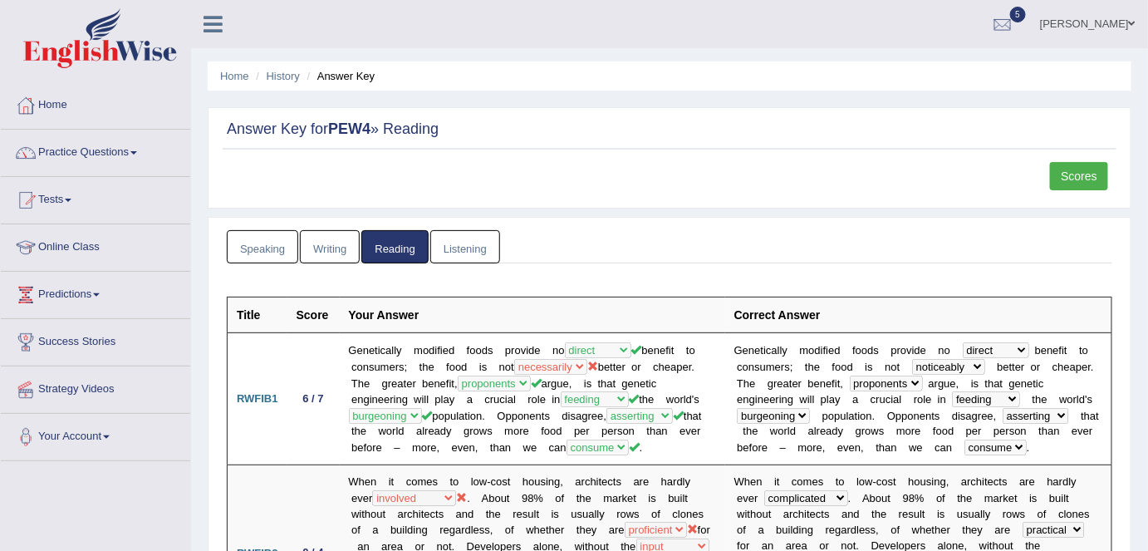
scroll to position [389, 0]
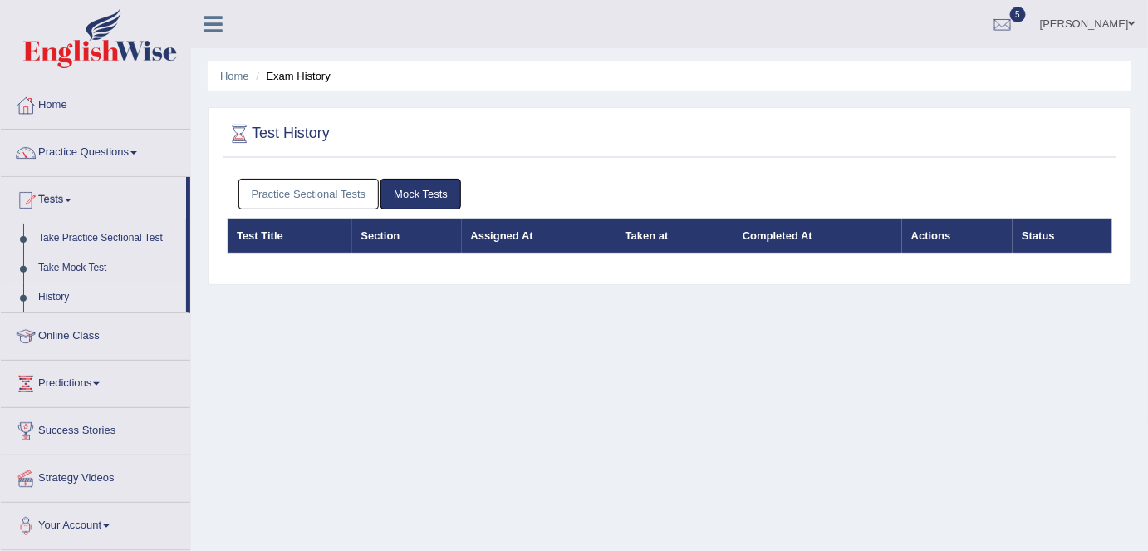
drag, startPoint x: 190, startPoint y: 214, endPoint x: 210, endPoint y: 213, distance: 20.0
click at [190, 214] on div "Home Practice Questions Speaking Practice Read Aloud Repeat Sentence Describe I…" at bounding box center [95, 316] width 214 height 468
click at [263, 199] on link "Practice Sectional Tests" at bounding box center [308, 194] width 141 height 31
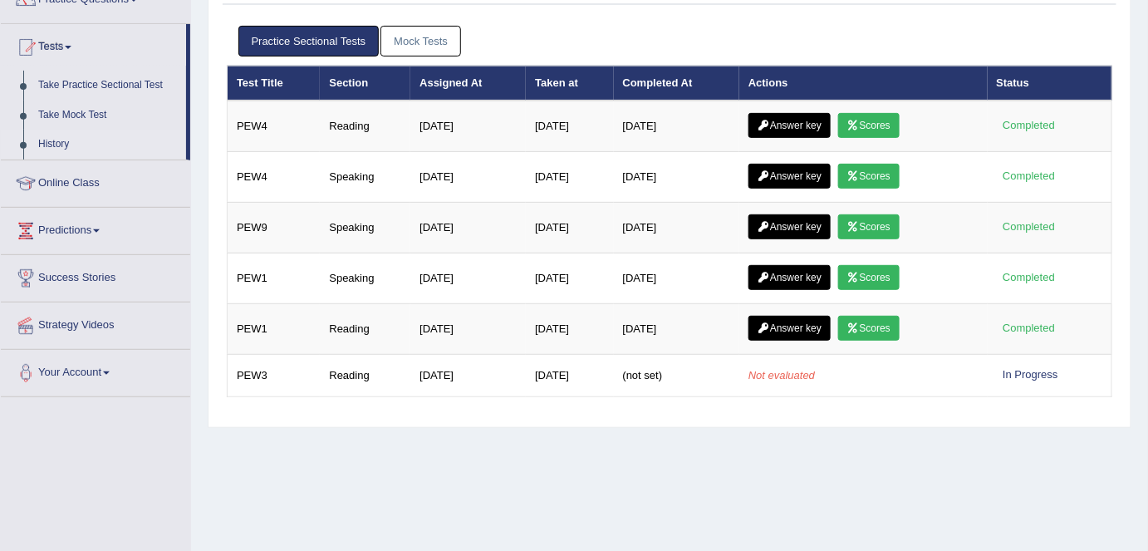
scroll to position [224, 0]
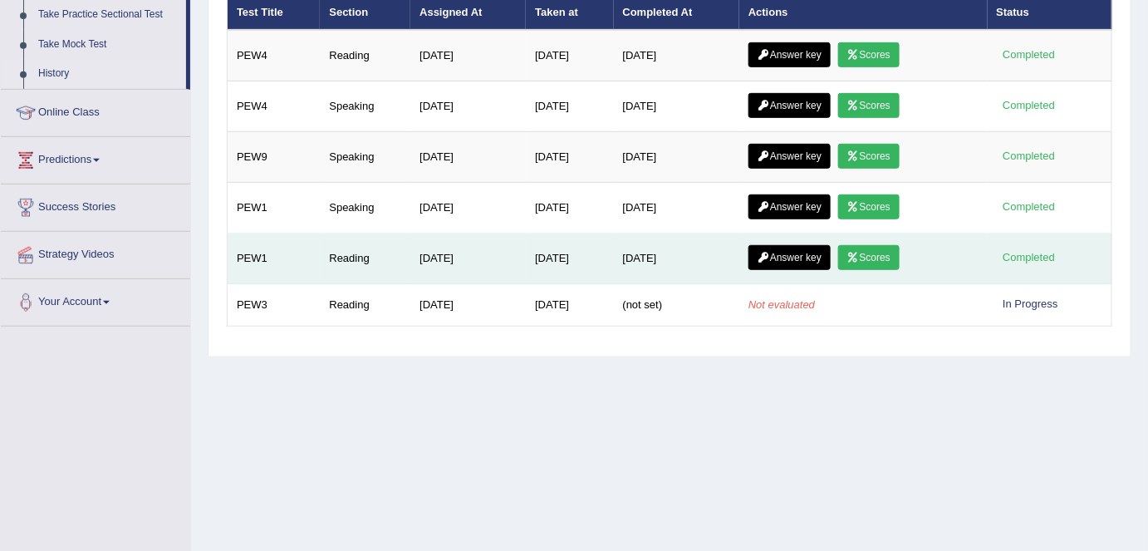
click at [536, 233] on td "[DATE]" at bounding box center [569, 258] width 87 height 51
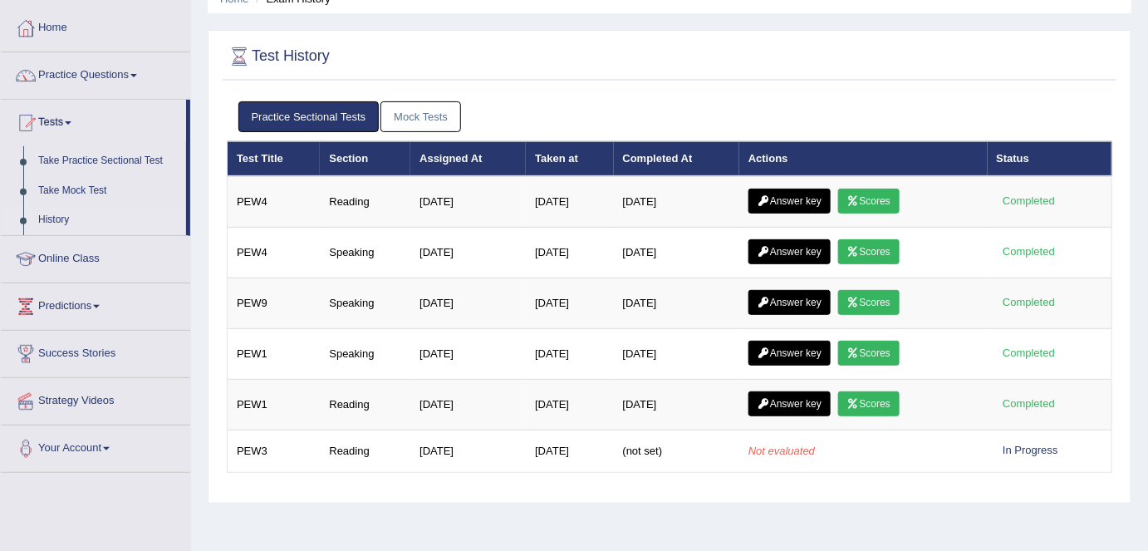
scroll to position [77, 0]
click at [70, 157] on link "Take Practice Sectional Test" at bounding box center [108, 161] width 155 height 30
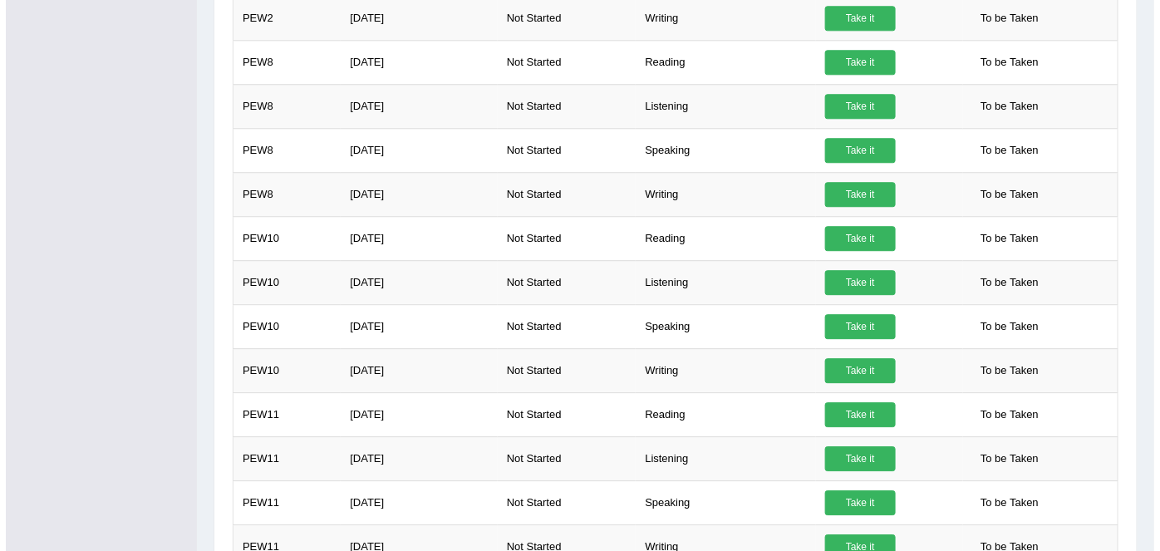
scroll to position [1514, 0]
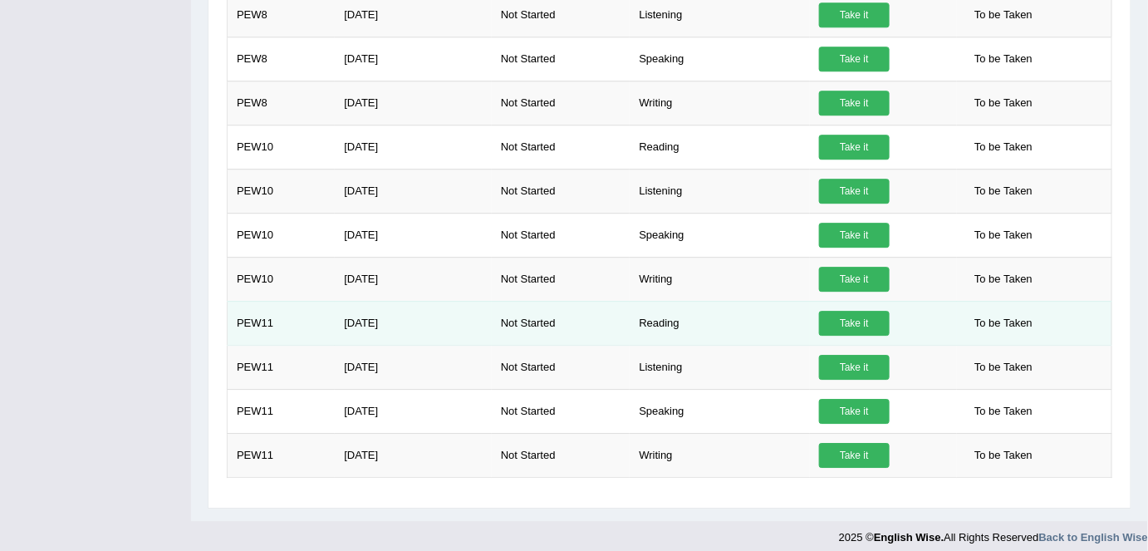
click at [862, 313] on link "Take it" at bounding box center [854, 323] width 71 height 25
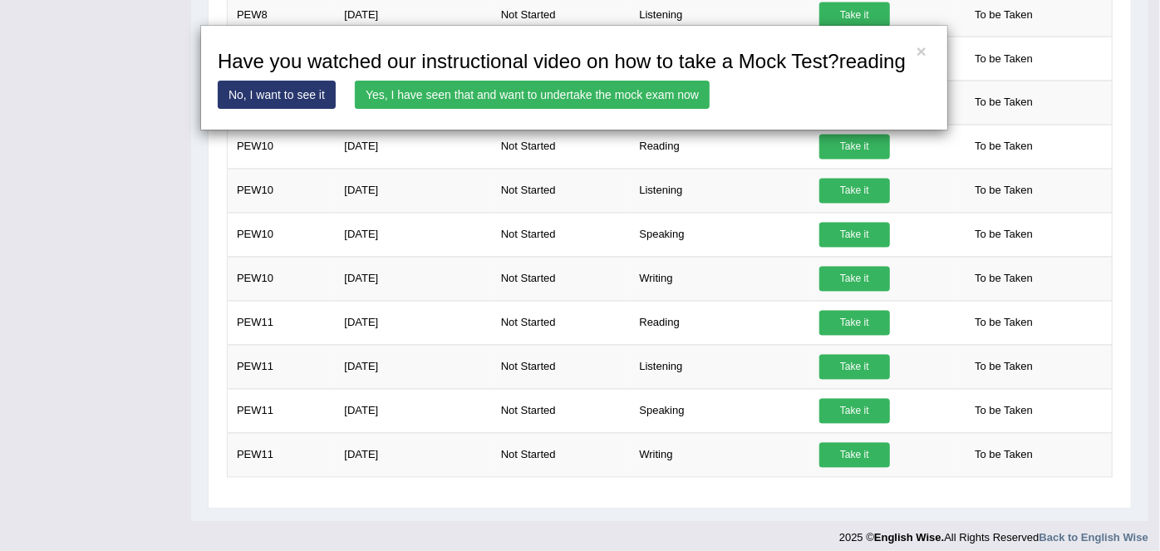
click at [819, 311] on link "Take it" at bounding box center [854, 323] width 71 height 25
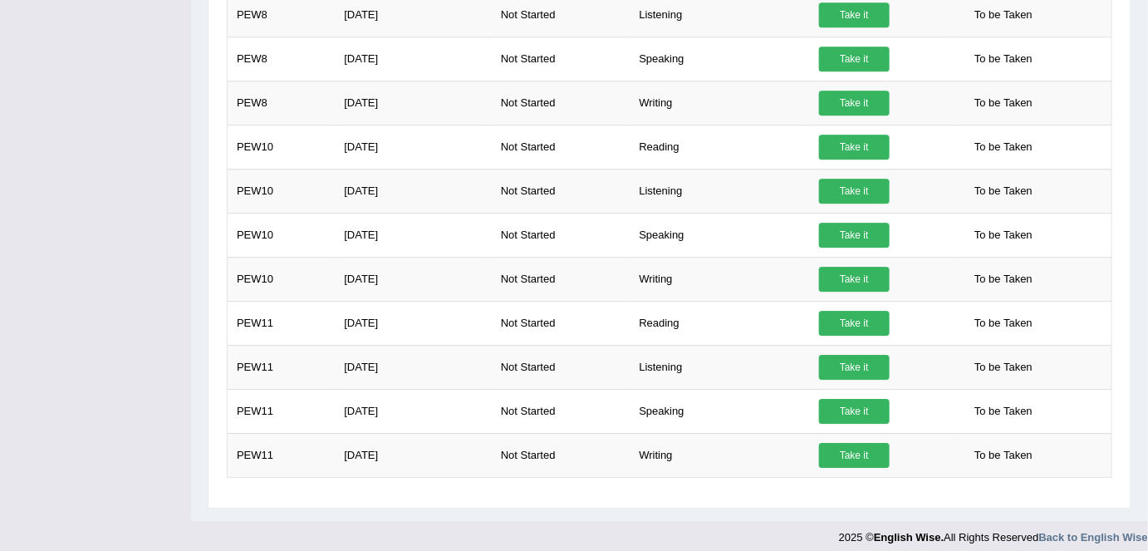
click at [819, 311] on link "Take it" at bounding box center [854, 323] width 71 height 25
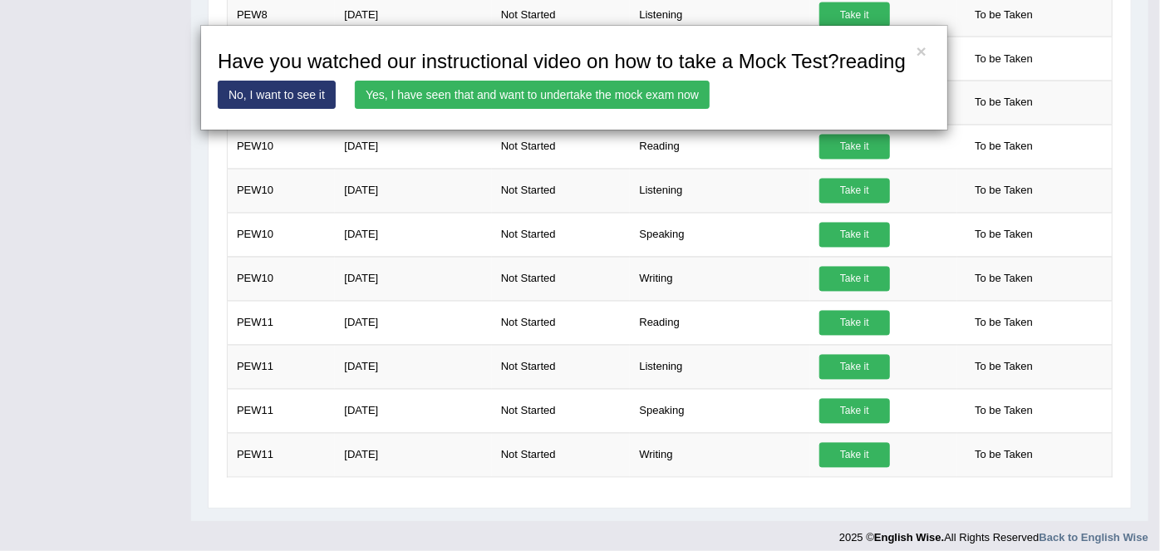
click at [654, 315] on div "× Have you watched our instructional video on how to take a Mock Test?reading N…" at bounding box center [580, 275] width 1160 height 551
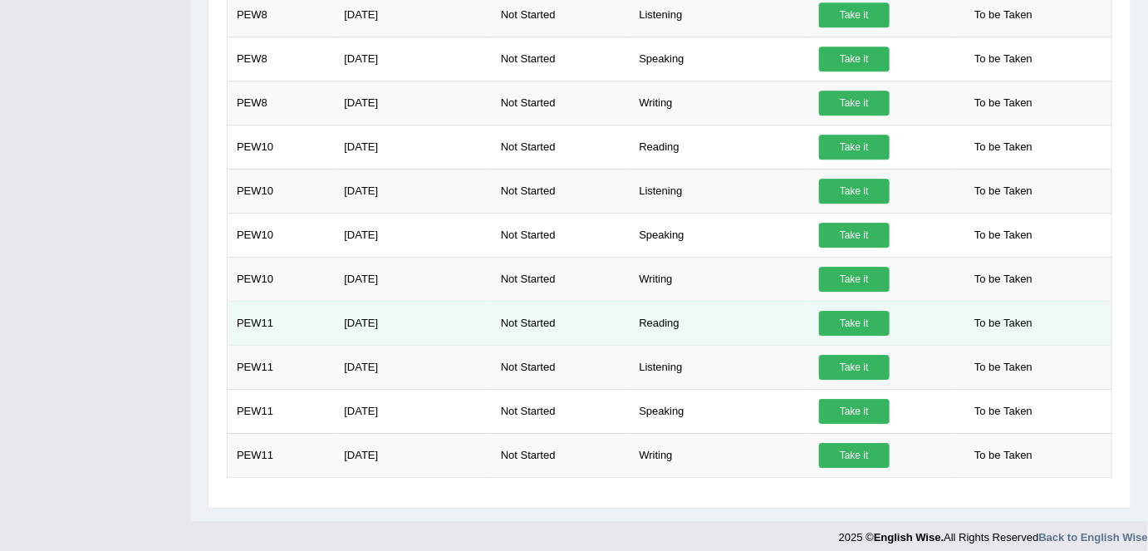
click at [858, 315] on link "Take it" at bounding box center [854, 323] width 71 height 25
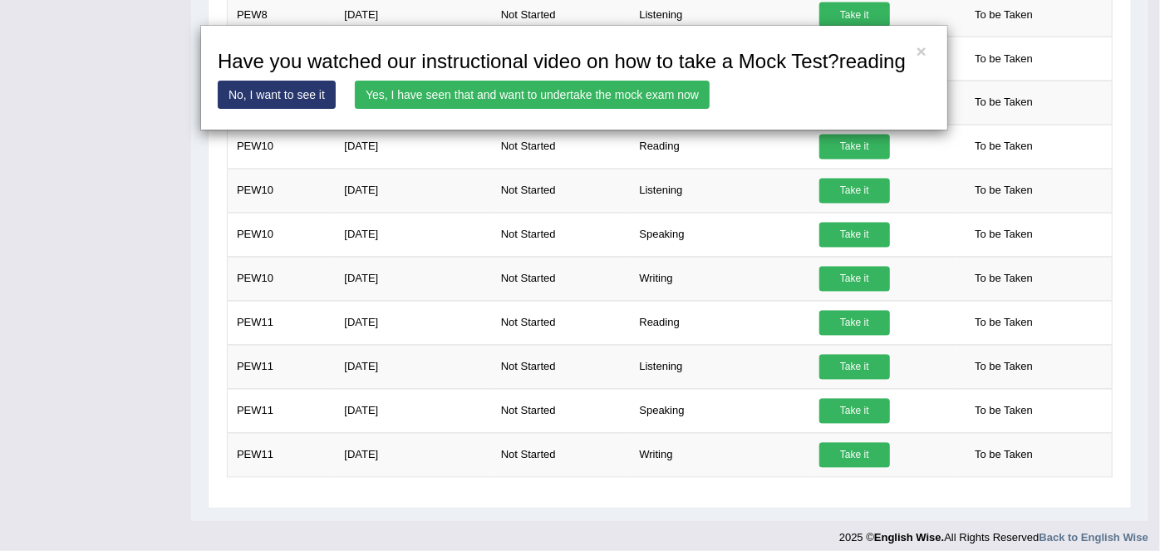
click at [609, 89] on link "Yes, I have seen that and want to undertake the mock exam now" at bounding box center [532, 95] width 355 height 28
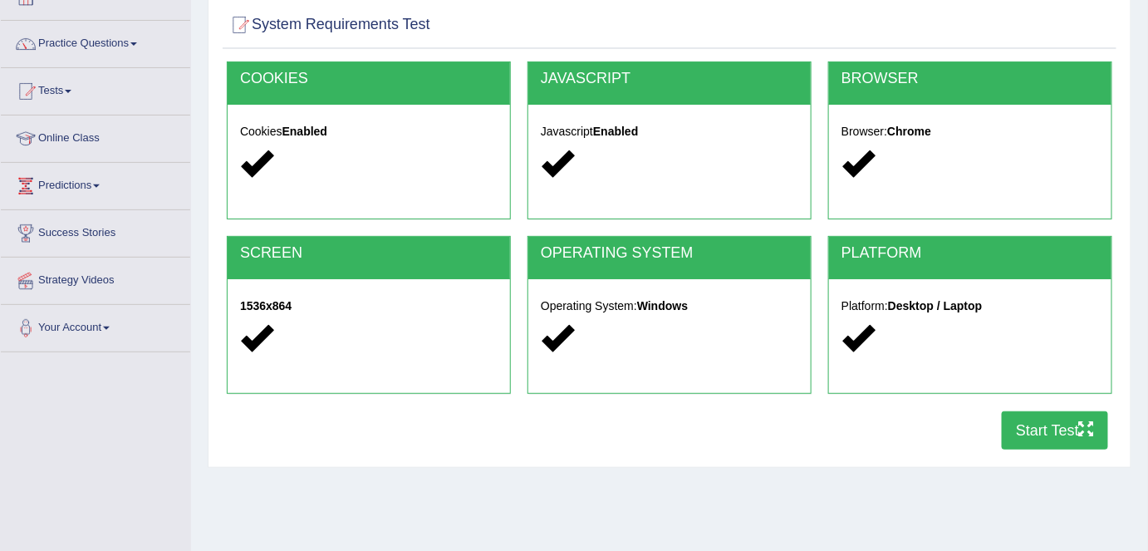
scroll to position [113, 0]
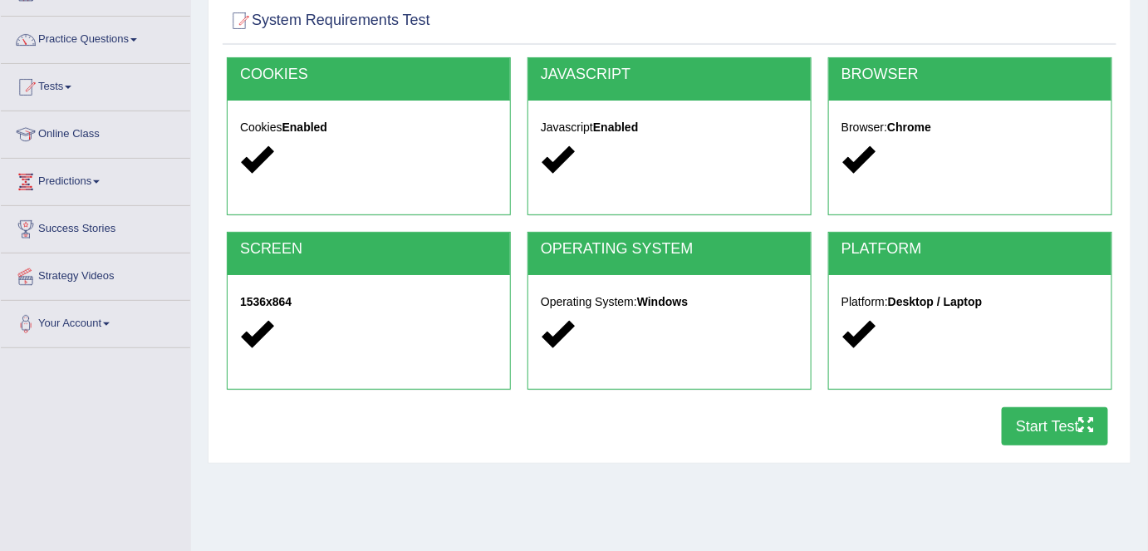
click at [1072, 421] on button "Start Test" at bounding box center [1055, 426] width 106 height 38
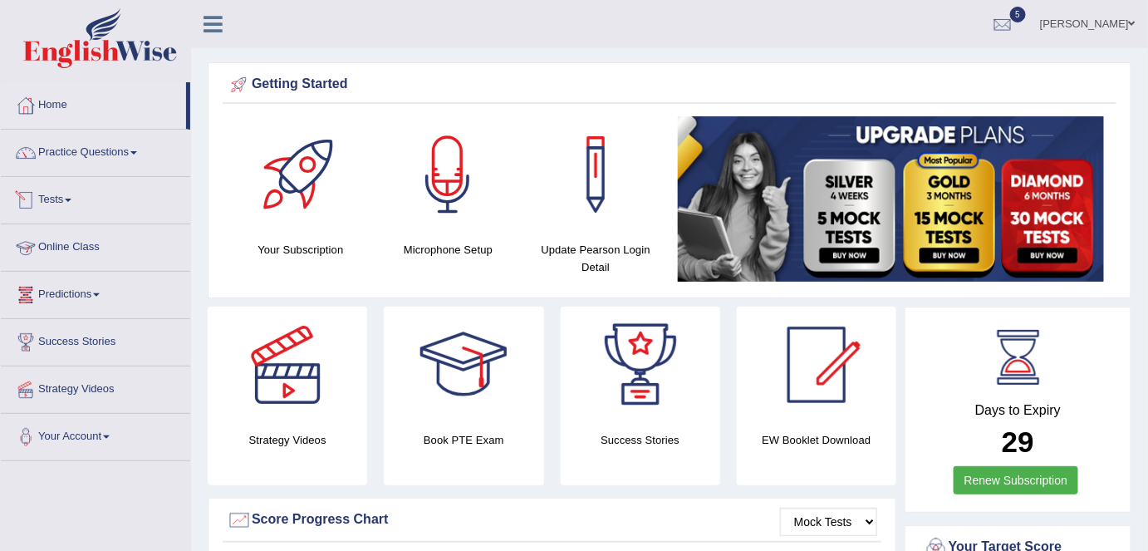
click at [42, 193] on link "Tests" at bounding box center [95, 198] width 189 height 42
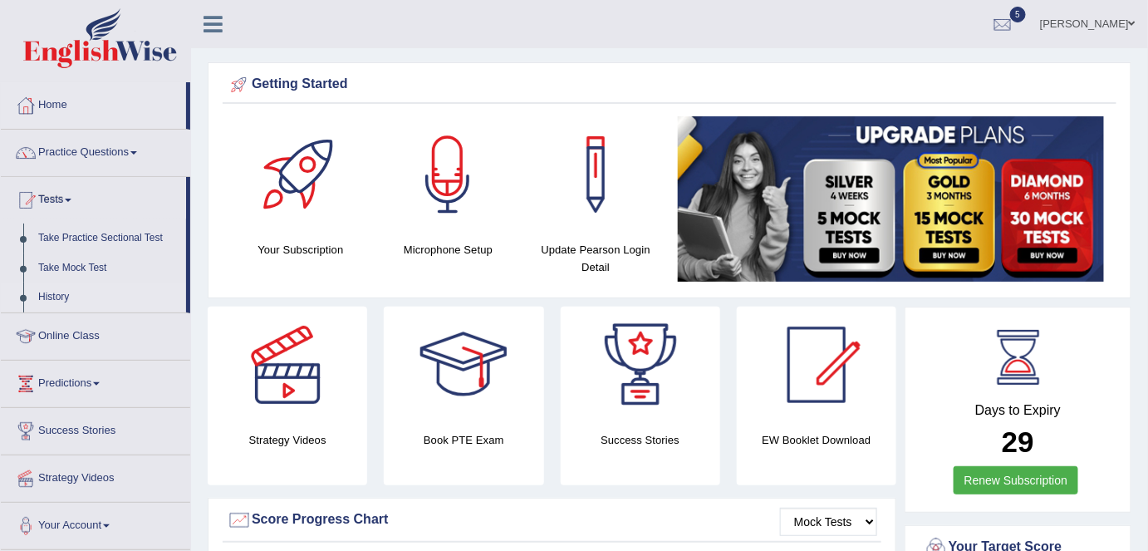
click at [44, 298] on link "History" at bounding box center [108, 298] width 155 height 30
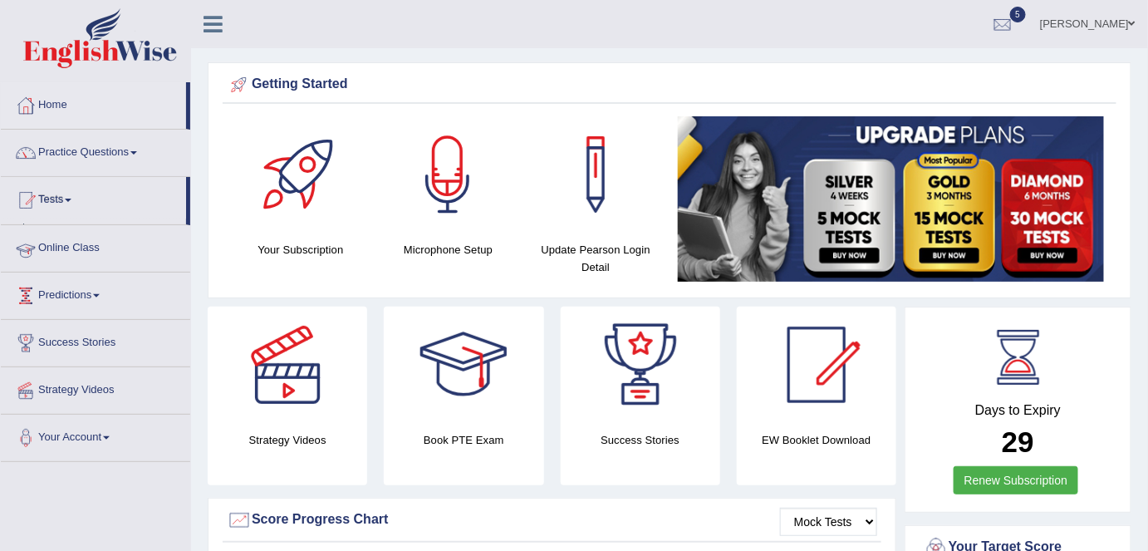
click at [44, 298] on ul "Home Practice Questions Speaking Practice Read Aloud Repeat Sentence Describe I…" at bounding box center [95, 272] width 189 height 380
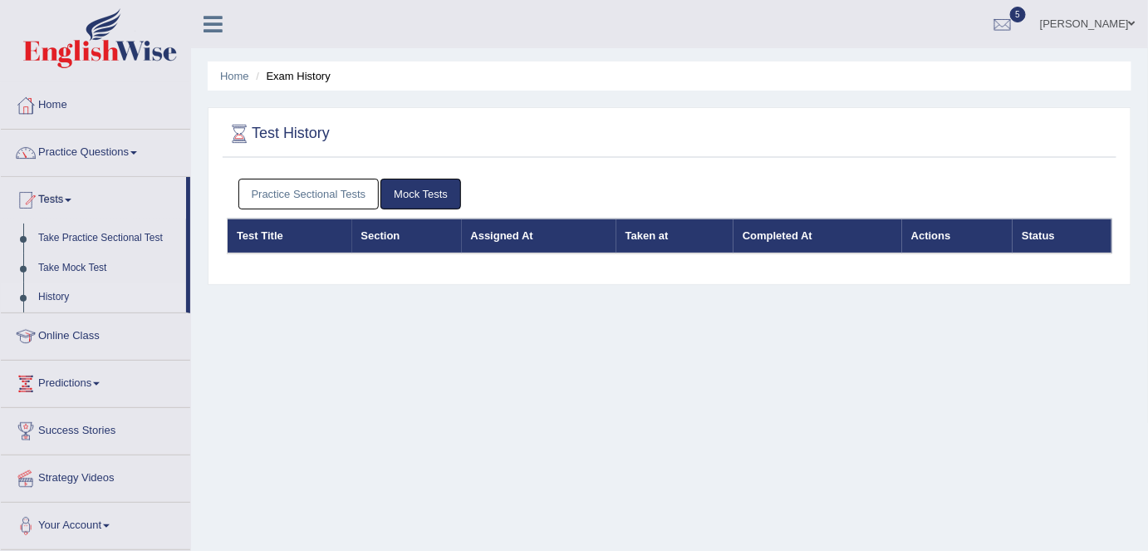
click at [272, 184] on link "Practice Sectional Tests" at bounding box center [308, 194] width 141 height 31
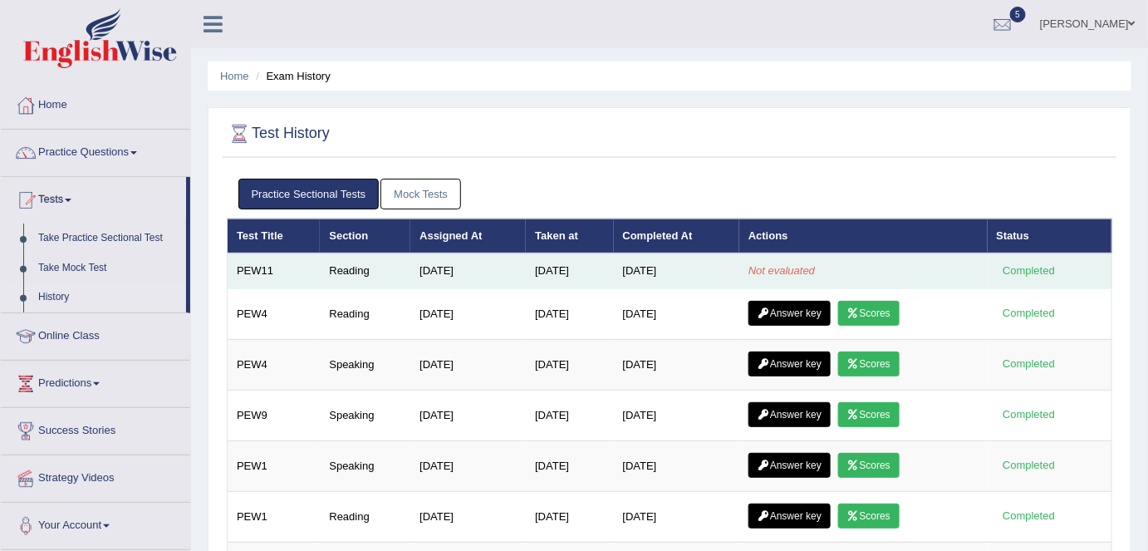
click at [804, 268] on em "Not evaluated" at bounding box center [782, 270] width 66 height 12
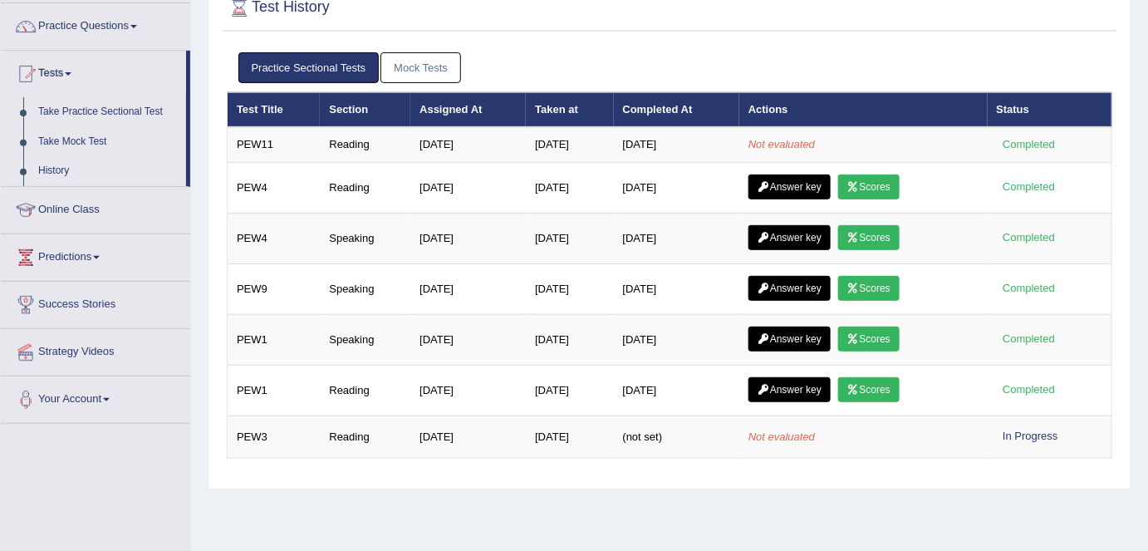
scroll to position [128, 0]
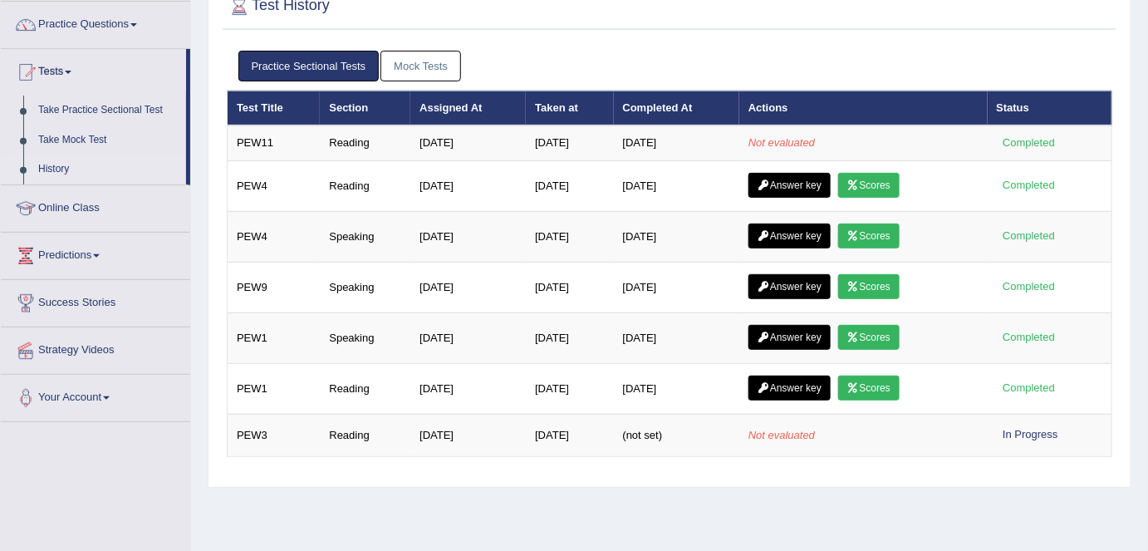
drag, startPoint x: 189, startPoint y: 157, endPoint x: 187, endPoint y: 129, distance: 28.4
click at [187, 129] on li "Tests Take Practice Sectional Test Take Mock Test History" at bounding box center [95, 117] width 189 height 136
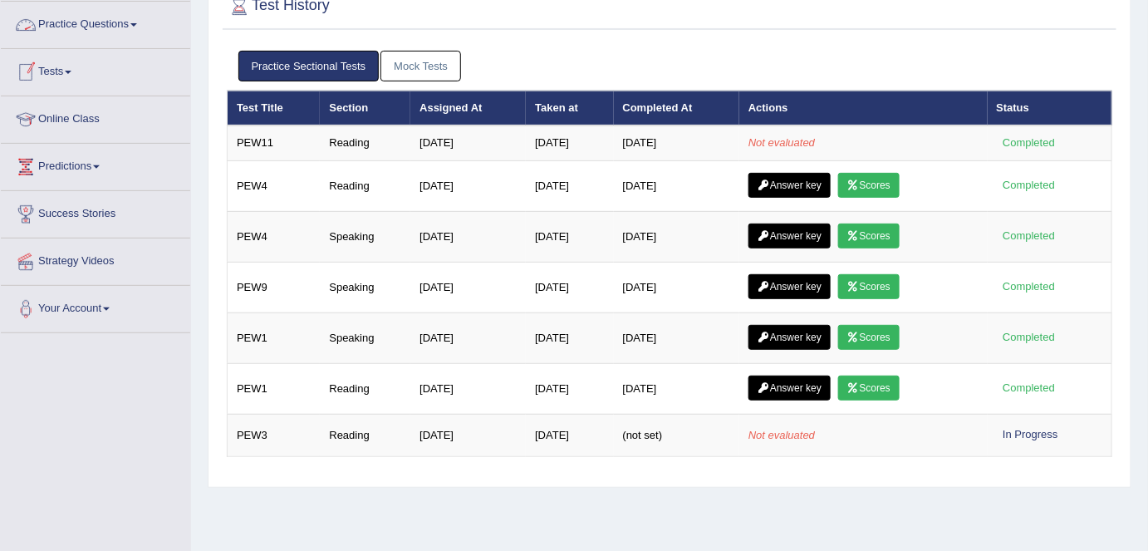
click at [98, 21] on link "Practice Questions" at bounding box center [95, 23] width 189 height 42
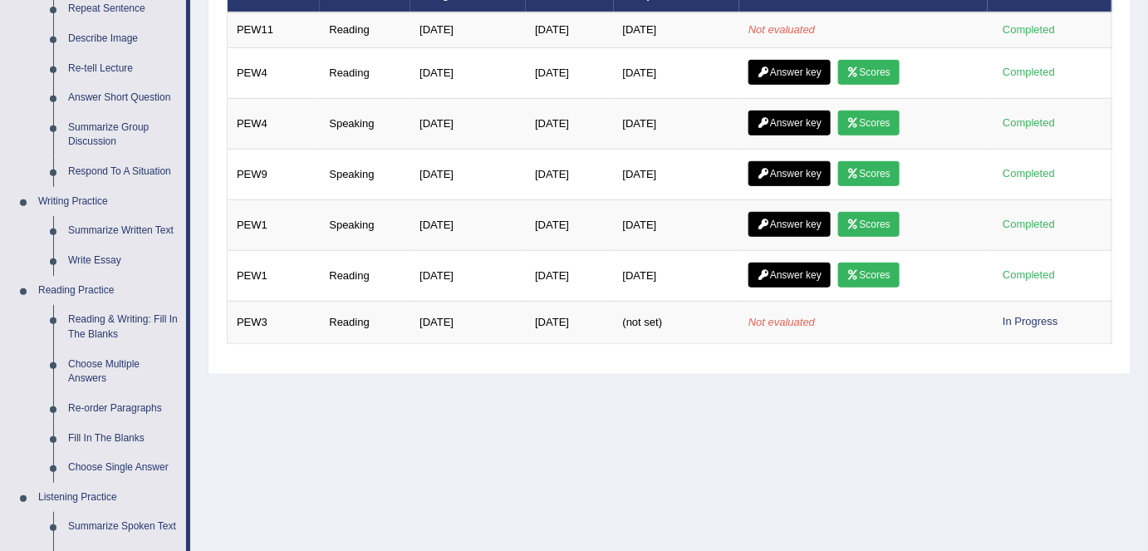
scroll to position [244, 0]
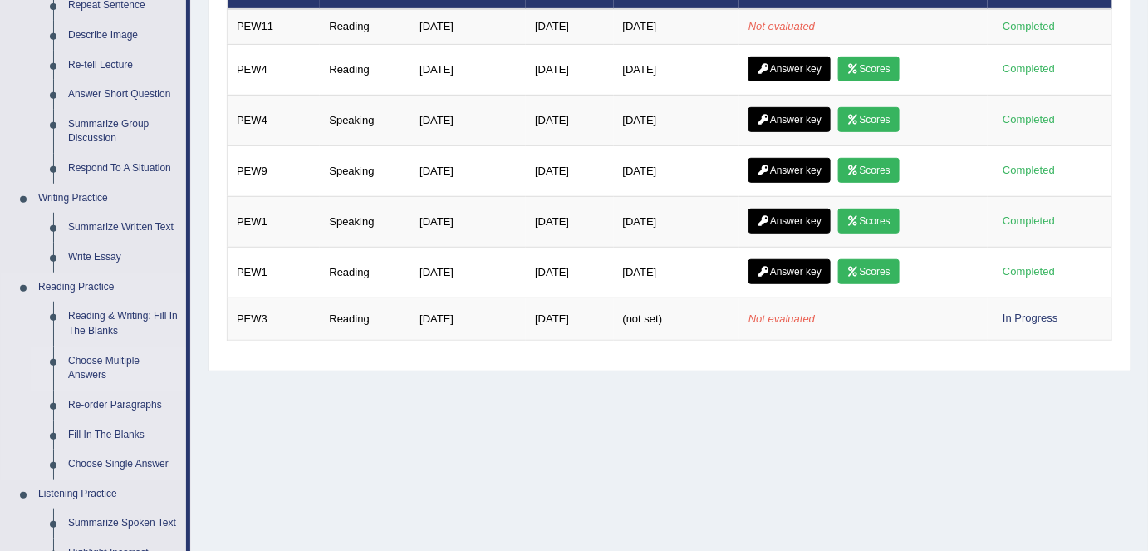
click at [100, 376] on link "Choose Multiple Answers" at bounding box center [123, 368] width 125 height 44
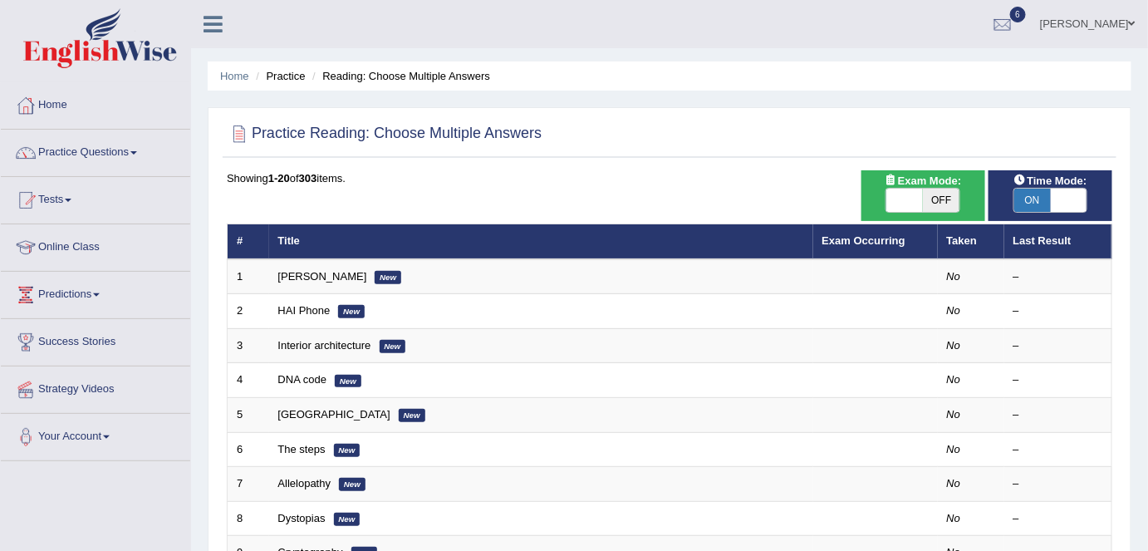
click at [937, 196] on span "OFF" at bounding box center [941, 200] width 37 height 23
checkbox input "true"
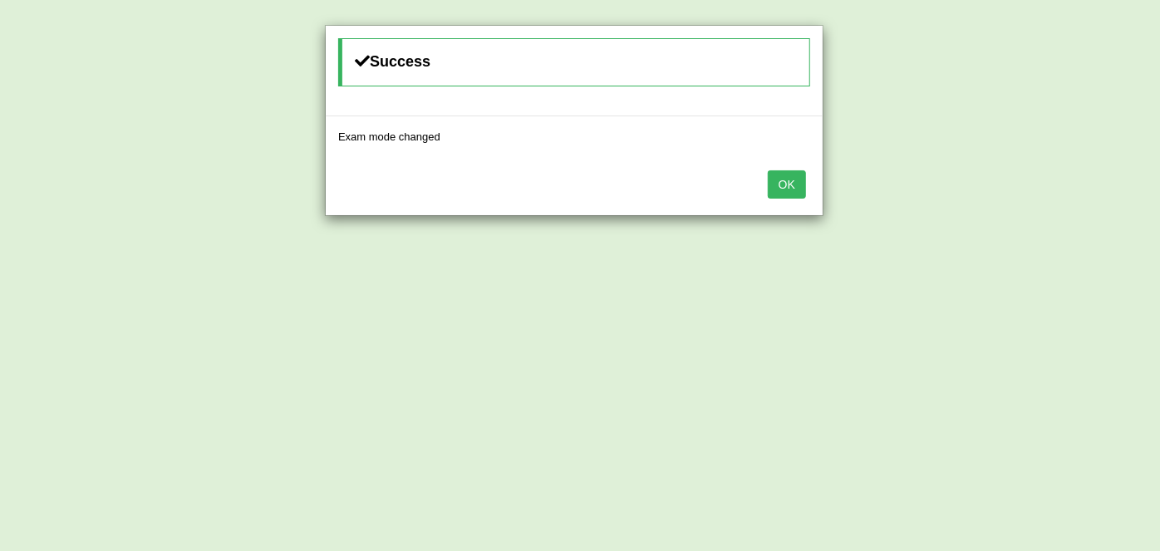
click at [784, 174] on button "OK" at bounding box center [787, 184] width 38 height 28
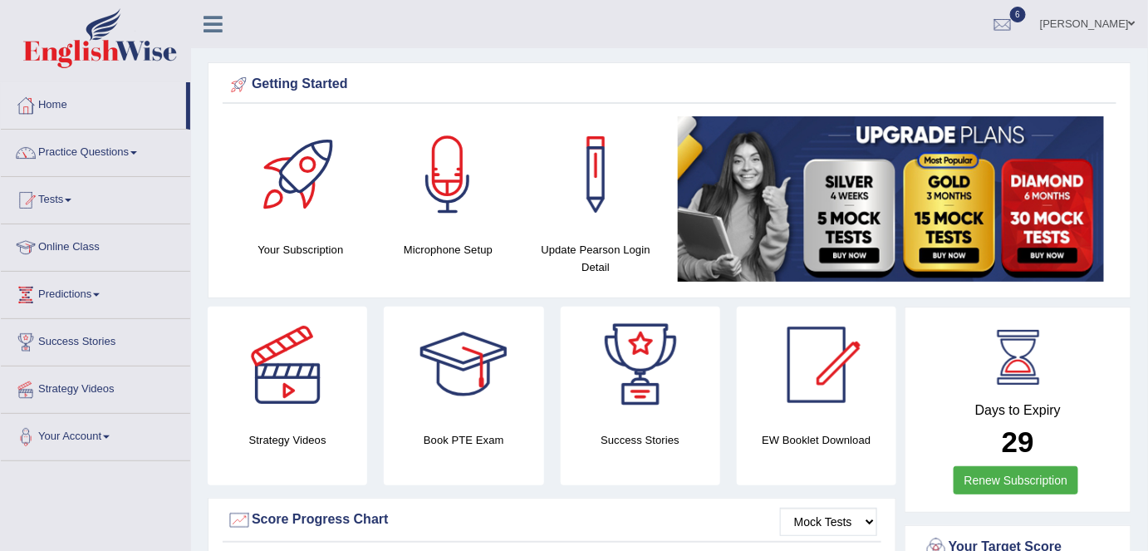
click at [89, 148] on link "Practice Questions" at bounding box center [95, 151] width 189 height 42
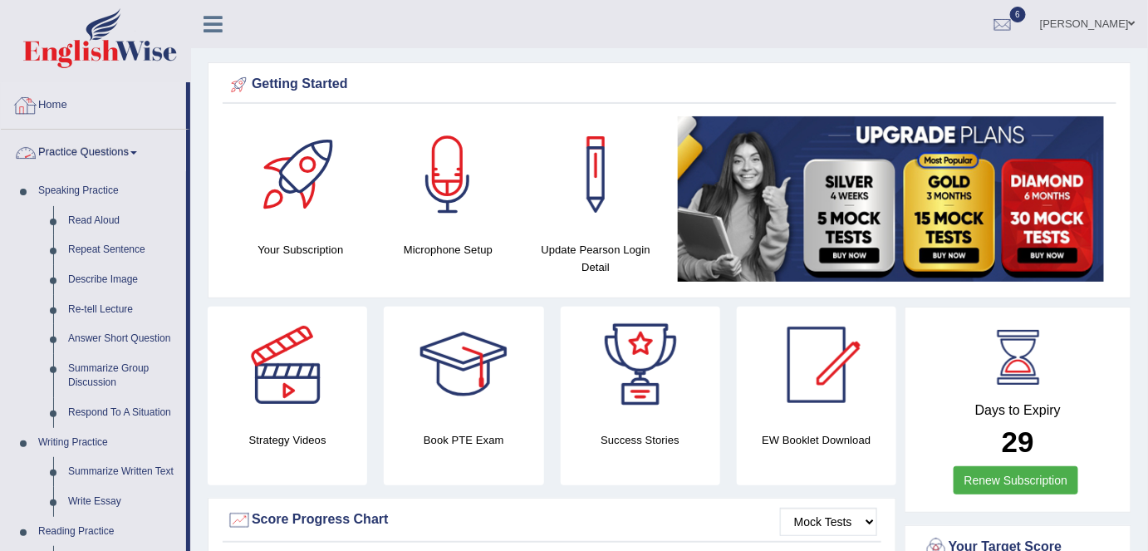
click at [84, 106] on link "Home" at bounding box center [93, 103] width 185 height 42
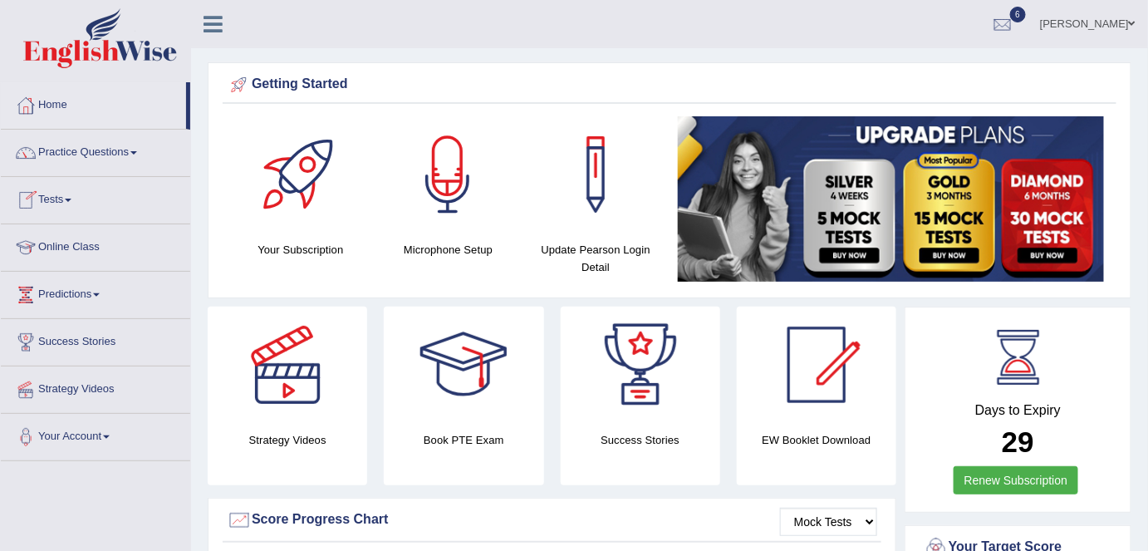
click at [59, 199] on link "Tests" at bounding box center [95, 198] width 189 height 42
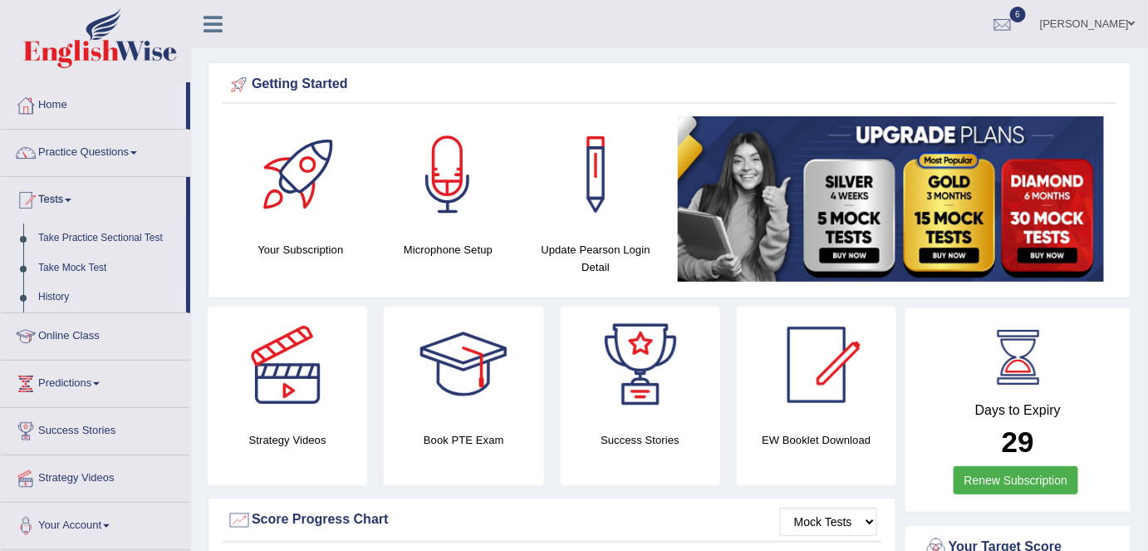
click at [48, 297] on link "History" at bounding box center [108, 298] width 155 height 30
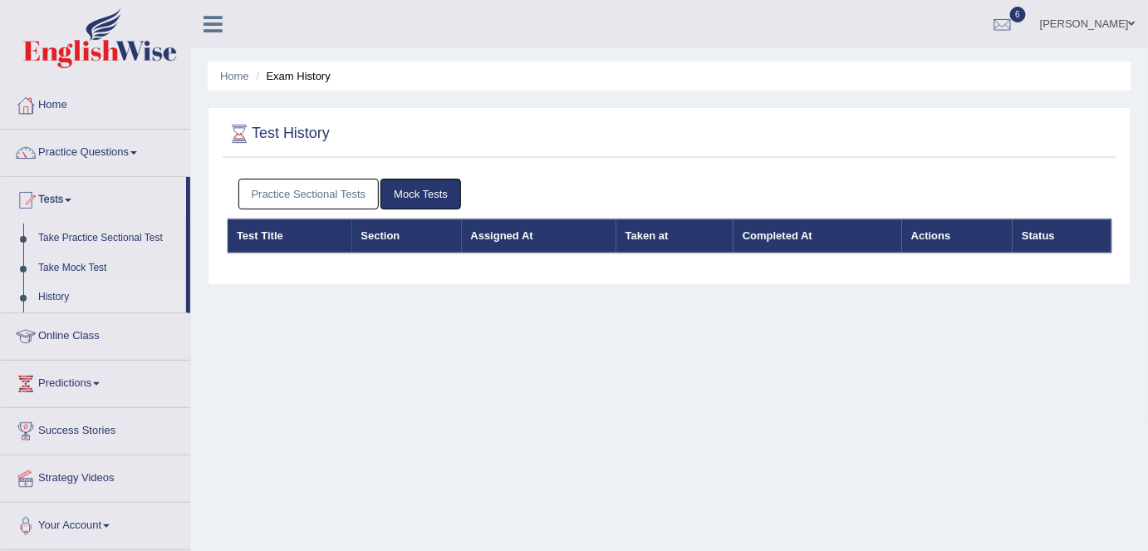
click at [283, 189] on link "Practice Sectional Tests" at bounding box center [308, 194] width 141 height 31
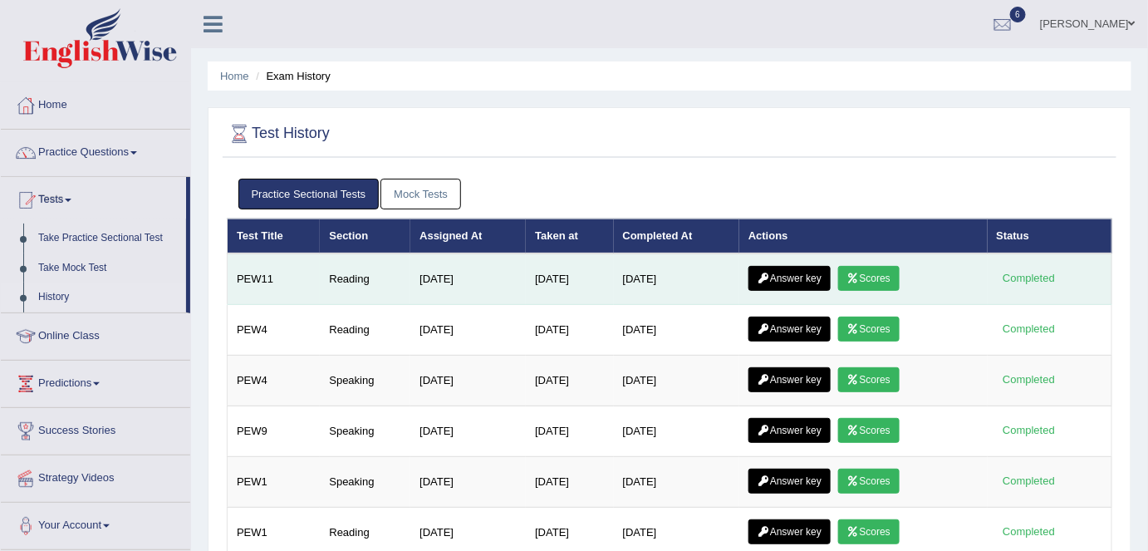
click at [872, 278] on link "Scores" at bounding box center [868, 278] width 61 height 25
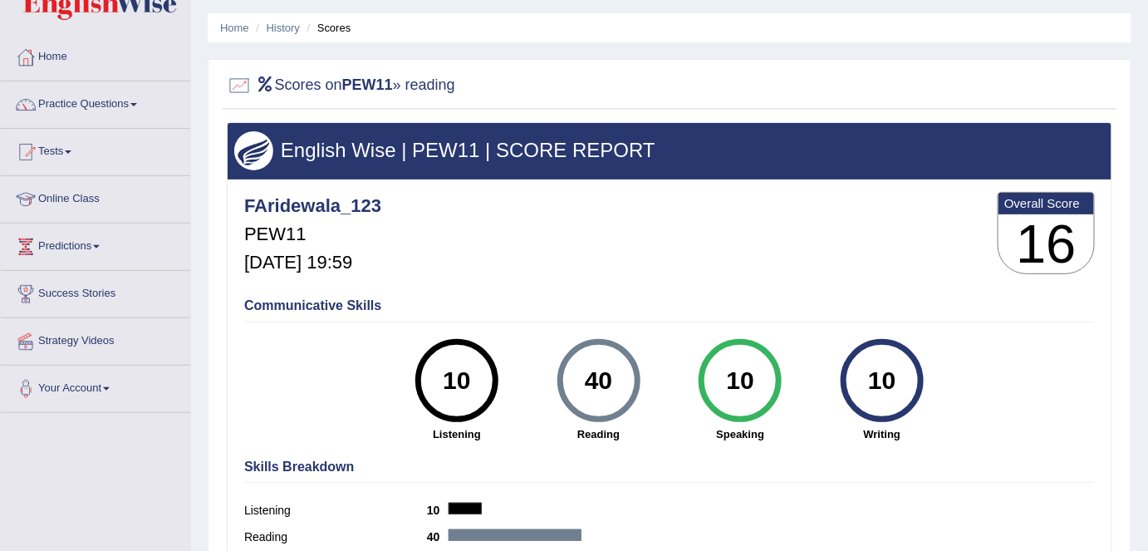
scroll to position [48, 0]
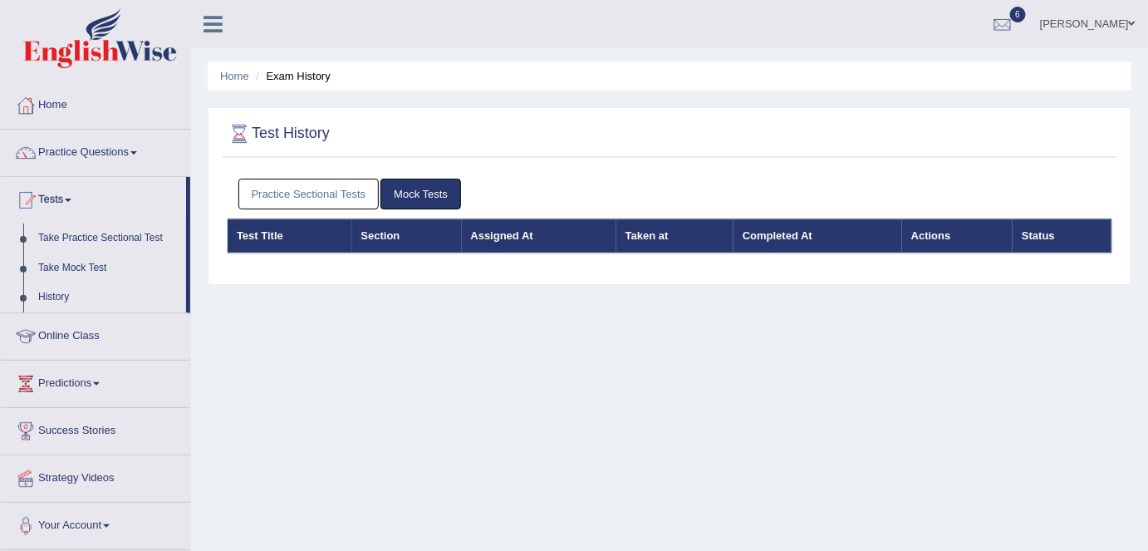
click at [291, 179] on link "Practice Sectional Tests" at bounding box center [308, 194] width 141 height 31
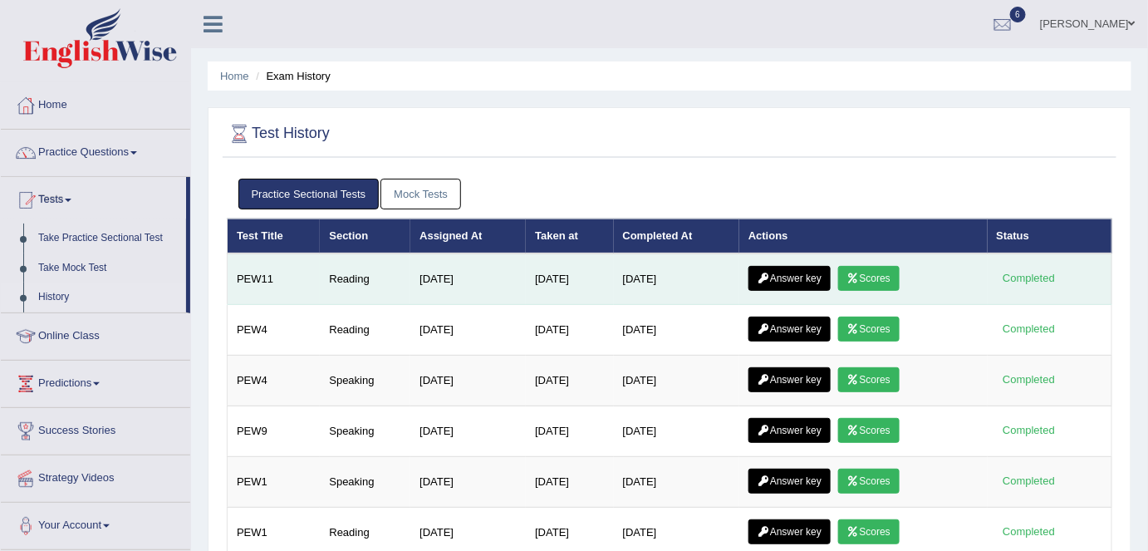
click at [770, 278] on icon at bounding box center [764, 278] width 12 height 10
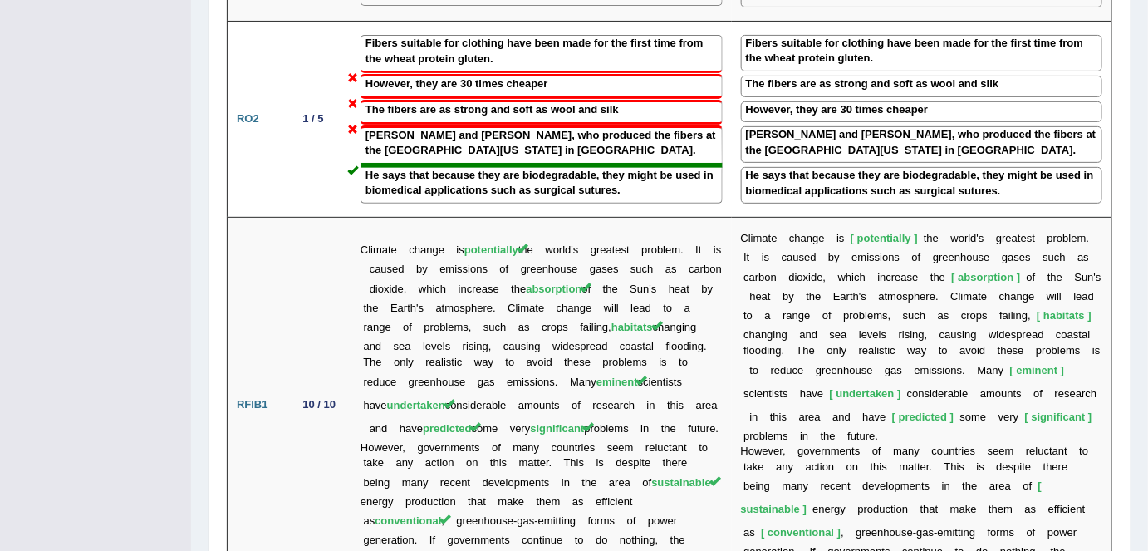
scroll to position [2243, 0]
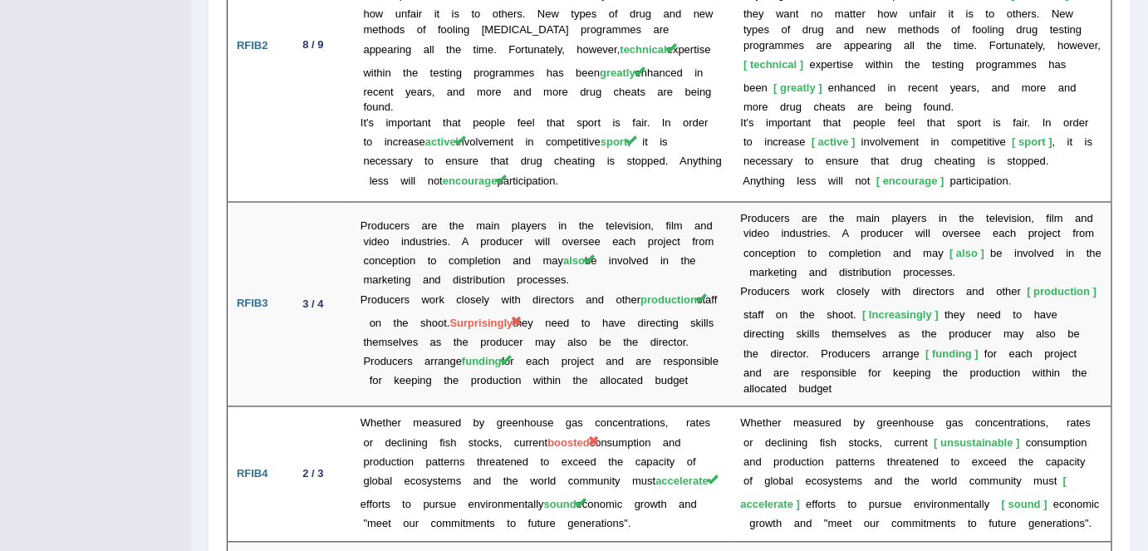
scroll to position [2960, 0]
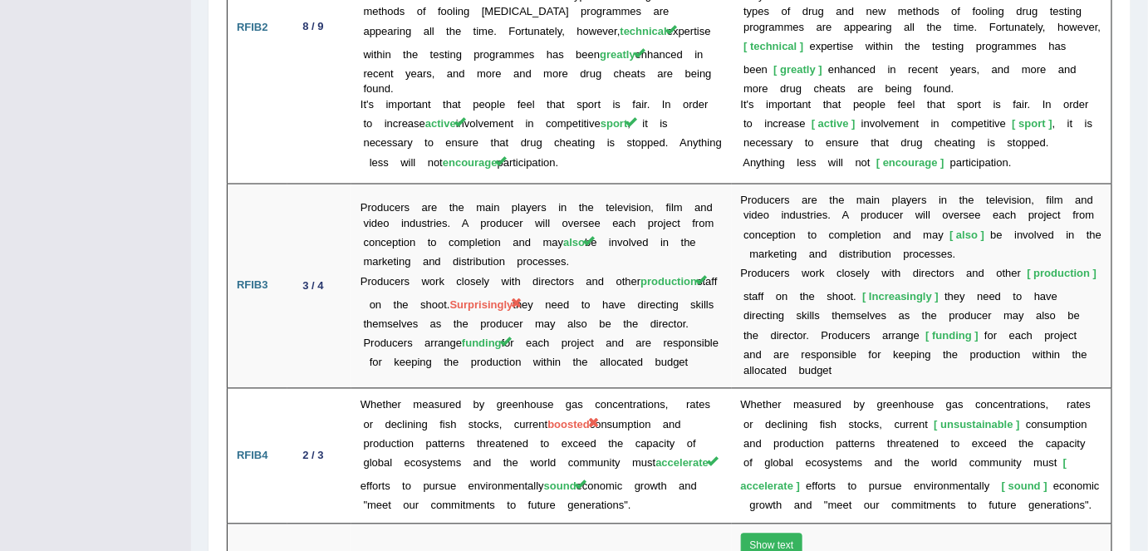
drag, startPoint x: 1143, startPoint y: 458, endPoint x: 1143, endPoint y: 470, distance: 12.5
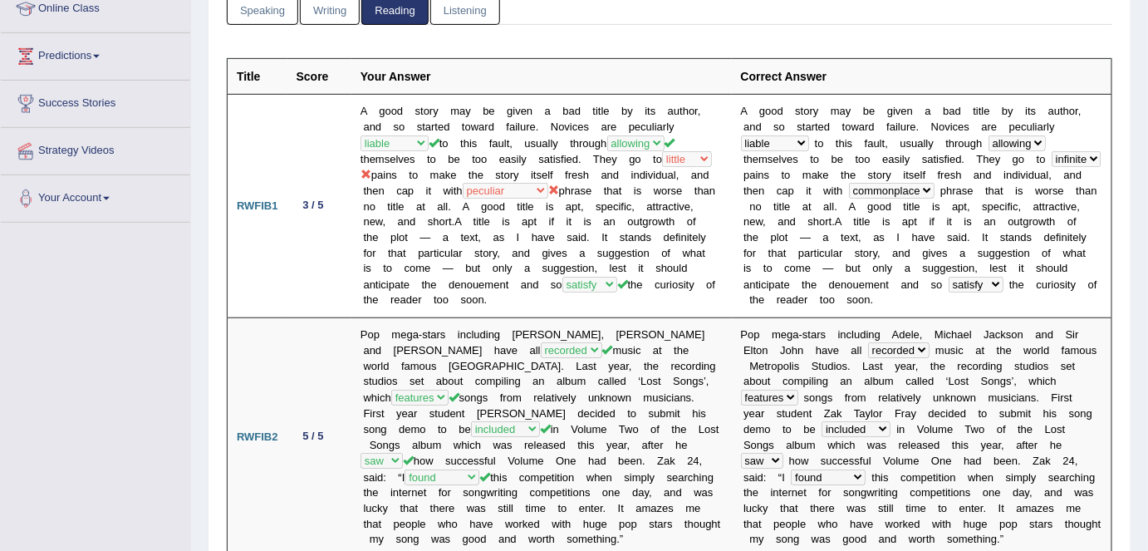
scroll to position [0, 0]
